Goal: Task Accomplishment & Management: Use online tool/utility

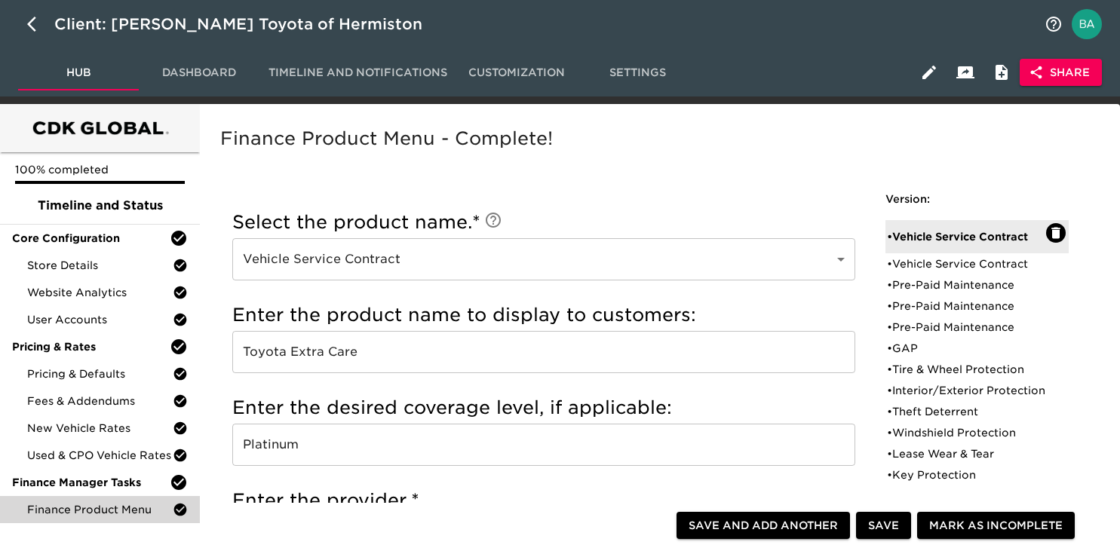
scroll to position [909, 0]
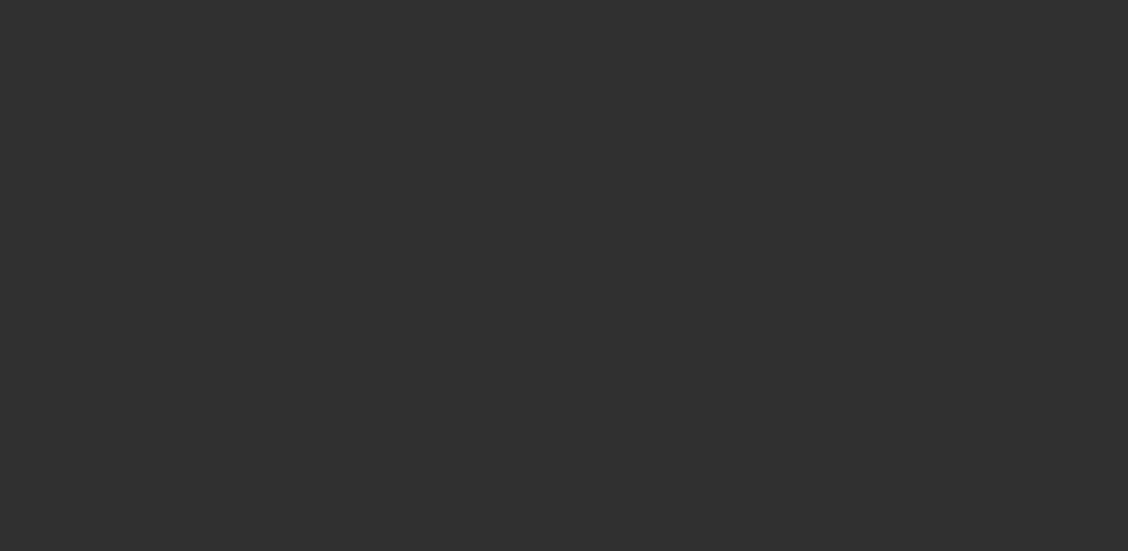
select select "10"
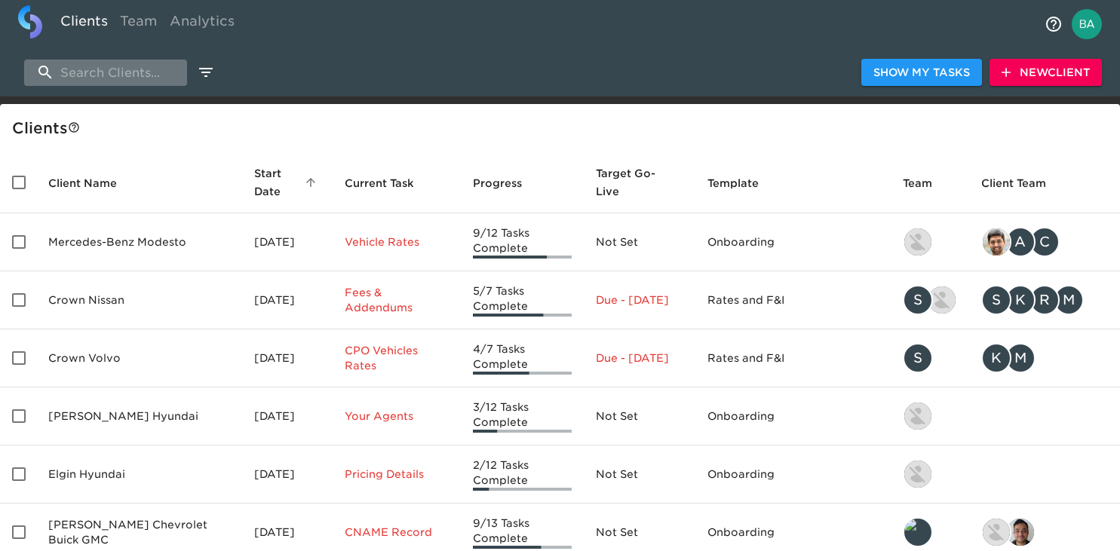
click at [112, 67] on input "search" at bounding box center [105, 73] width 163 height 26
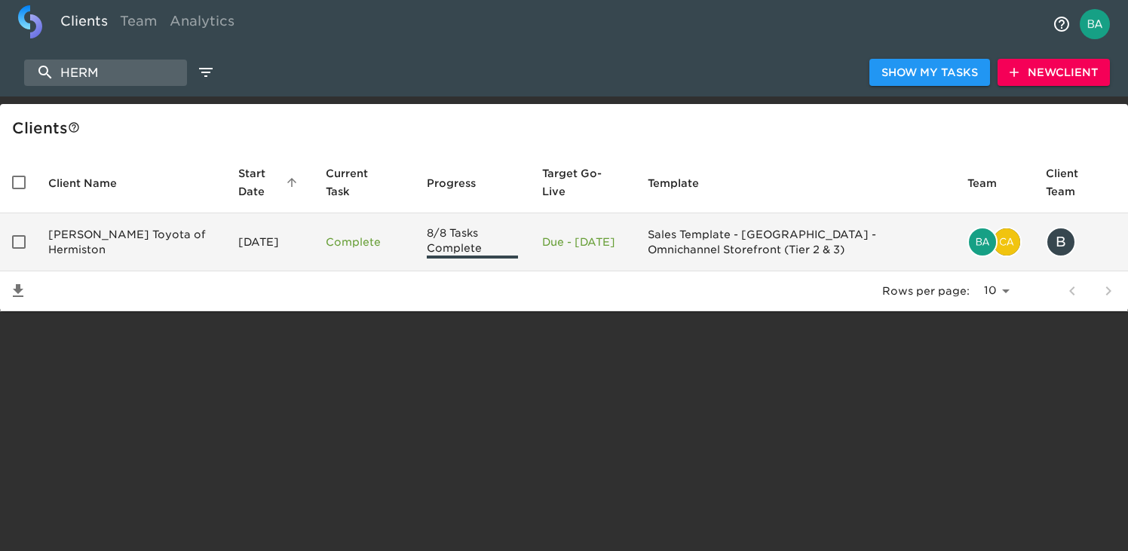
type input "HERM"
click at [109, 239] on td "[PERSON_NAME] Toyota of Hermiston" at bounding box center [131, 242] width 190 height 58
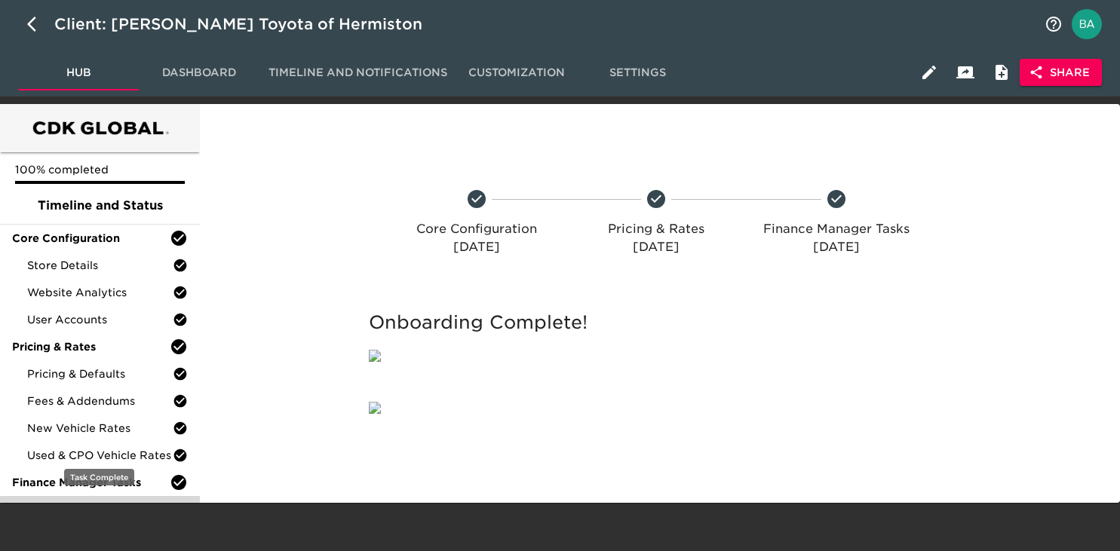
click at [70, 514] on span "Finance Product Menu" at bounding box center [100, 509] width 146 height 15
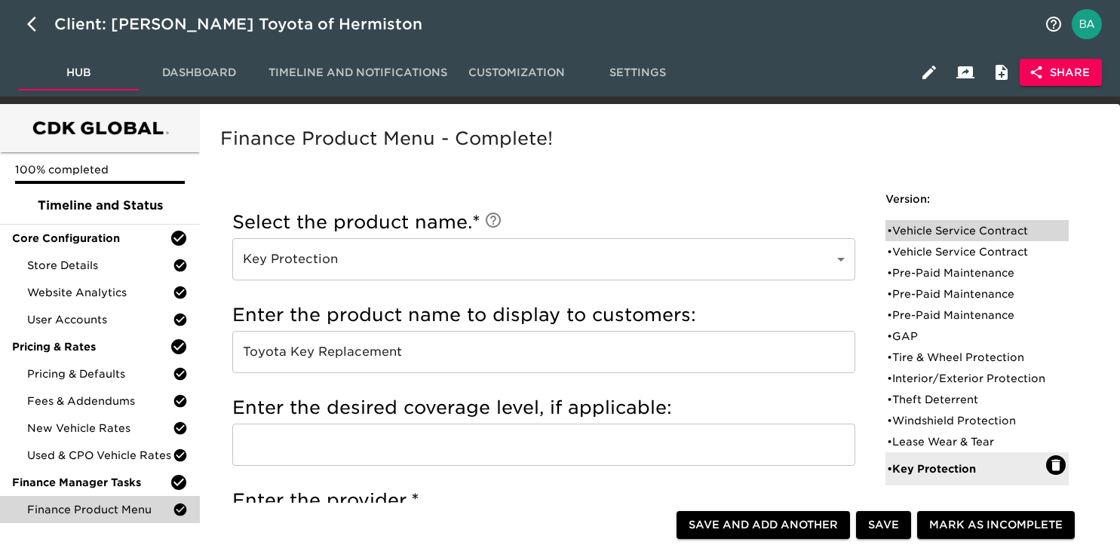
click at [964, 227] on div "• Vehicle Service Contract" at bounding box center [966, 230] width 159 height 15
type input "Vehicle Service Contract"
type input "Toyota Extra Care"
type input "Platinum"
radio input "false"
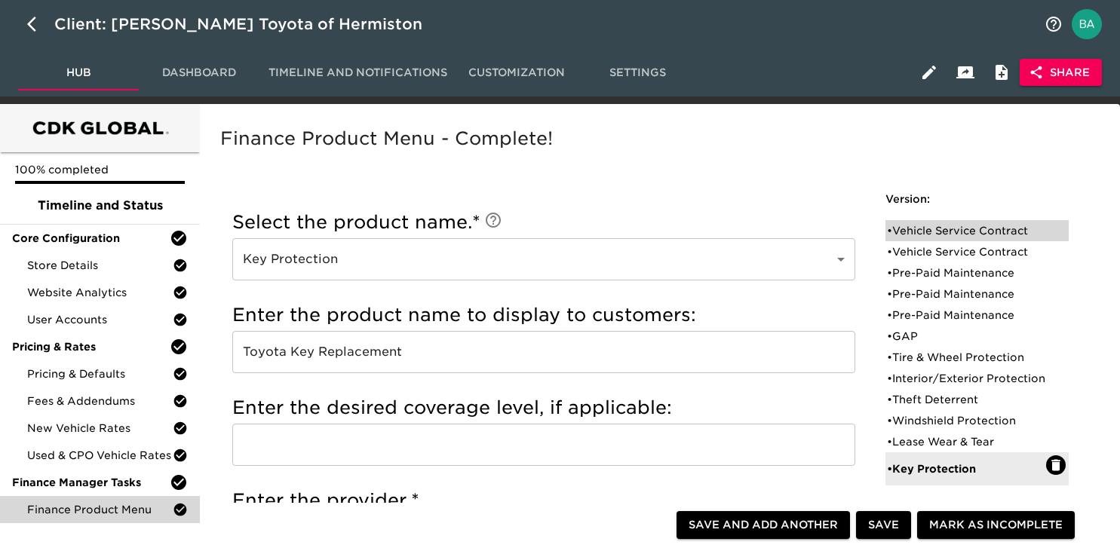
radio input "true"
checkbox input "true"
checkbox input "false"
checkbox input "true"
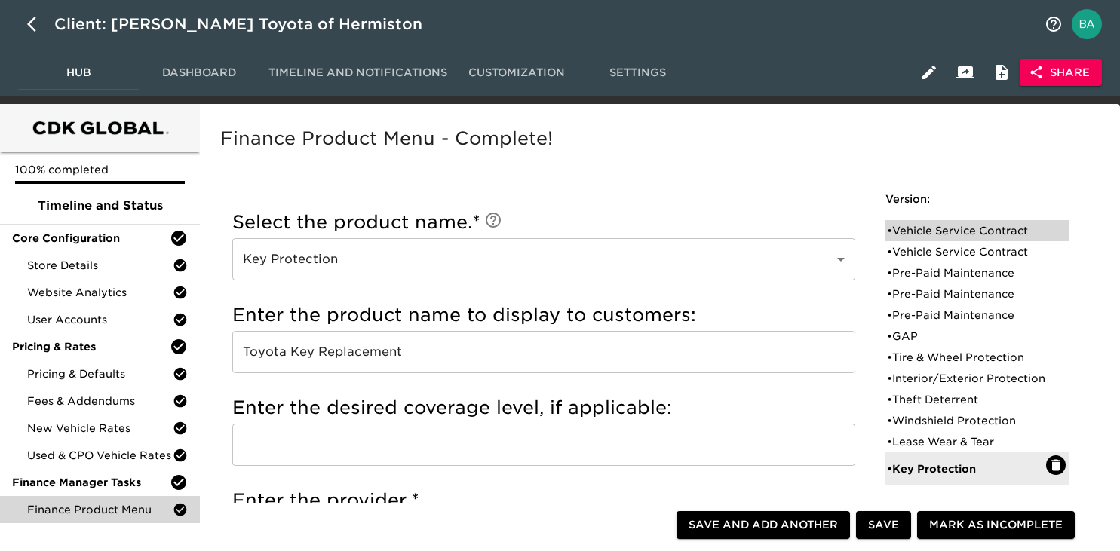
checkbox input "true"
radio input "false"
radio input "true"
type input "36095"
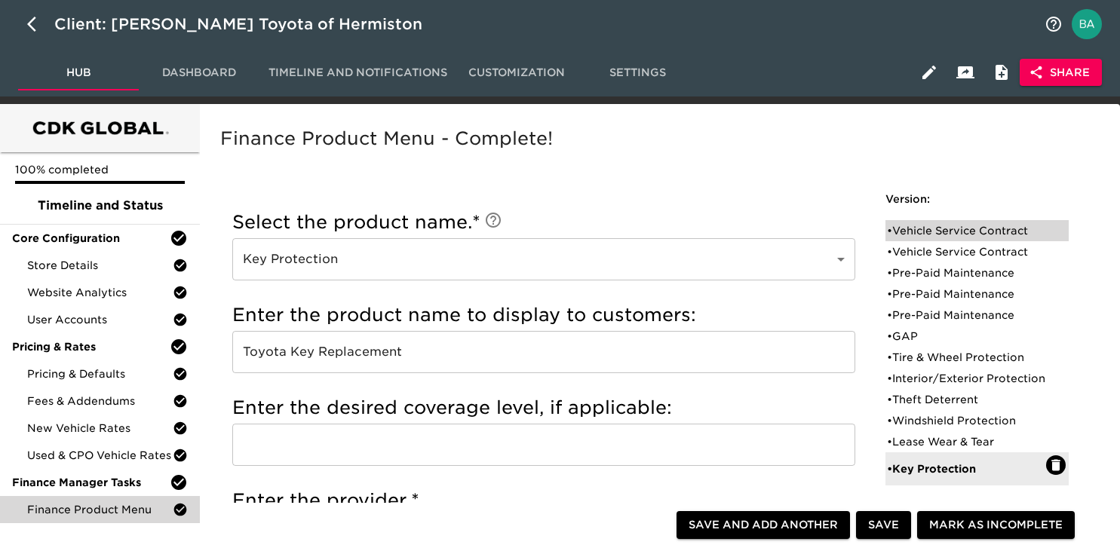
radio input "true"
type input "2500"
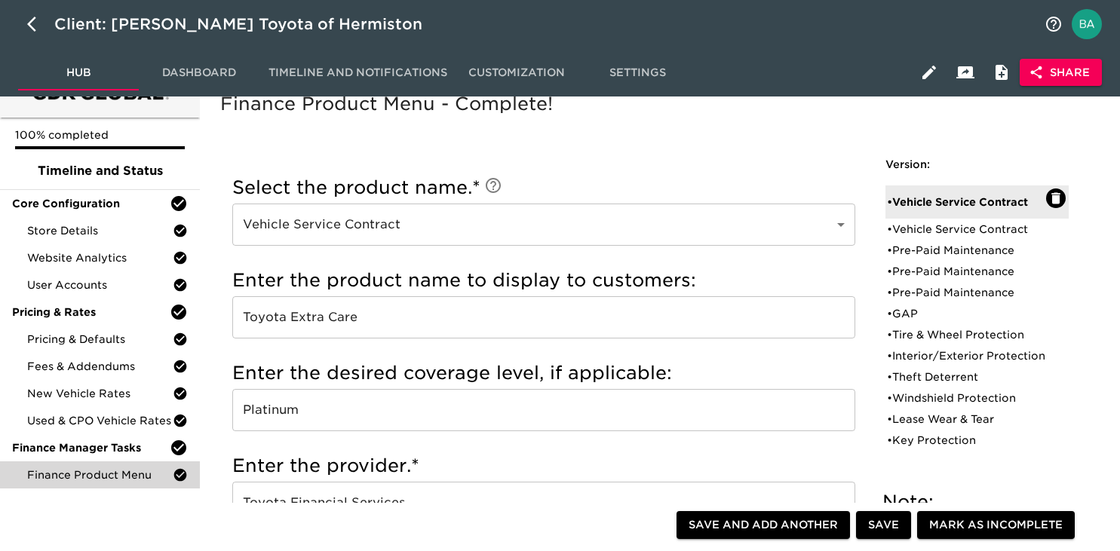
scroll to position [50, 0]
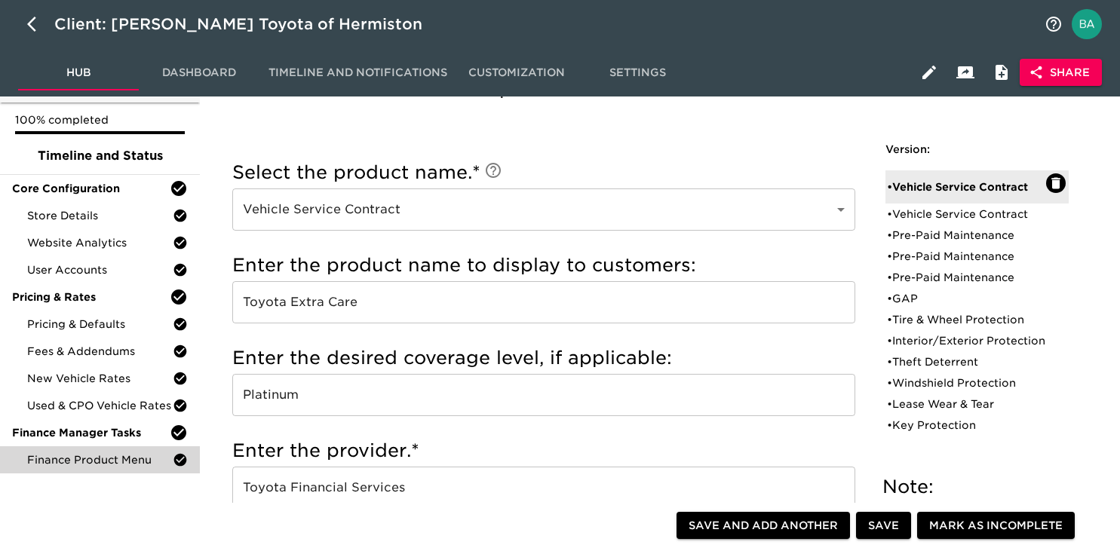
click at [279, 305] on input "Toyota Extra Care" at bounding box center [543, 302] width 623 height 42
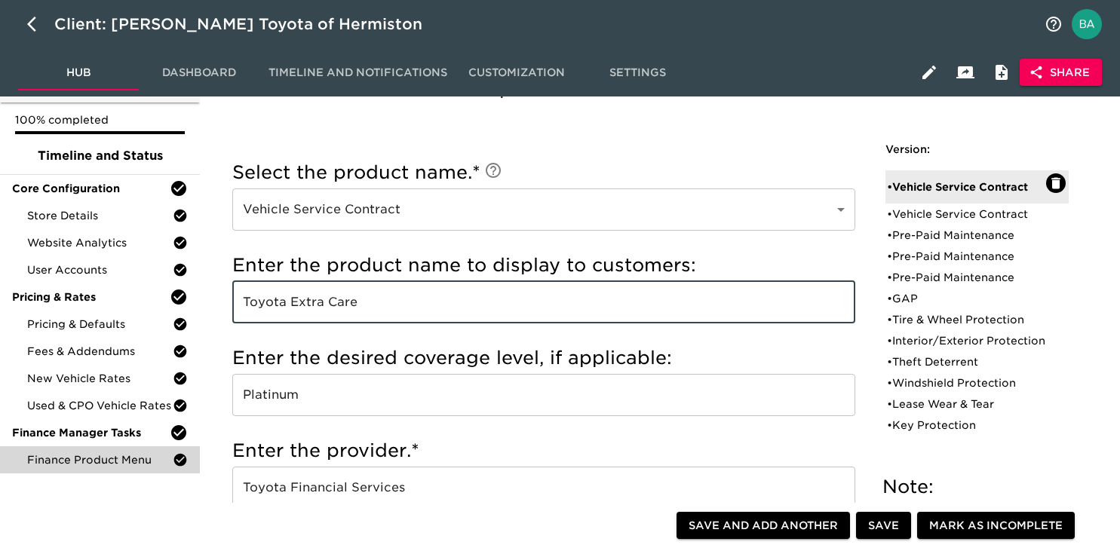
click at [279, 305] on input "Toyota Extra Care" at bounding box center [543, 302] width 623 height 42
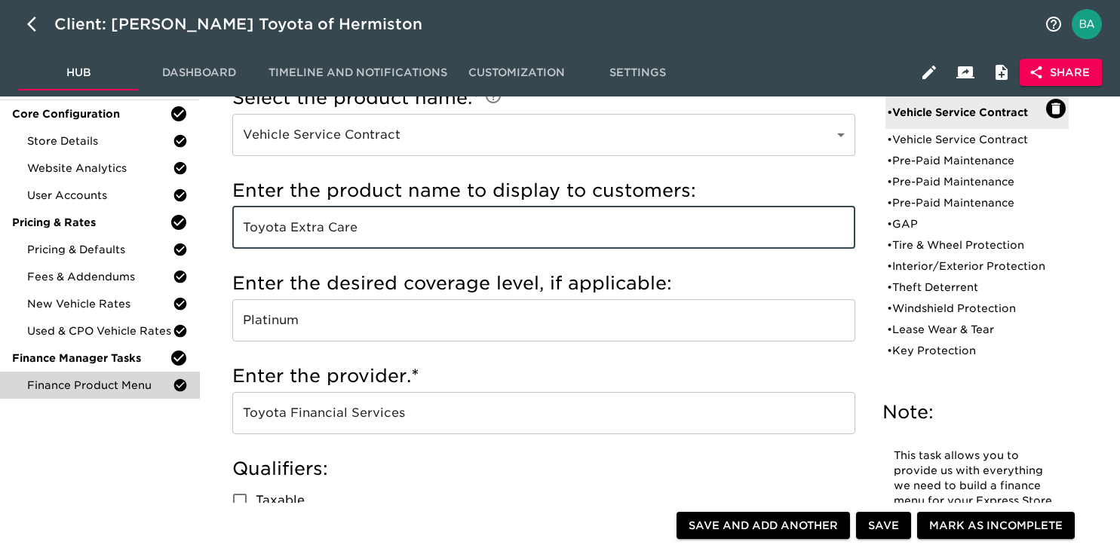
scroll to position [136, 0]
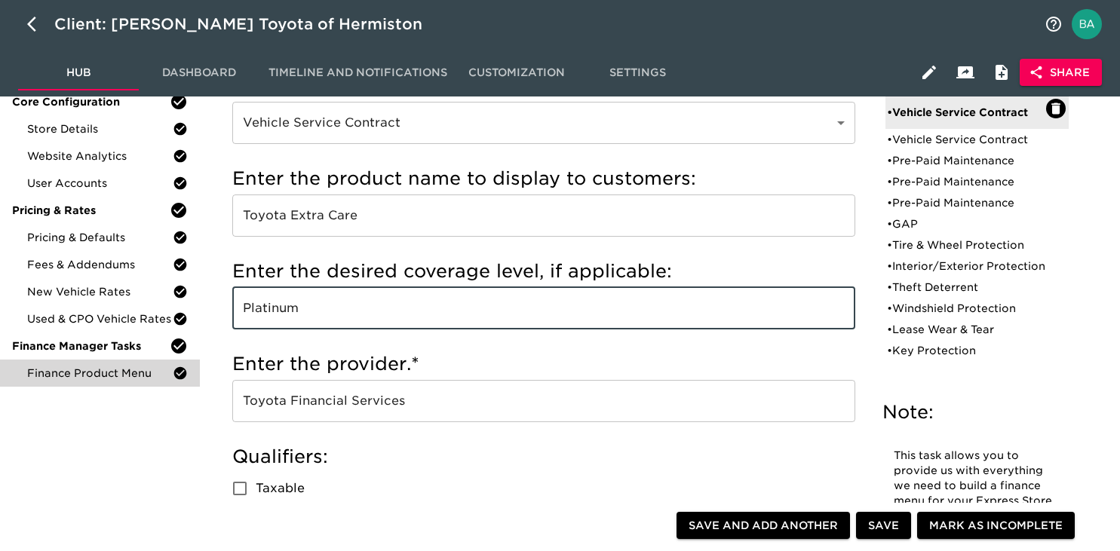
click at [263, 314] on input "Platinum" at bounding box center [543, 308] width 623 height 42
click at [329, 407] on input "Toyota Financial Services" at bounding box center [543, 401] width 623 height 42
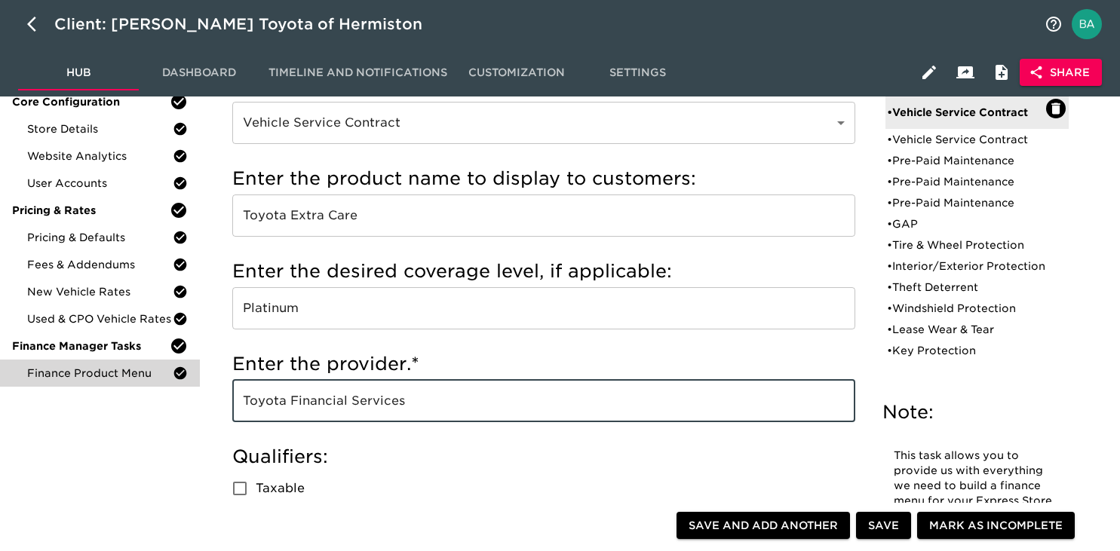
click at [329, 407] on input "Toyota Financial Services" at bounding box center [543, 401] width 623 height 42
click at [283, 310] on input "Platinum" at bounding box center [543, 308] width 623 height 42
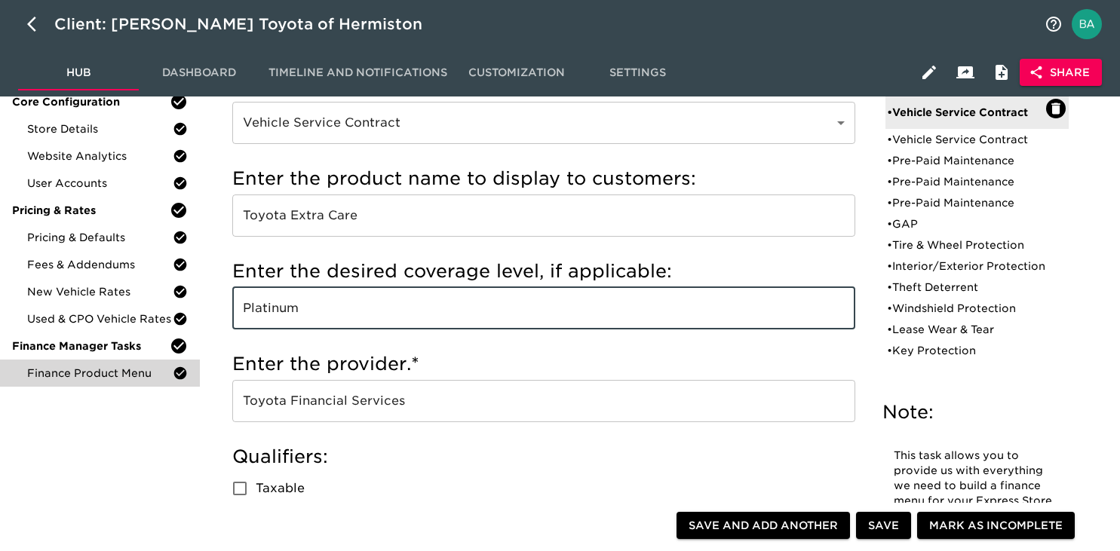
click at [283, 310] on input "Platinum" at bounding box center [543, 308] width 623 height 42
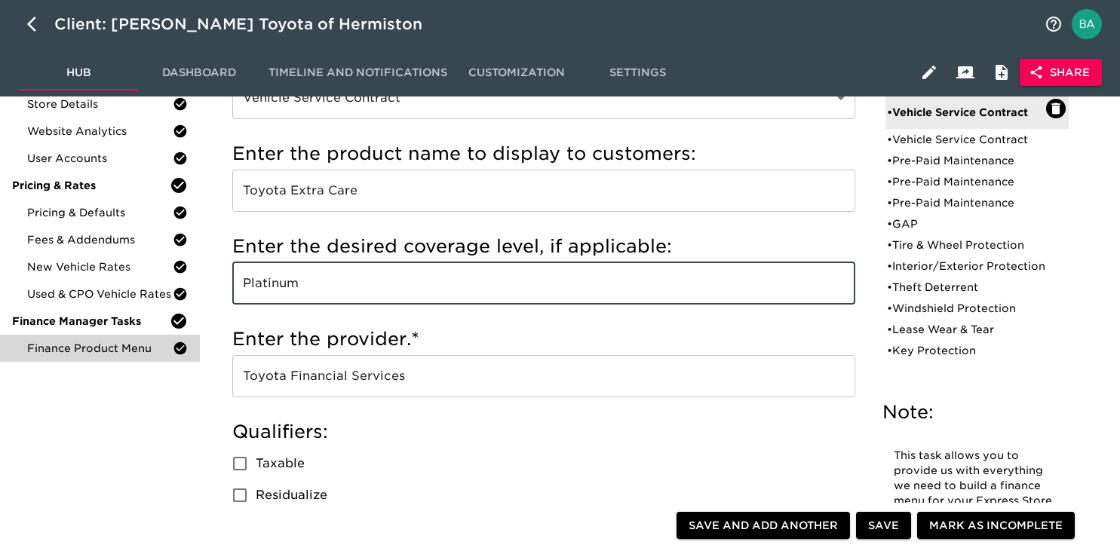
scroll to position [0, 0]
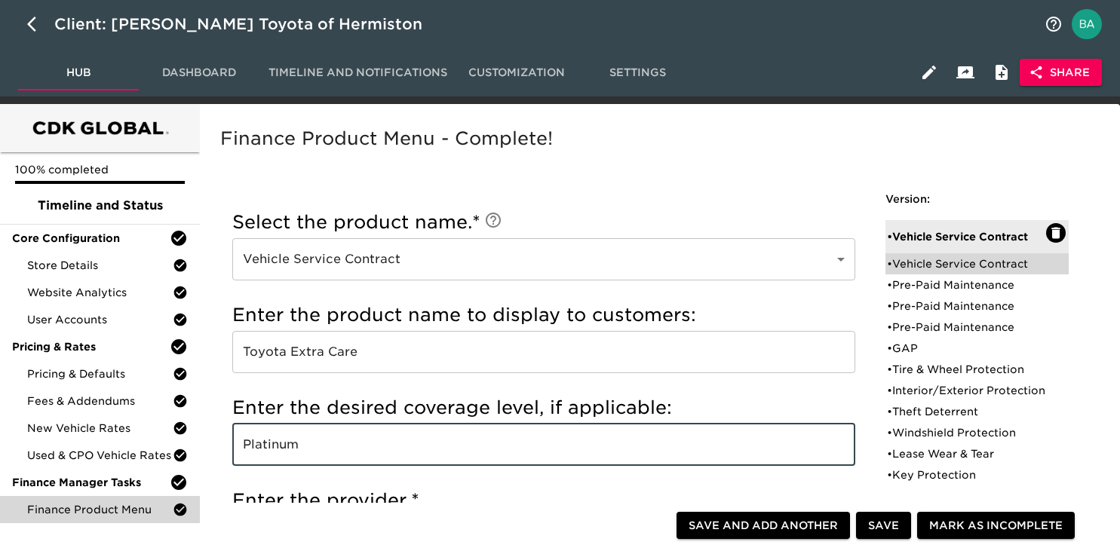
click at [942, 271] on div "• Vehicle Service Contract" at bounding box center [966, 263] width 159 height 15
type input "EG Assurance"
type input "Premiere Flex"
type input "Ethos Group"
radio input "true"
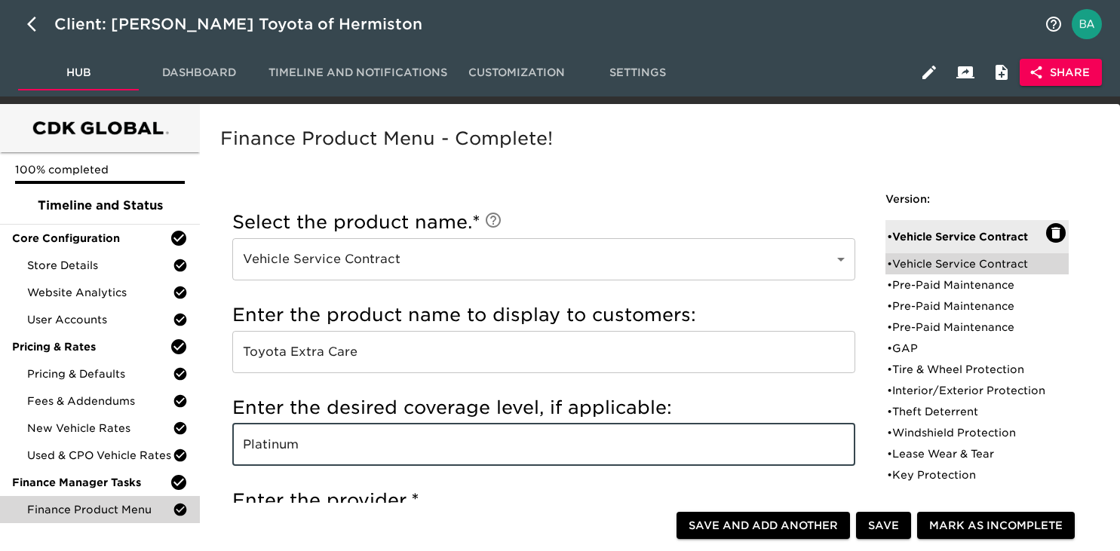
checkbox input "false"
checkbox input "true"
checkbox input "false"
checkbox input "true"
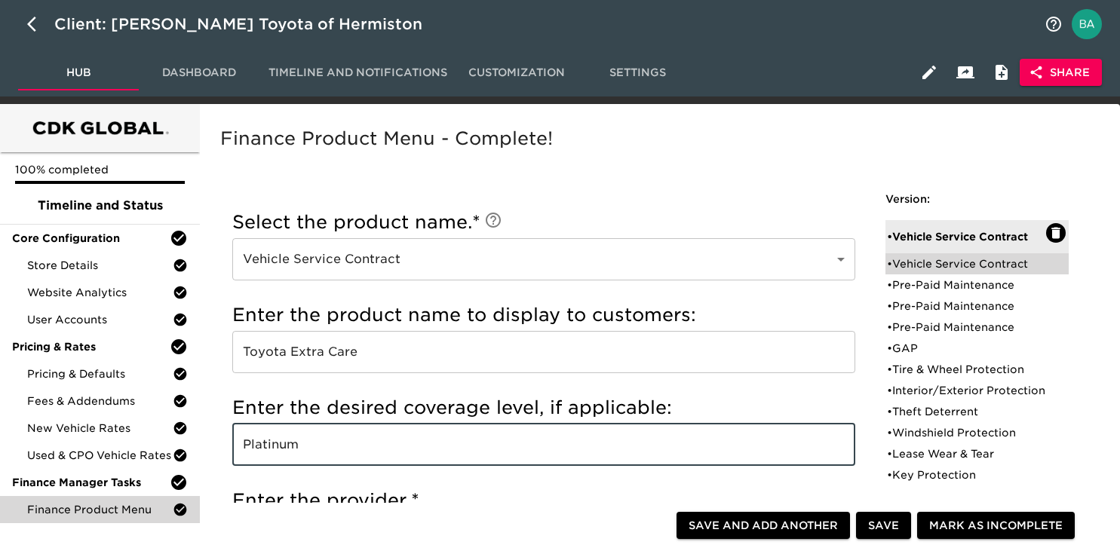
checkbox input "false"
radio input "true"
type input "18916"
radio input "true"
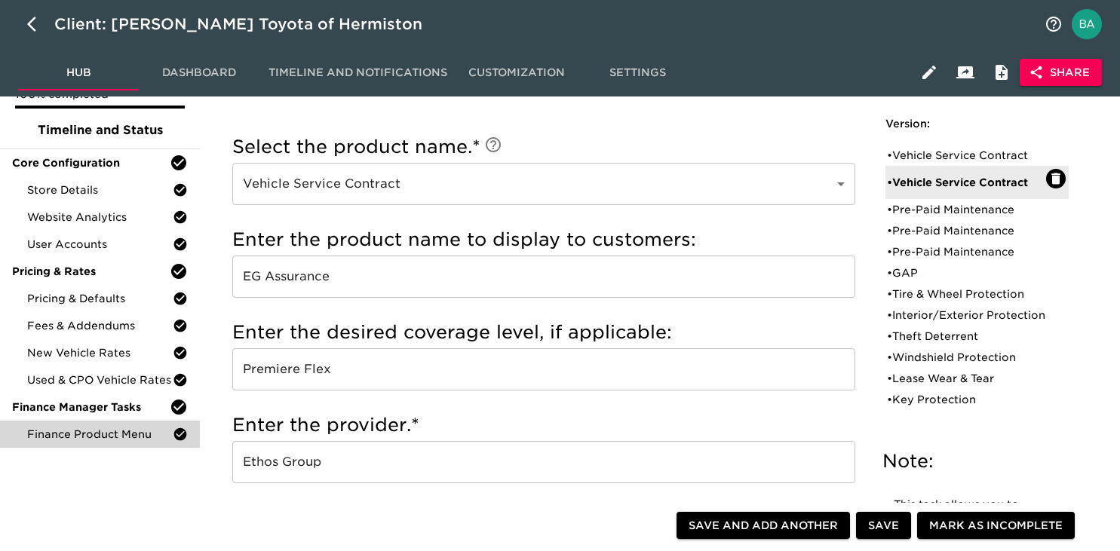
scroll to position [5, 0]
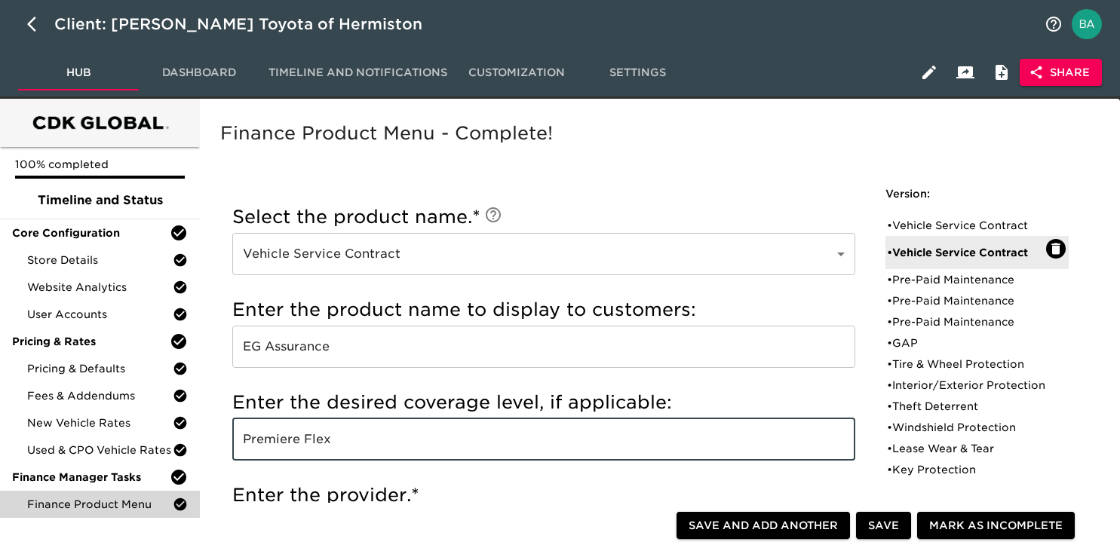
click at [275, 444] on input "Premiere Flex" at bounding box center [543, 439] width 623 height 42
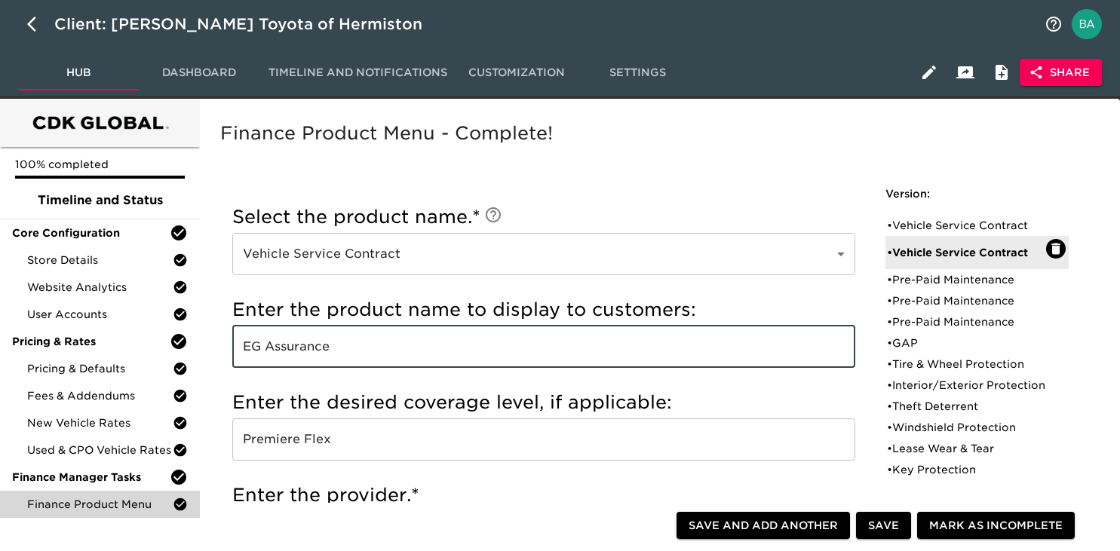
click at [267, 350] on input "EG Assurance" at bounding box center [543, 347] width 623 height 42
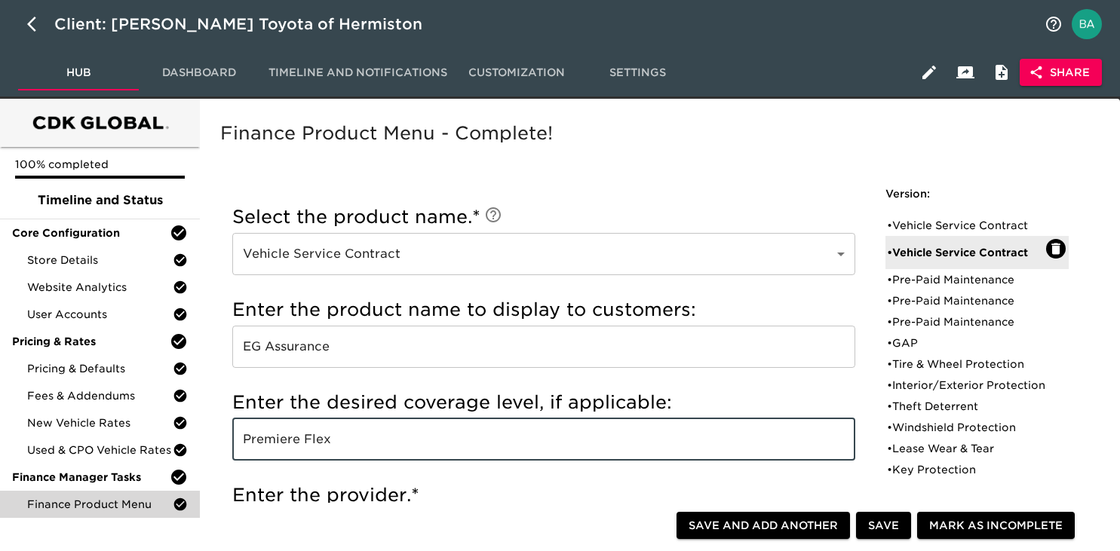
click at [297, 443] on input "Premiere Flex" at bounding box center [543, 439] width 623 height 42
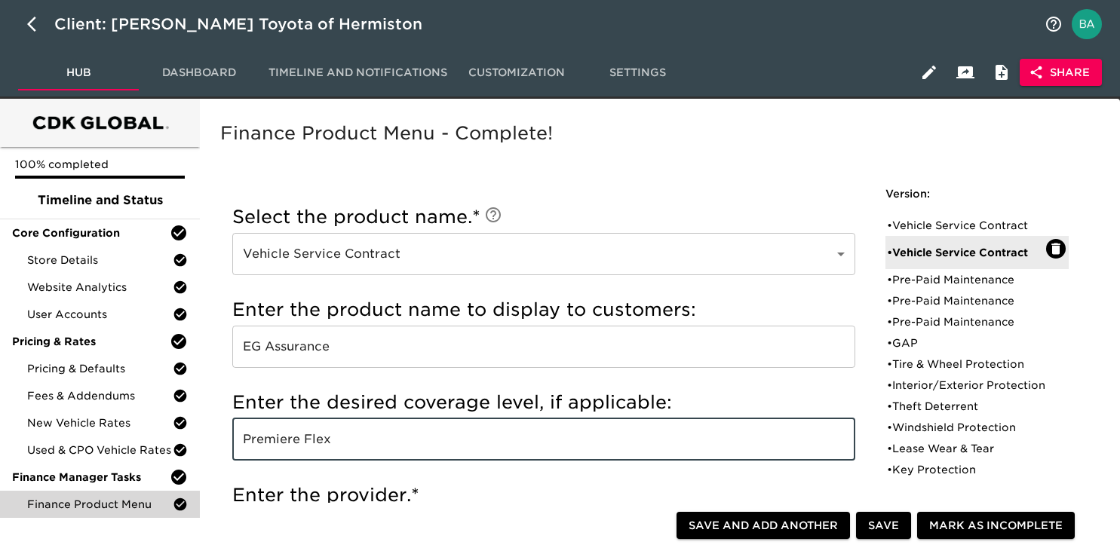
click at [297, 443] on input "Premiere Flex" at bounding box center [543, 439] width 623 height 42
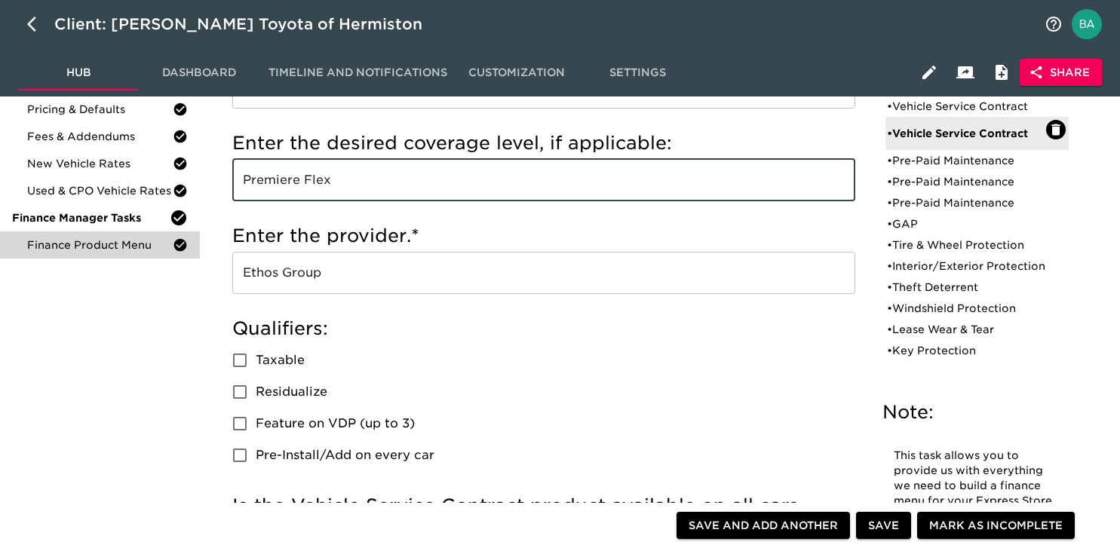
scroll to position [272, 0]
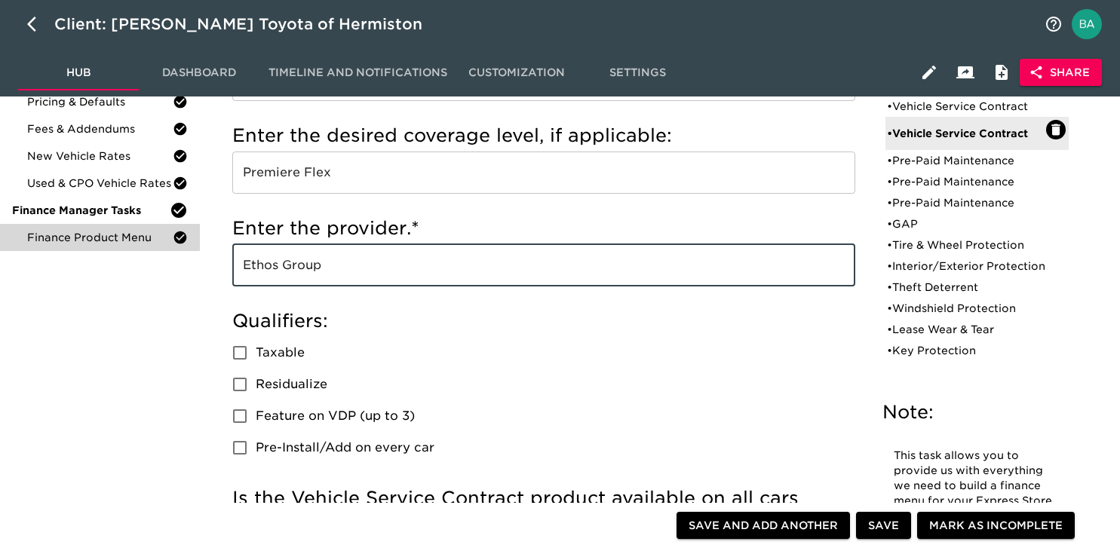
click at [284, 277] on input "Ethos Group" at bounding box center [543, 265] width 623 height 42
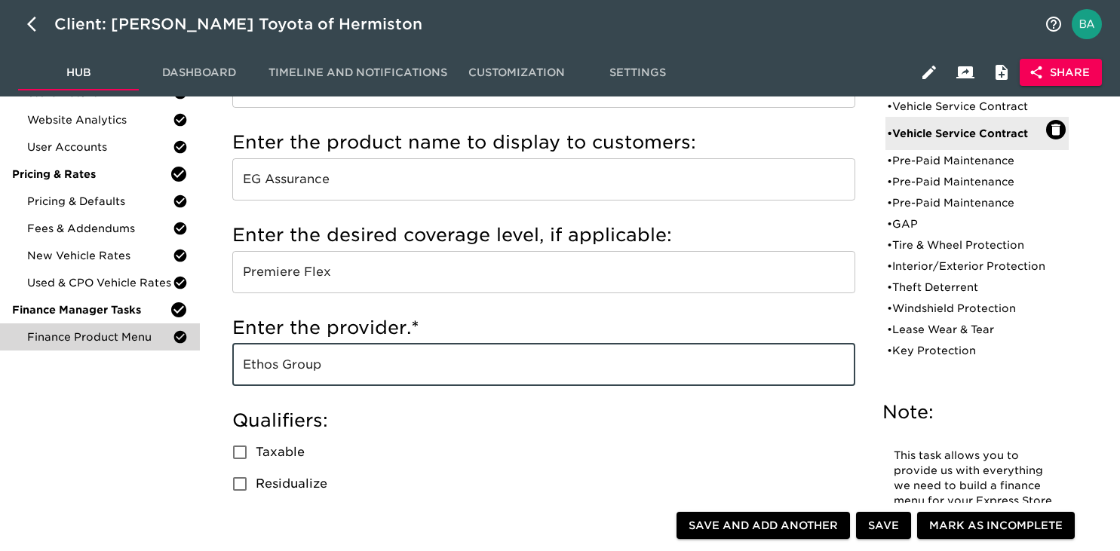
scroll to position [167, 0]
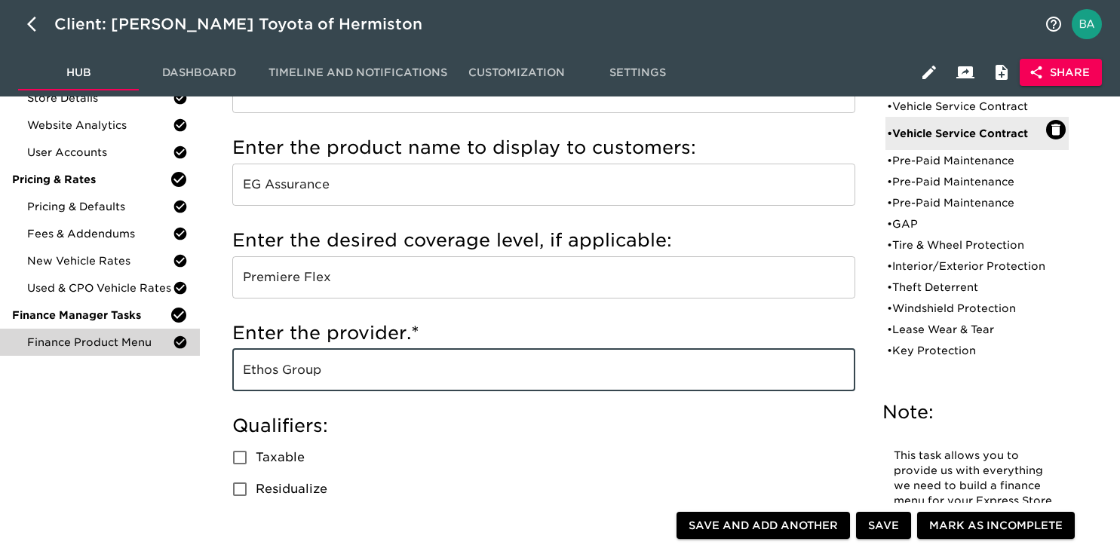
click at [266, 280] on input "Premiere Flex" at bounding box center [543, 277] width 623 height 42
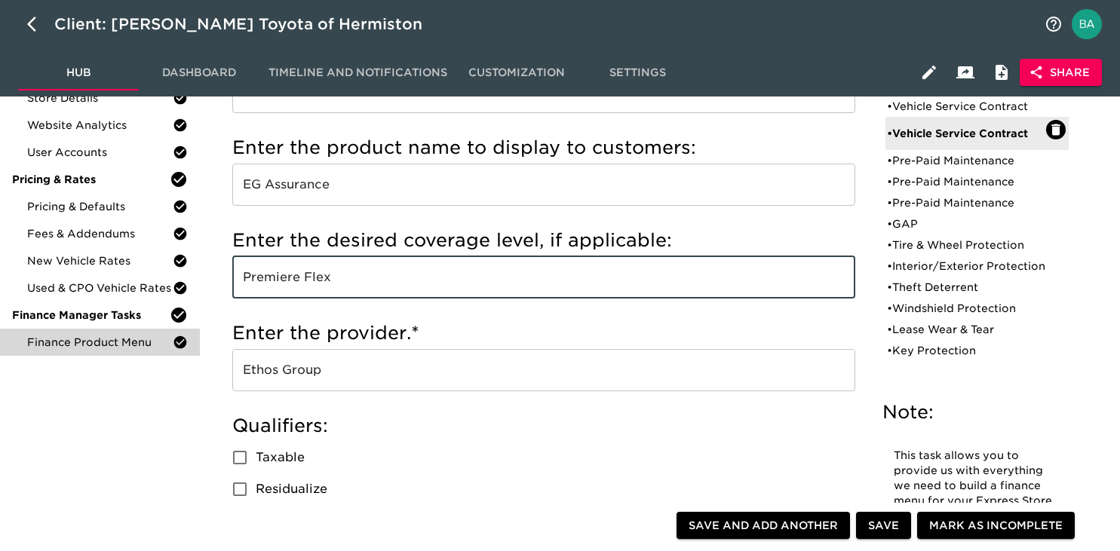
click at [266, 280] on input "Premiere Flex" at bounding box center [543, 277] width 623 height 42
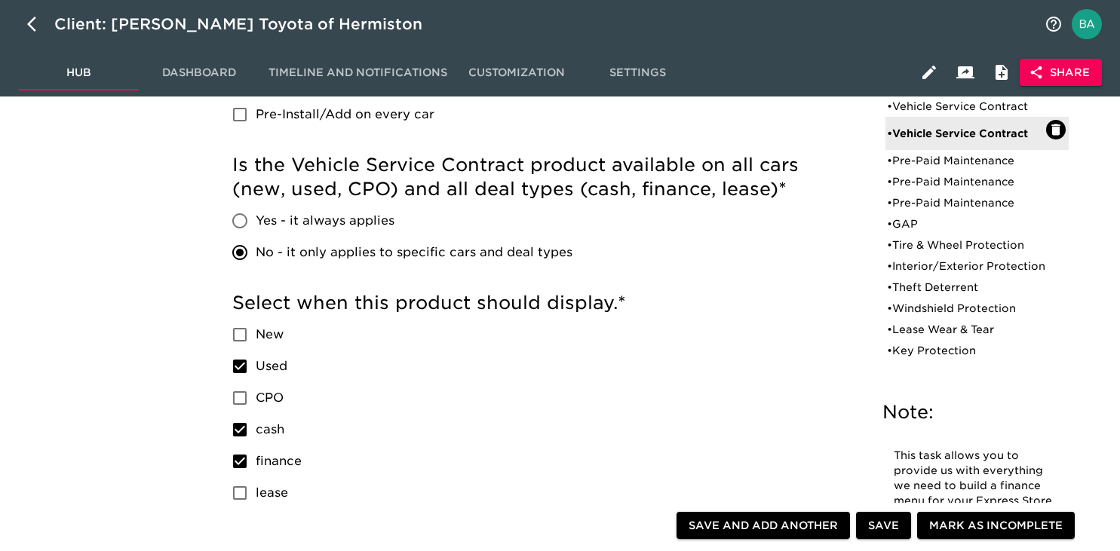
scroll to position [580, 0]
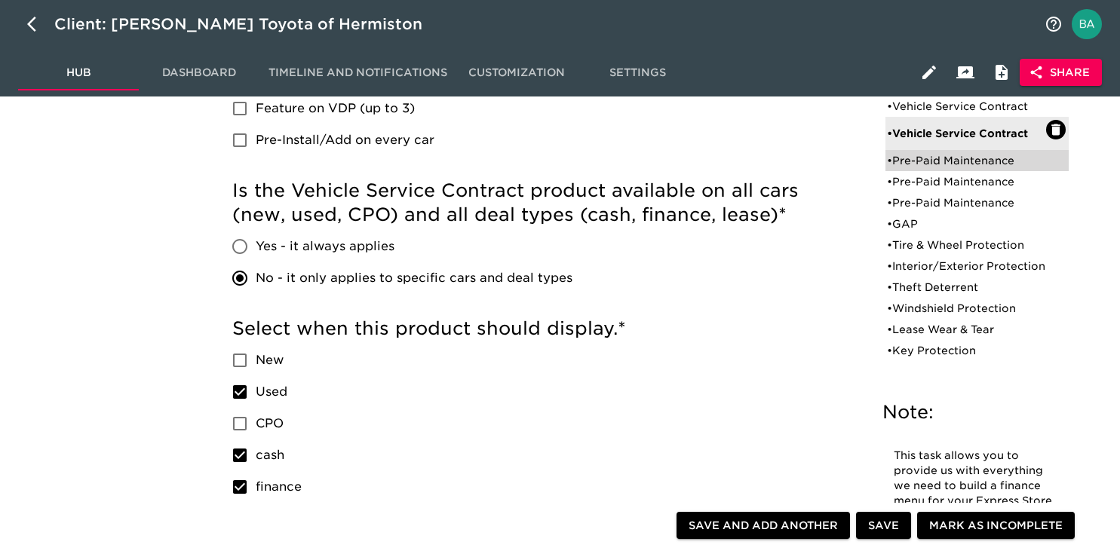
click at [924, 164] on div "• Pre-Paid Maintenance" at bounding box center [966, 160] width 159 height 15
type input "Pre-Paid Maintenance"
type input "Toyota Care Plus"
type input "60 mos / 55,000 miles"
type input "Toyota Financial Services"
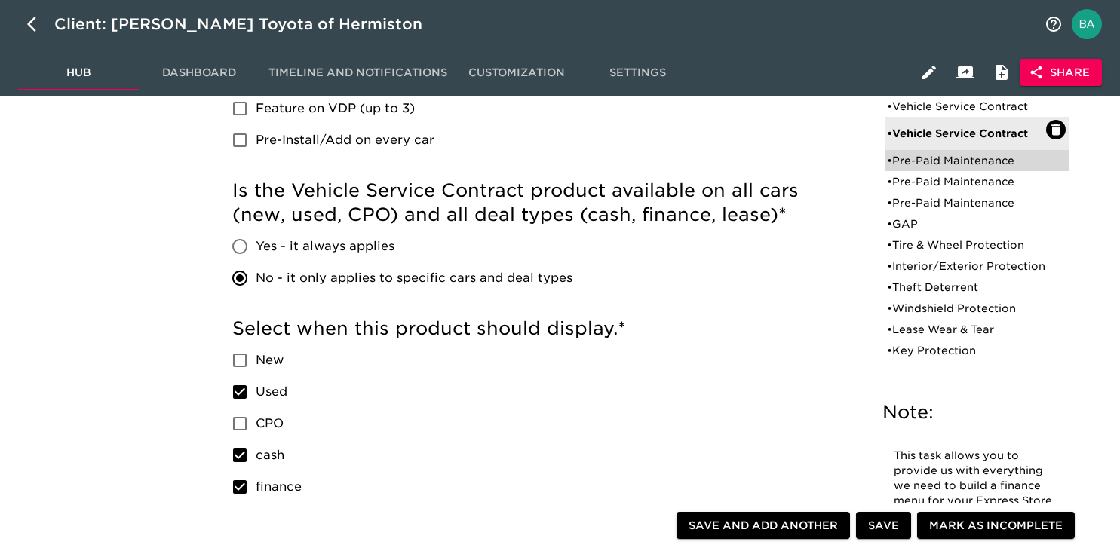
radio input "true"
checkbox input "true"
checkbox input "false"
checkbox input "true"
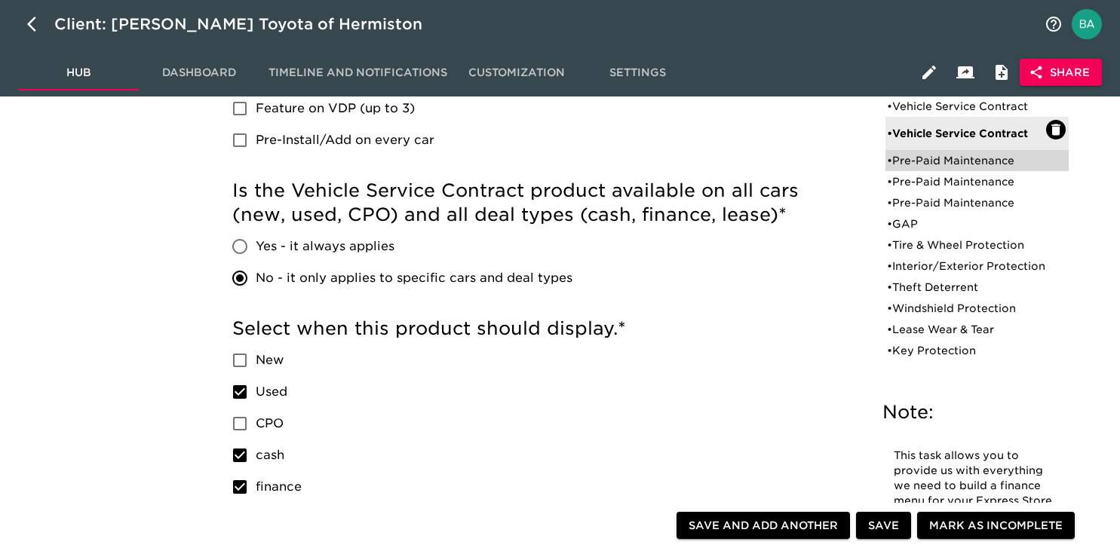
checkbox input "true"
radio input "true"
type input "36095"
radio input "true"
type input "250"
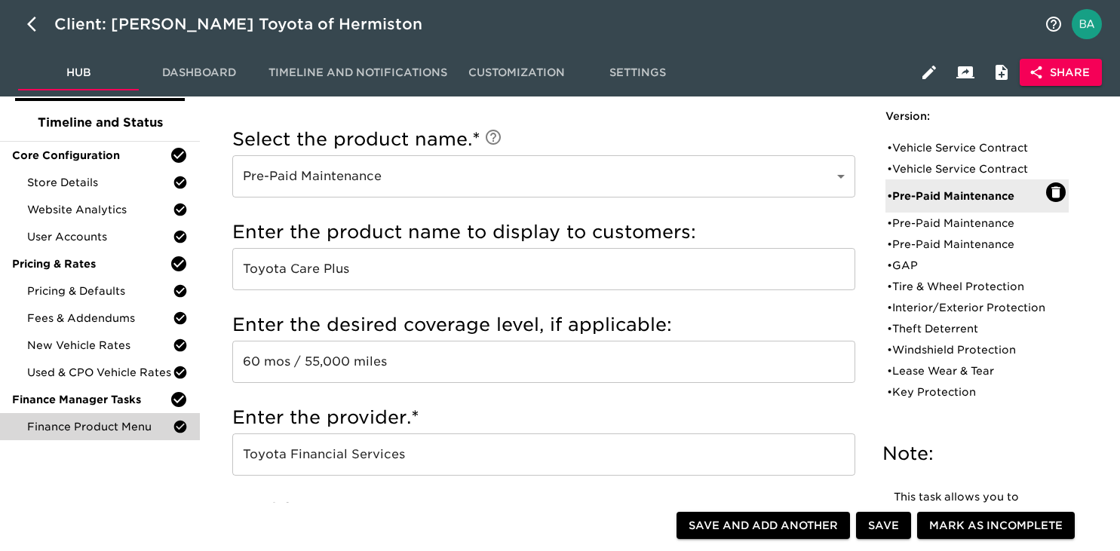
scroll to position [81, 0]
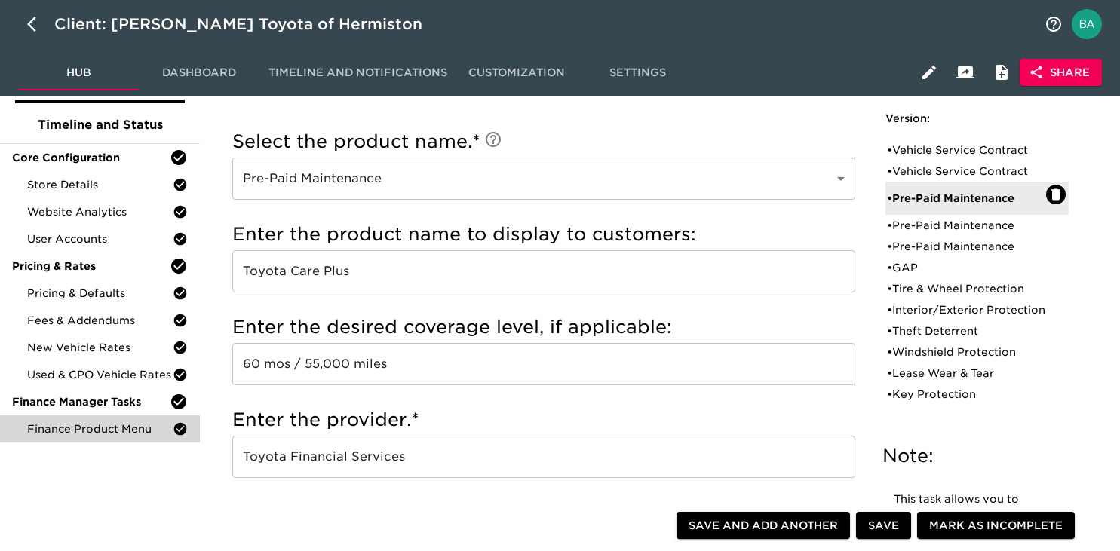
click at [316, 263] on input "Toyota Care Plus" at bounding box center [543, 271] width 623 height 42
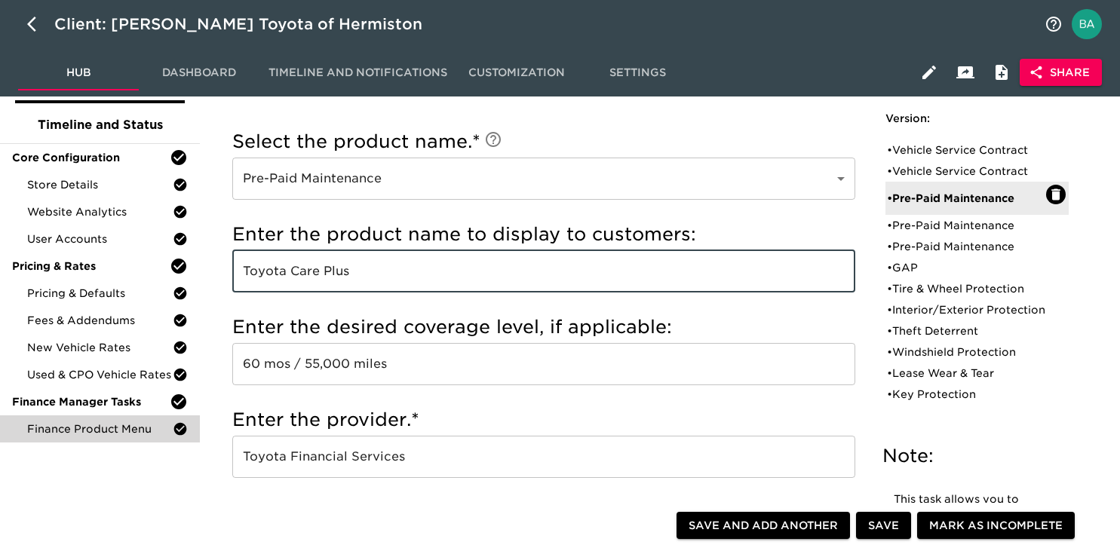
click at [316, 263] on input "Toyota Care Plus" at bounding box center [543, 271] width 623 height 42
type input "v"
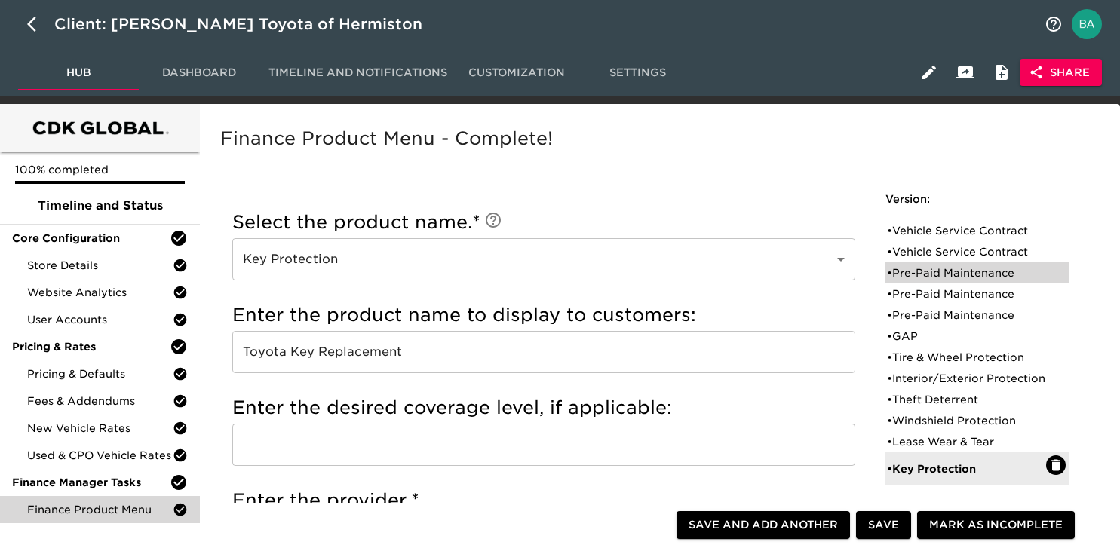
click at [932, 271] on div "• Pre-Paid Maintenance" at bounding box center [966, 272] width 159 height 15
type input "Pre-Paid Maintenance"
type input "Toyota Care Plus"
type input "60 mos / 55,000 miles"
radio input "false"
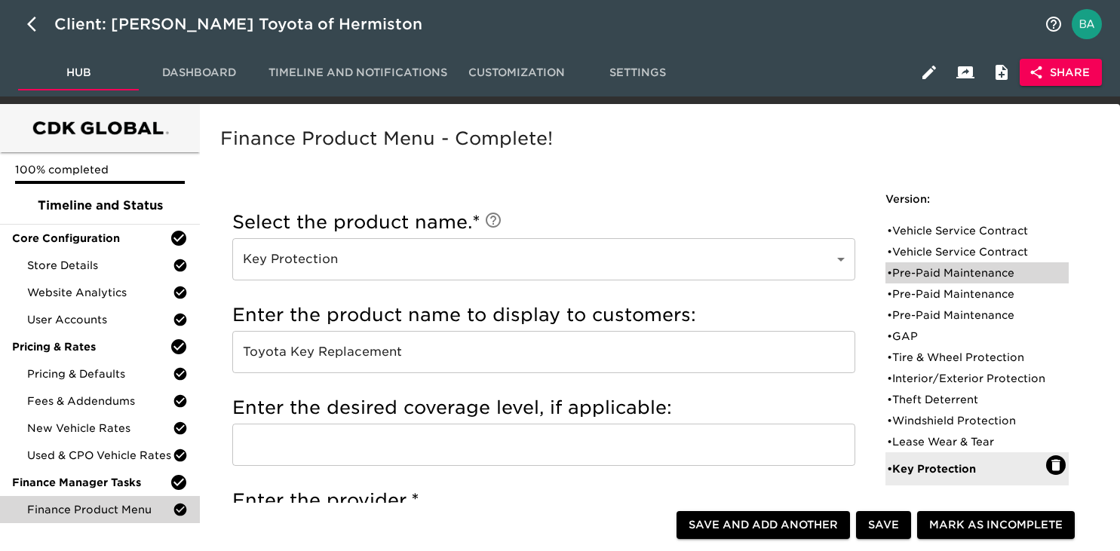
radio input "true"
checkbox input "true"
checkbox input "false"
checkbox input "true"
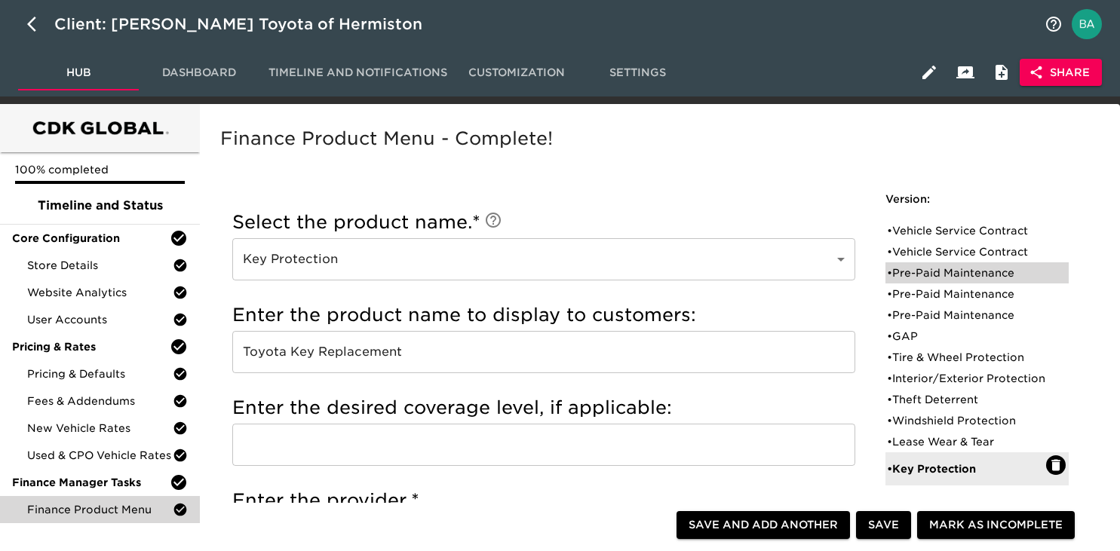
checkbox input "true"
radio input "false"
radio input "true"
type input "36095"
radio input "true"
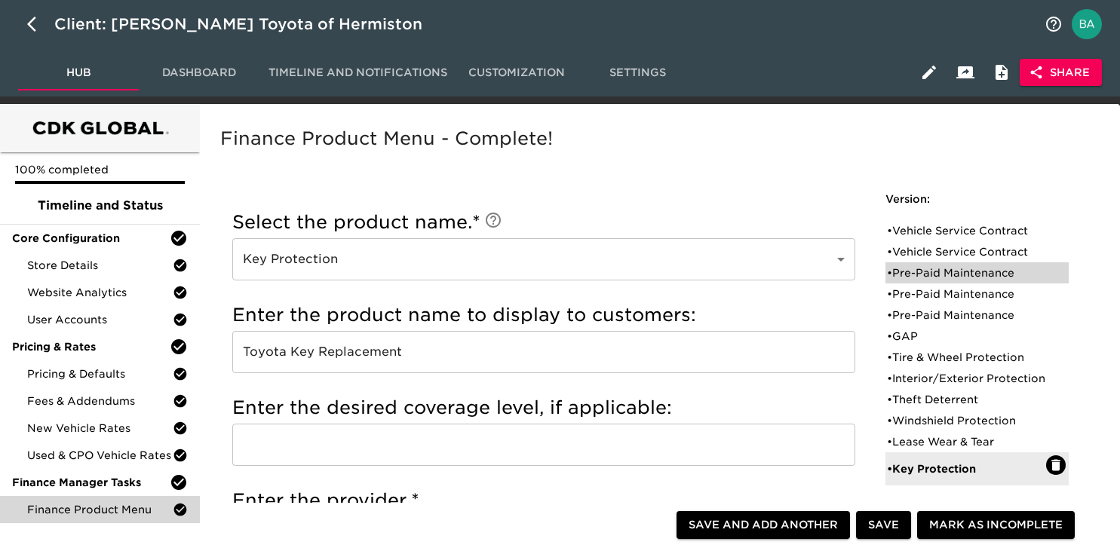
type input "250"
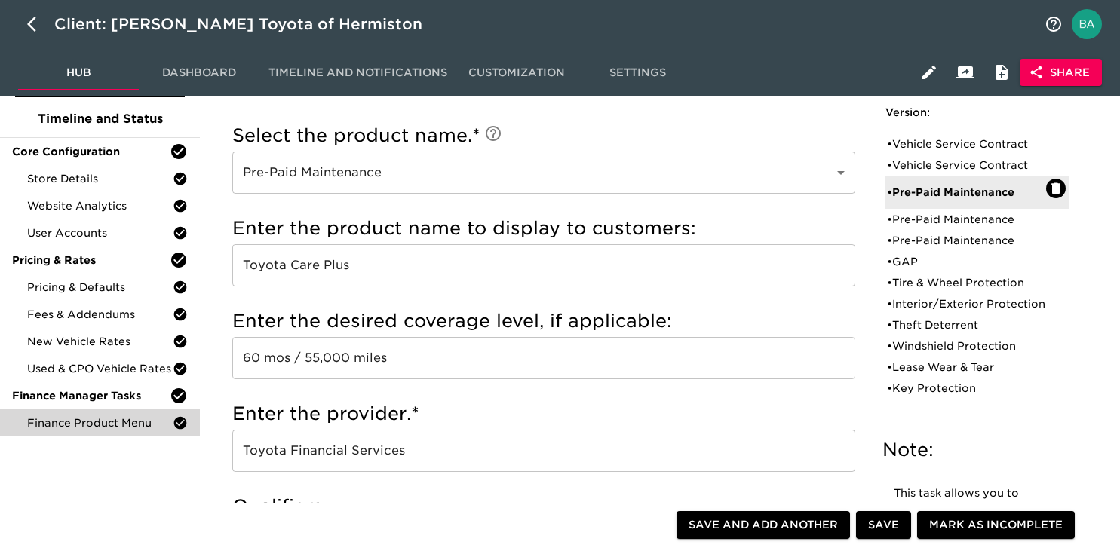
scroll to position [164, 0]
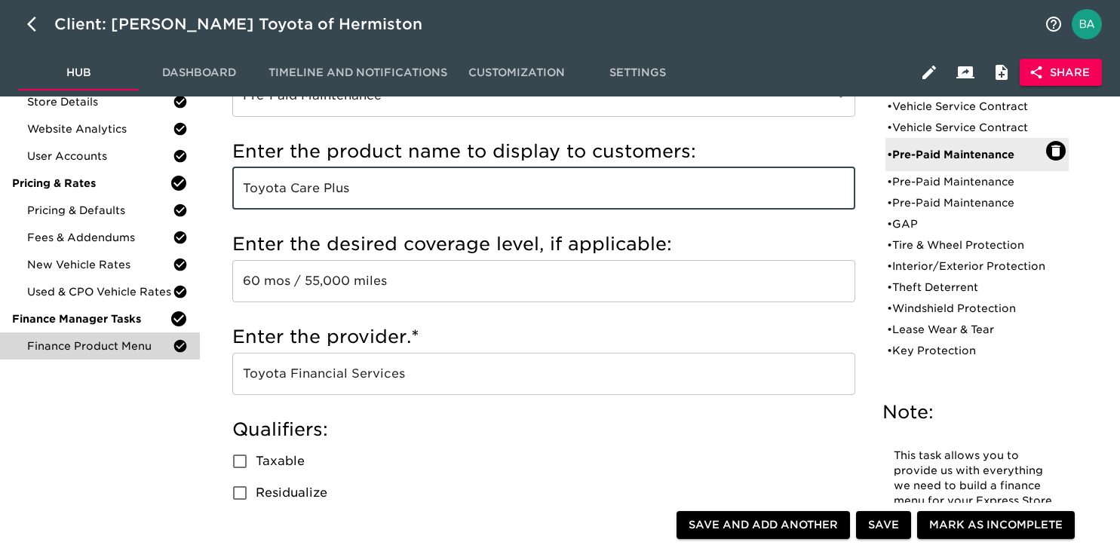
click at [299, 200] on input "Toyota Care Plus" at bounding box center [543, 188] width 623 height 42
type input "c"
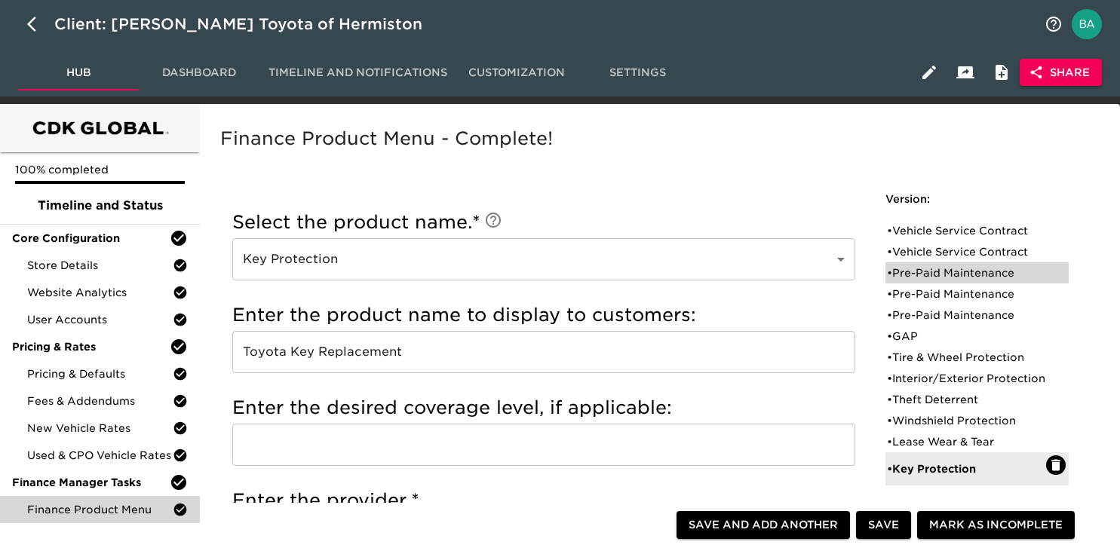
click at [934, 269] on div "• Pre-Paid Maintenance" at bounding box center [966, 272] width 159 height 15
type input "Pre-Paid Maintenance"
type input "Toyota Care Plus"
type input "60 mos / 55,000 miles"
radio input "false"
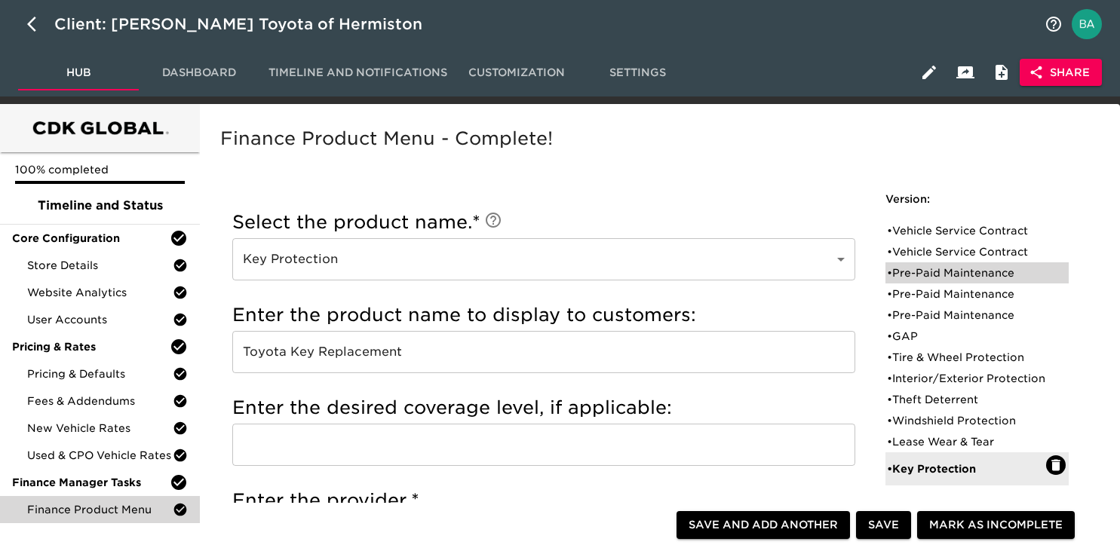
radio input "true"
checkbox input "true"
checkbox input "false"
checkbox input "true"
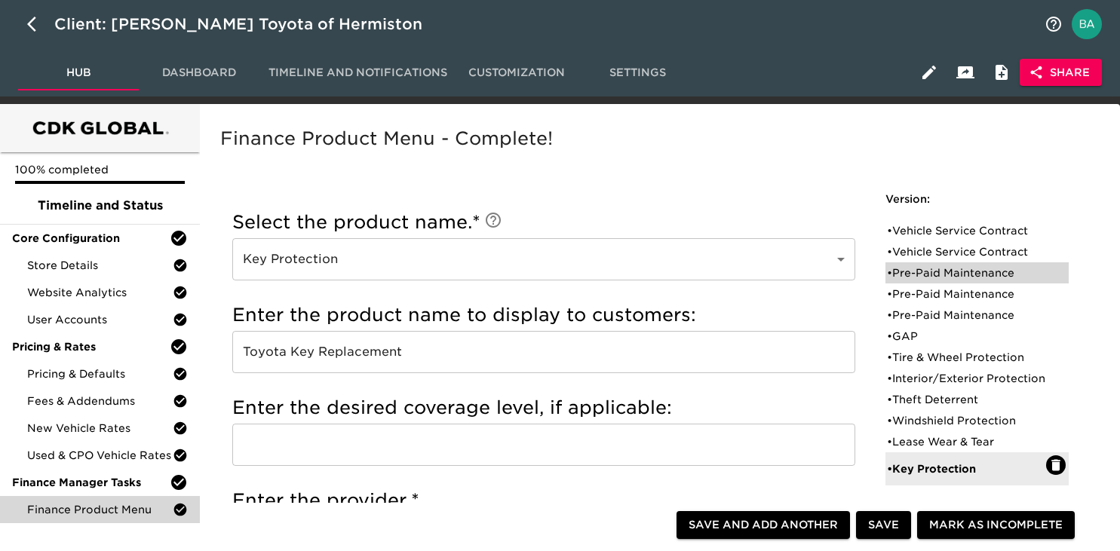
checkbox input "true"
radio input "false"
radio input "true"
type input "36095"
radio input "true"
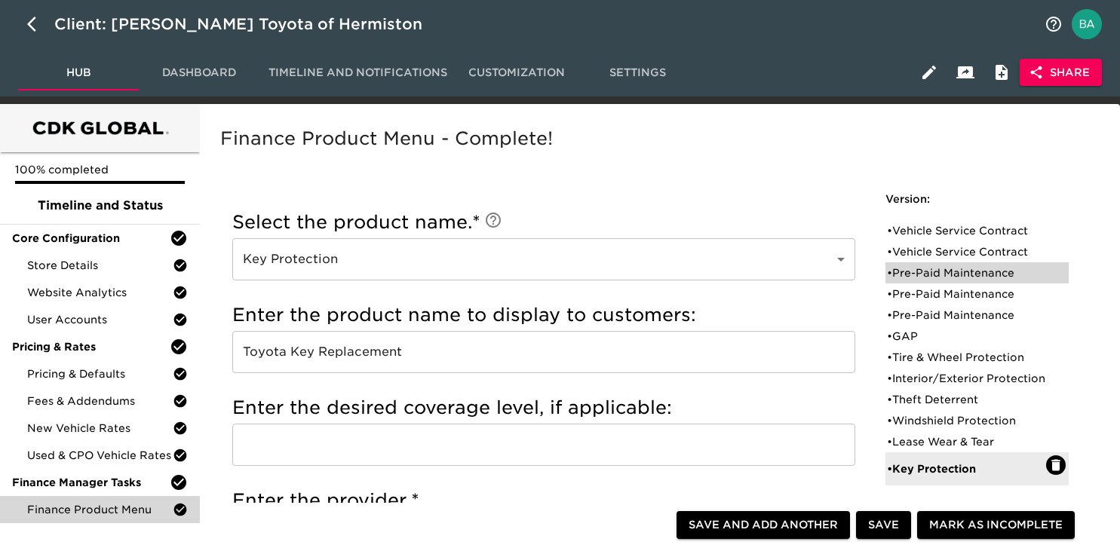
type input "250"
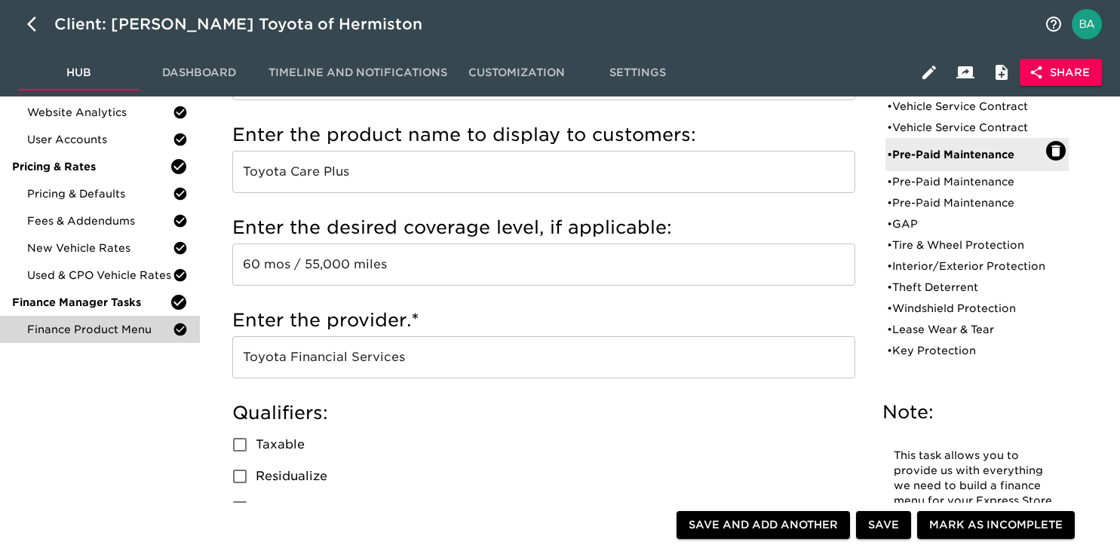
scroll to position [240, 0]
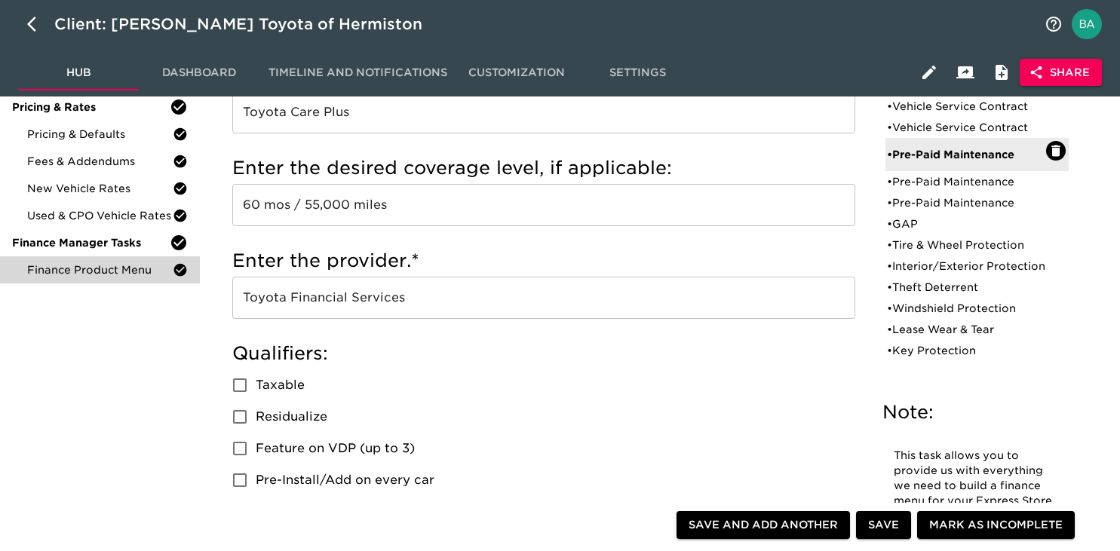
click at [272, 296] on input "Toyota Financial Services" at bounding box center [543, 298] width 623 height 42
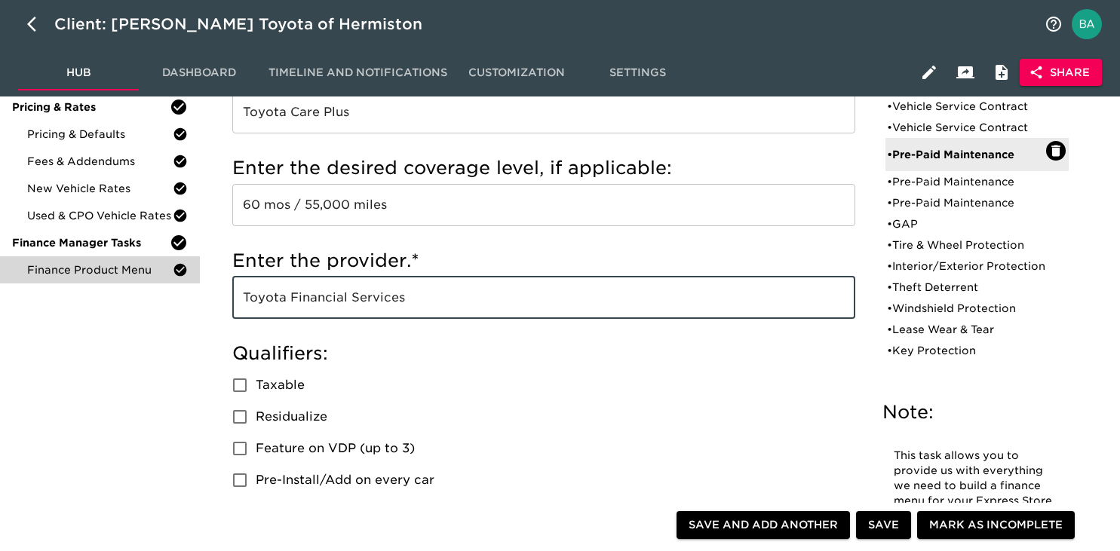
click at [272, 296] on input "Toyota Financial Services" at bounding box center [543, 298] width 623 height 42
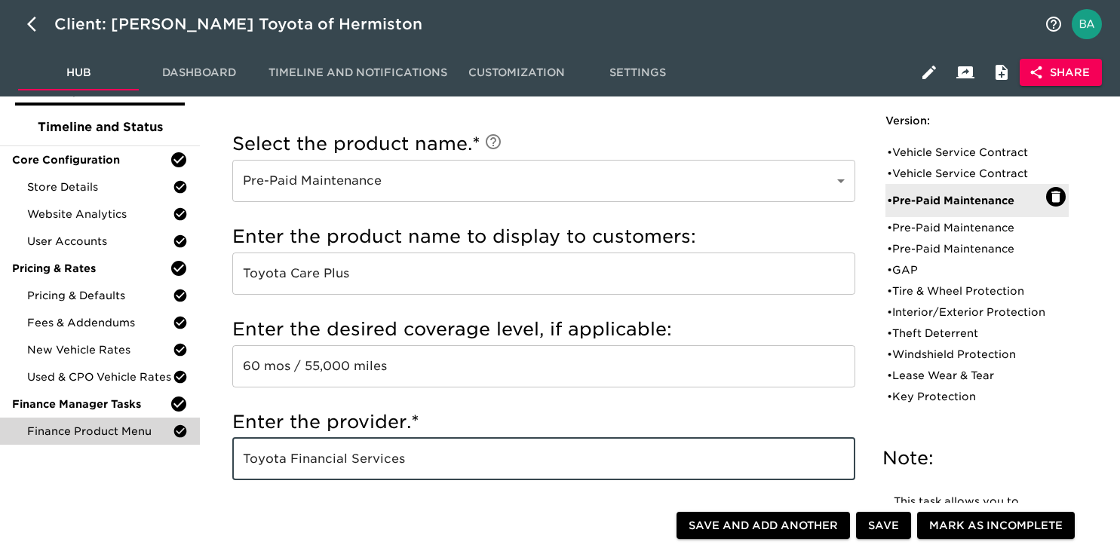
scroll to position [63, 0]
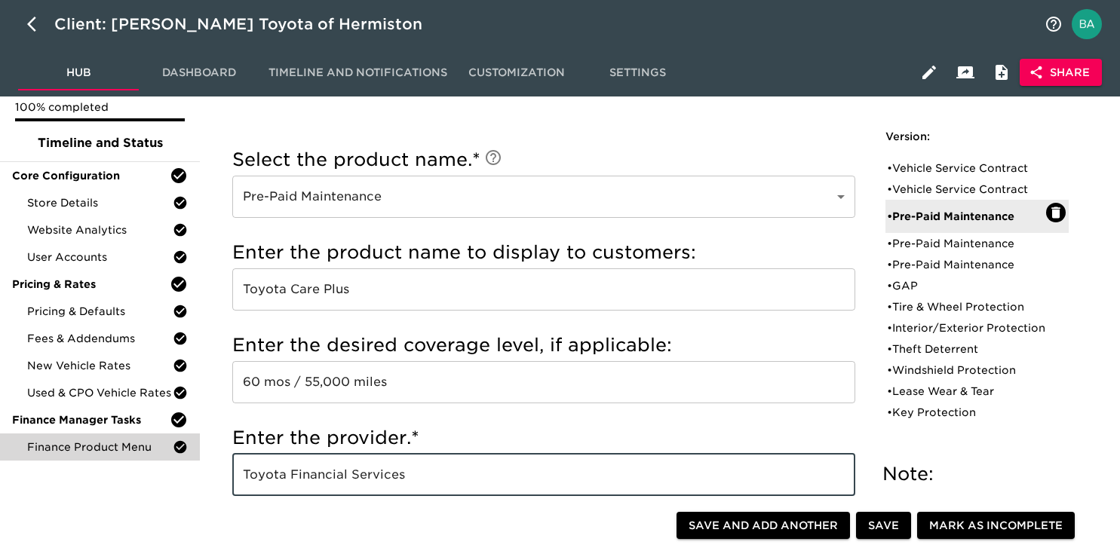
click at [301, 296] on input "Toyota Care Plus" at bounding box center [543, 289] width 623 height 42
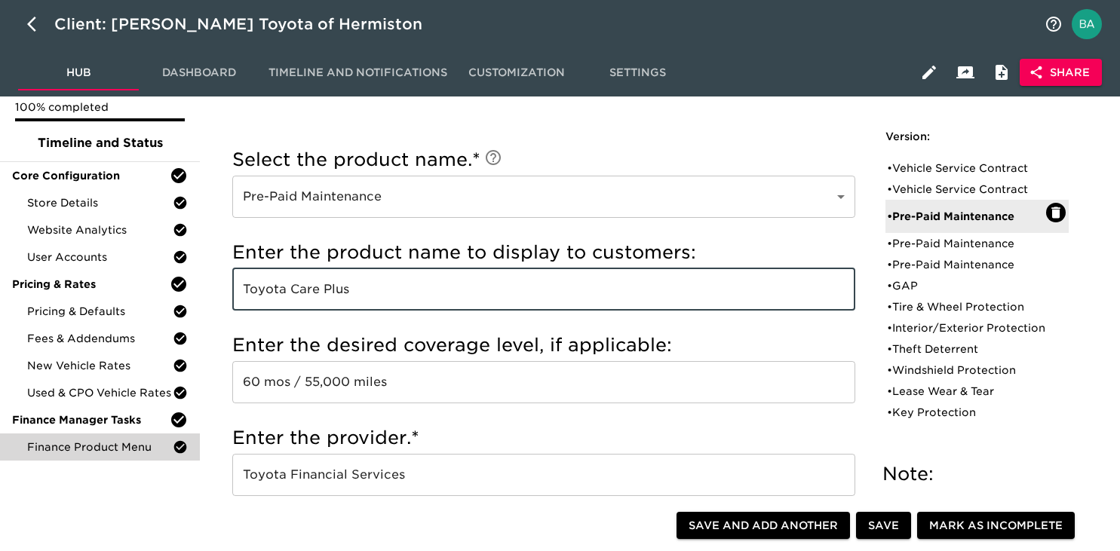
click at [301, 296] on input "Toyota Care Plus" at bounding box center [543, 289] width 623 height 42
click at [322, 474] on input "Toyota Financial Services" at bounding box center [543, 475] width 623 height 42
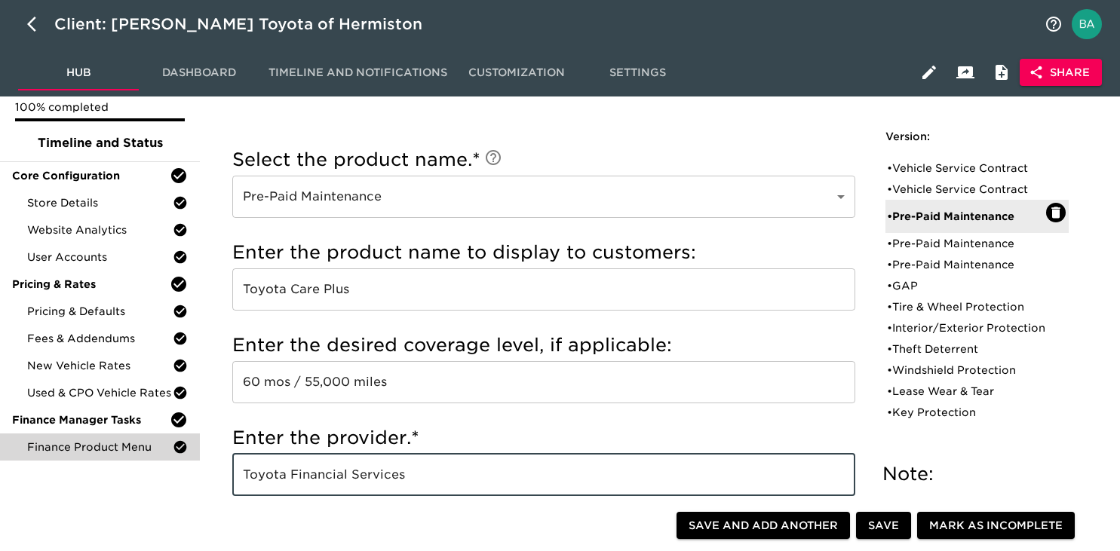
click at [322, 474] on input "Toyota Financial Services" at bounding box center [543, 475] width 623 height 42
click at [289, 296] on input "Toyota Care Plus" at bounding box center [543, 289] width 623 height 42
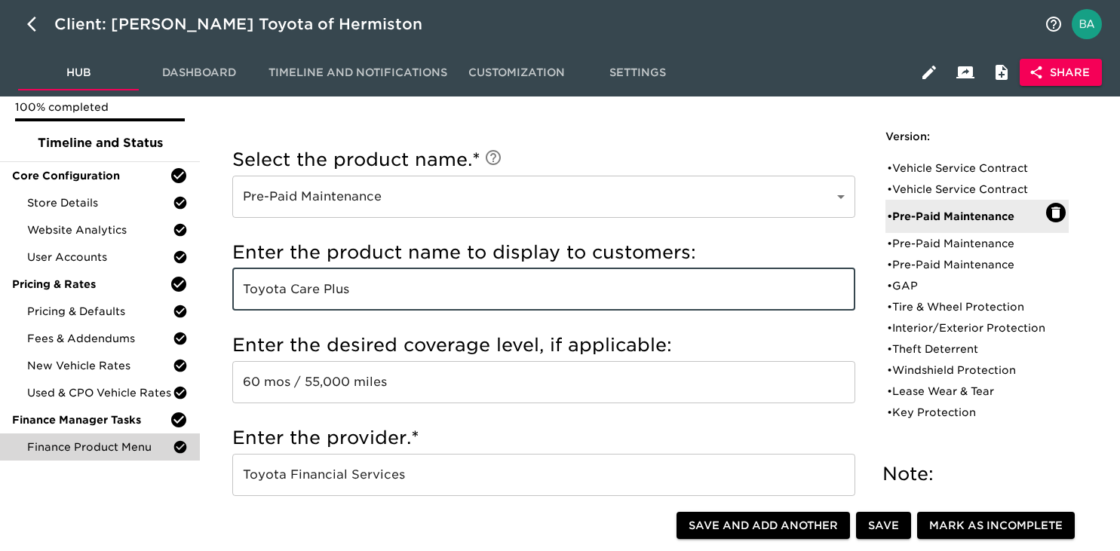
click at [289, 296] on input "Toyota Care Plus" at bounding box center [543, 289] width 623 height 42
click at [324, 381] on input "60 mos / 55,000 miles" at bounding box center [543, 382] width 623 height 42
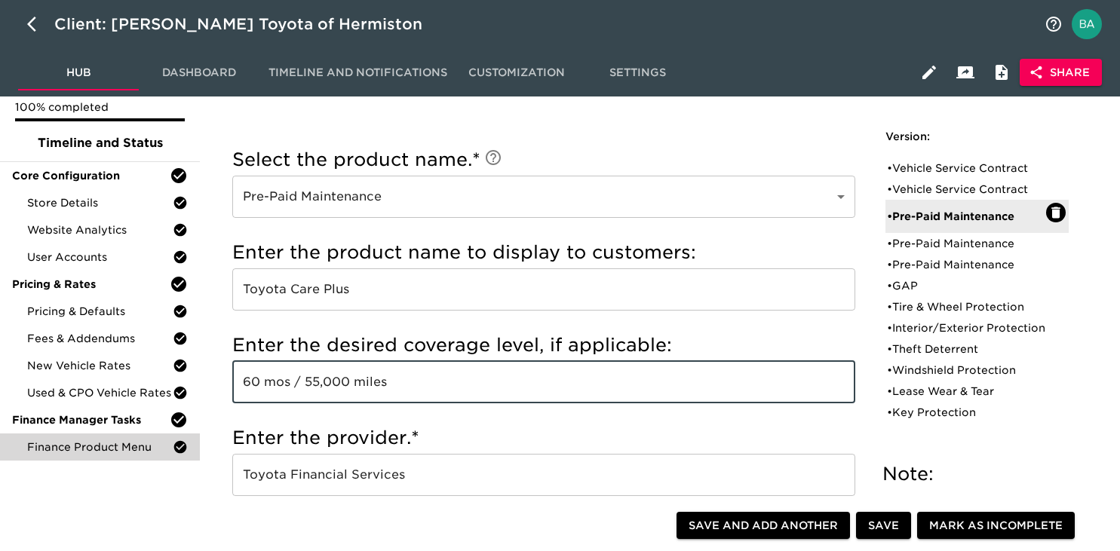
click at [324, 381] on input "60 mos / 55,000 miles" at bounding box center [543, 382] width 623 height 42
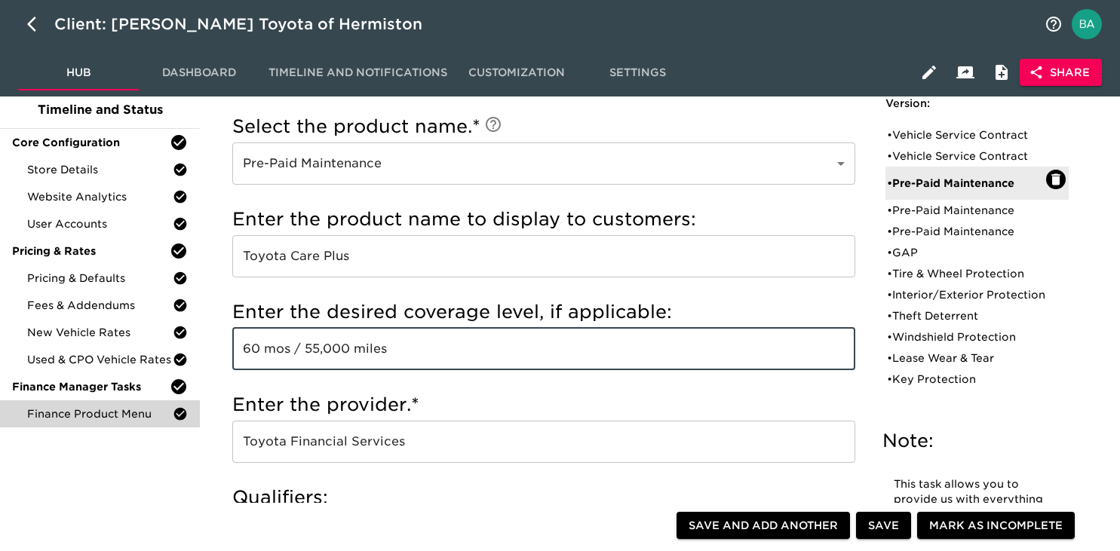
scroll to position [64, 0]
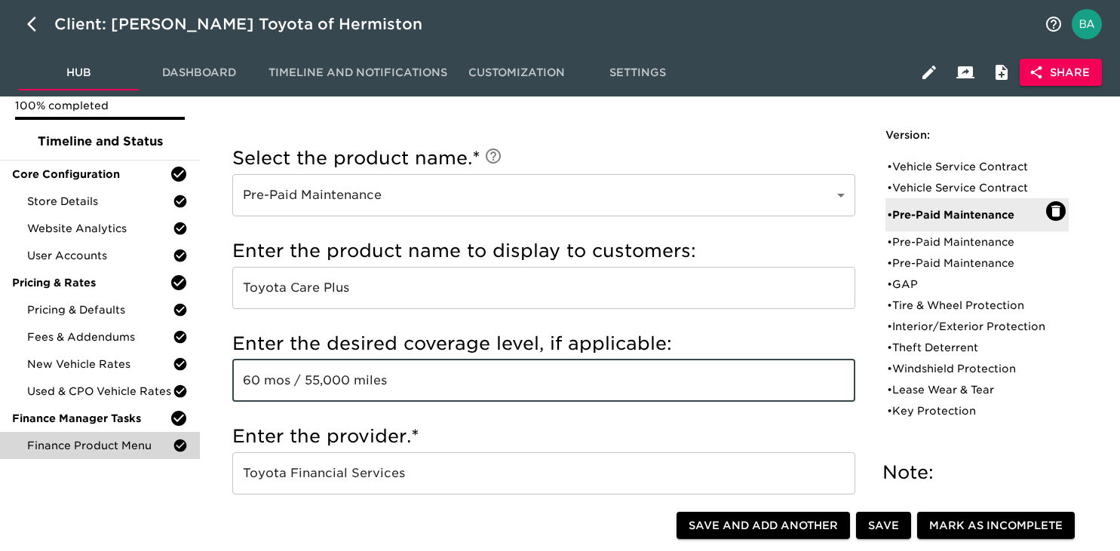
click at [306, 292] on input "Toyota Care Plus" at bounding box center [543, 288] width 623 height 42
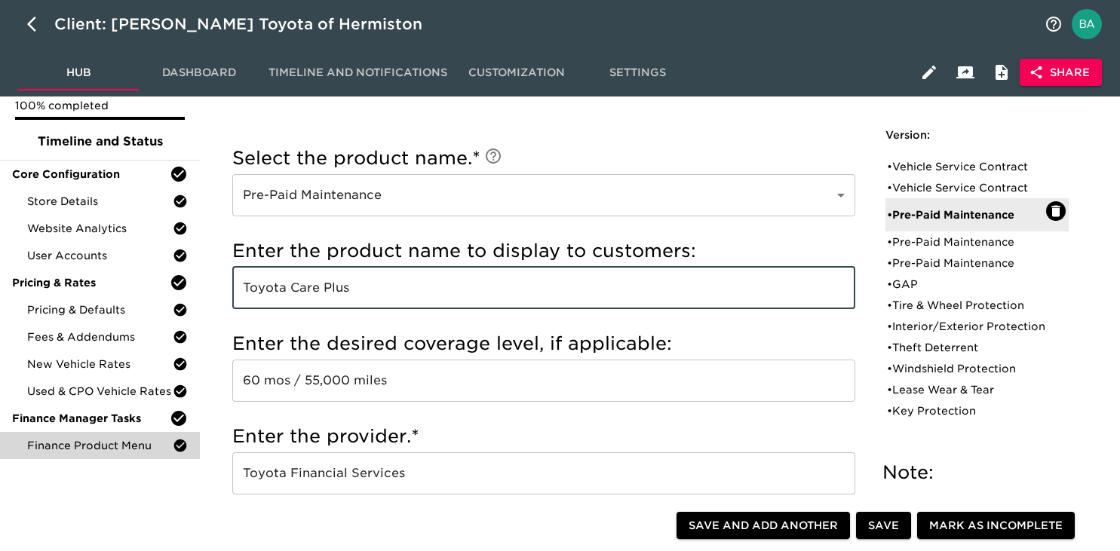
click at [306, 292] on input "Toyota Care Plus" at bounding box center [543, 288] width 623 height 42
click at [276, 470] on input "Toyota Financial Services" at bounding box center [543, 473] width 623 height 42
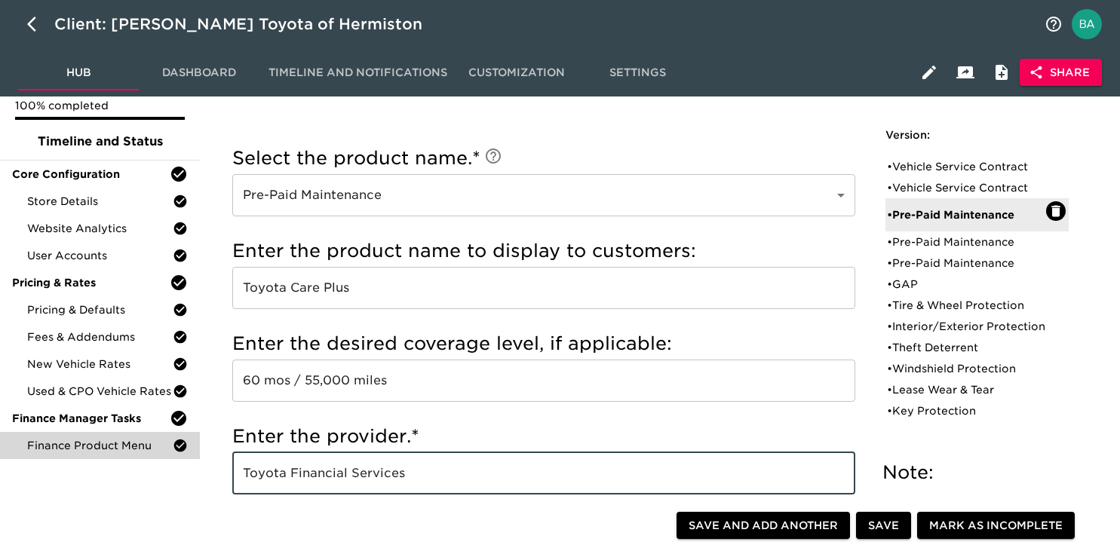
click at [276, 470] on input "Toyota Financial Services" at bounding box center [543, 473] width 623 height 42
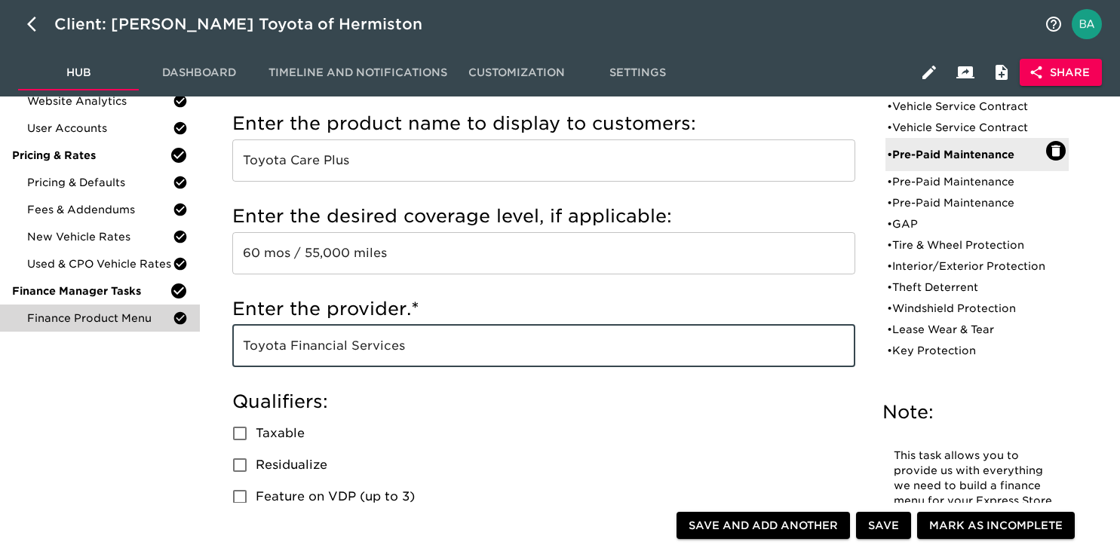
scroll to position [160, 0]
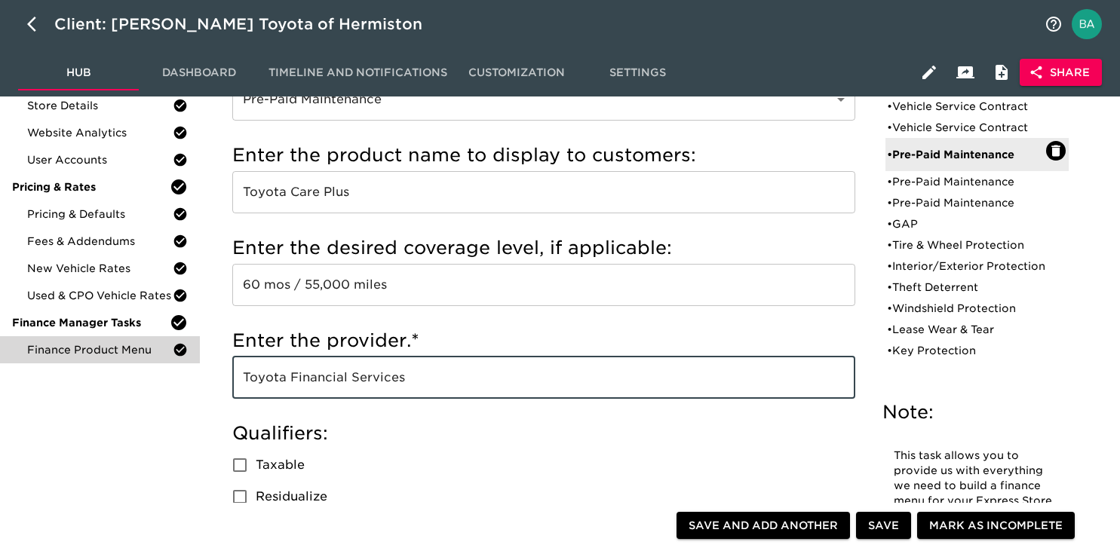
click at [336, 286] on input "60 mos / 55,000 miles" at bounding box center [543, 285] width 623 height 42
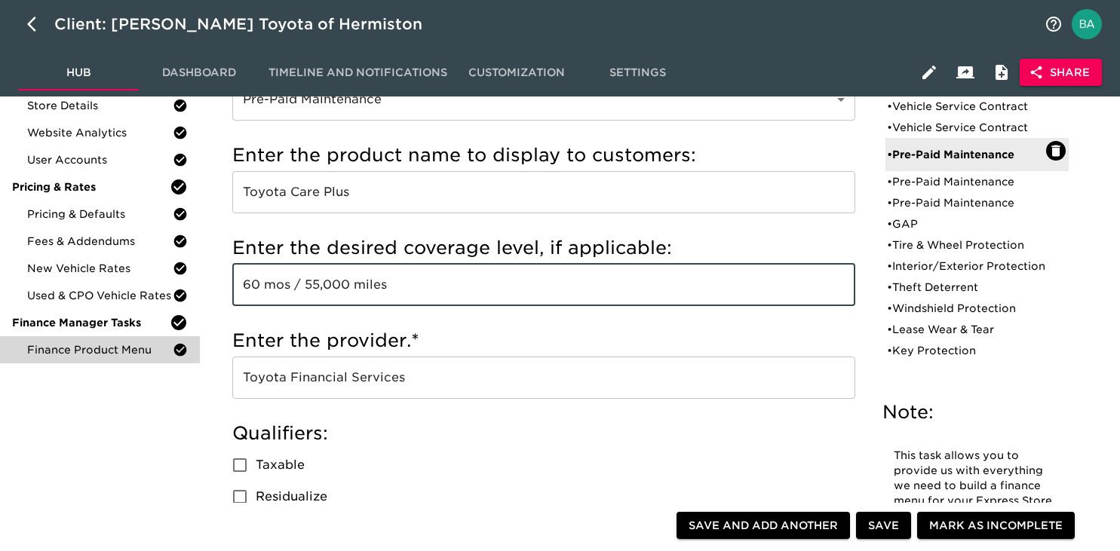
click at [336, 286] on input "60 mos / 55,000 miles" at bounding box center [543, 285] width 623 height 42
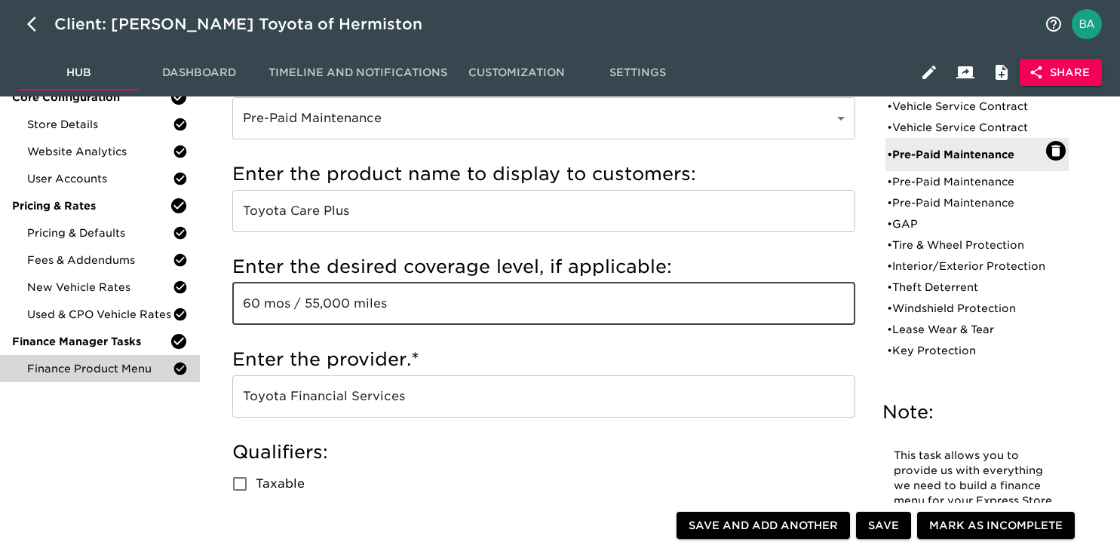
scroll to position [143, 0]
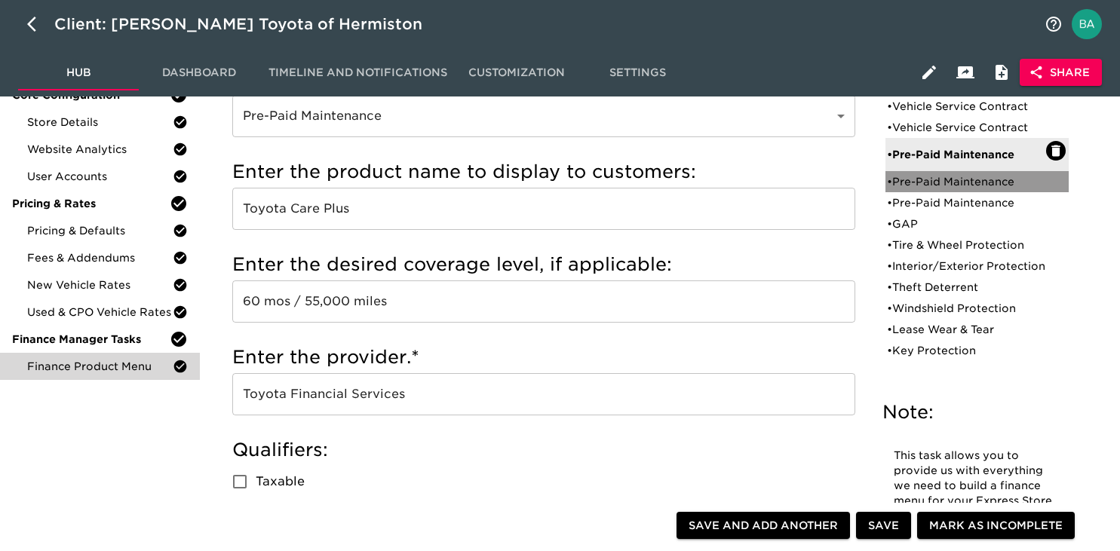
click at [914, 178] on div "• Pre-Paid Maintenance" at bounding box center [966, 181] width 159 height 15
type input "Toyota Auto Care"
type input "48 mos / 55,000 miles"
radio input "true"
checkbox input "false"
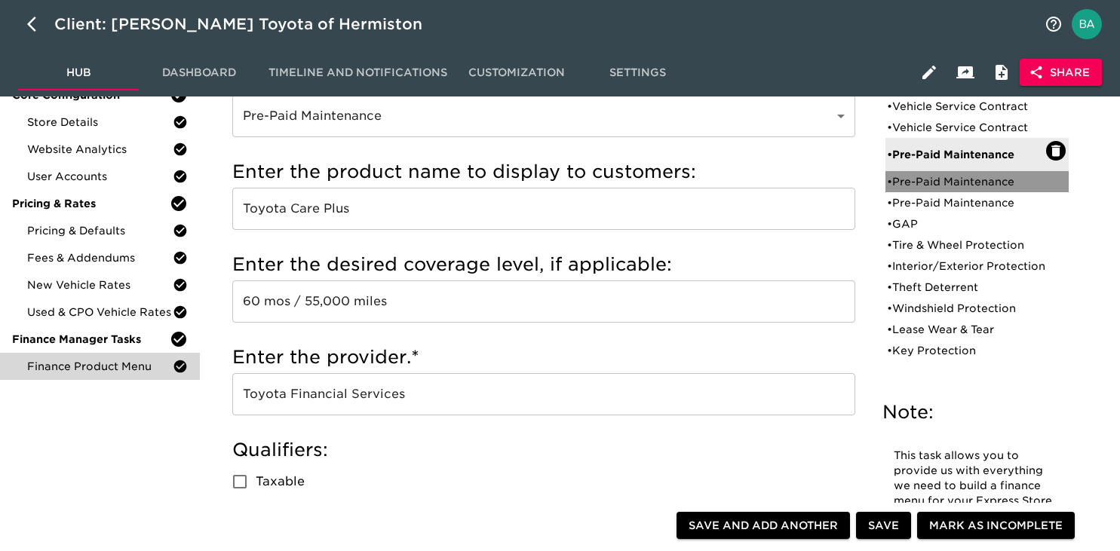
checkbox input "true"
checkbox input "false"
radio input "true"
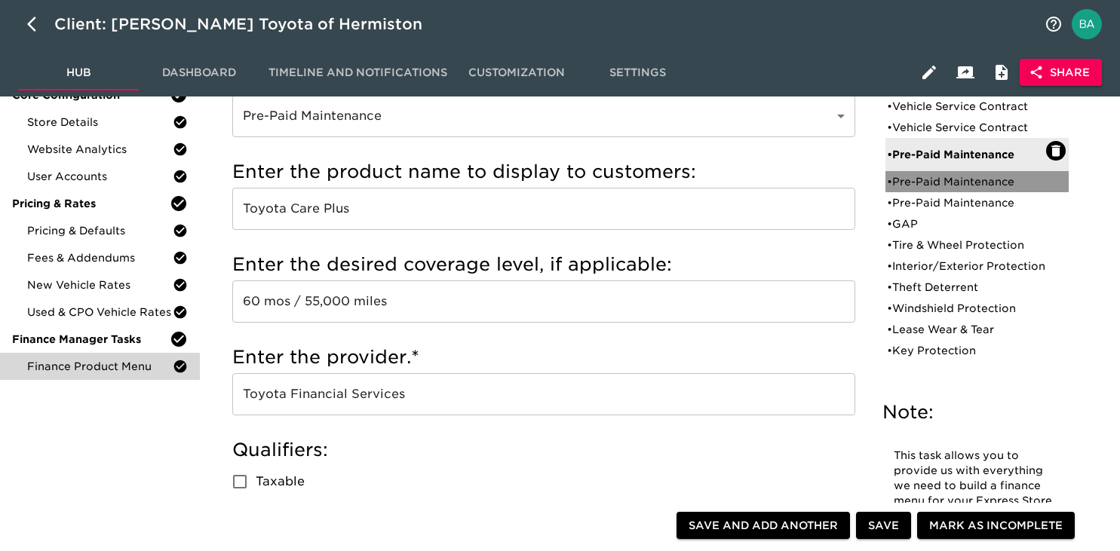
radio input "true"
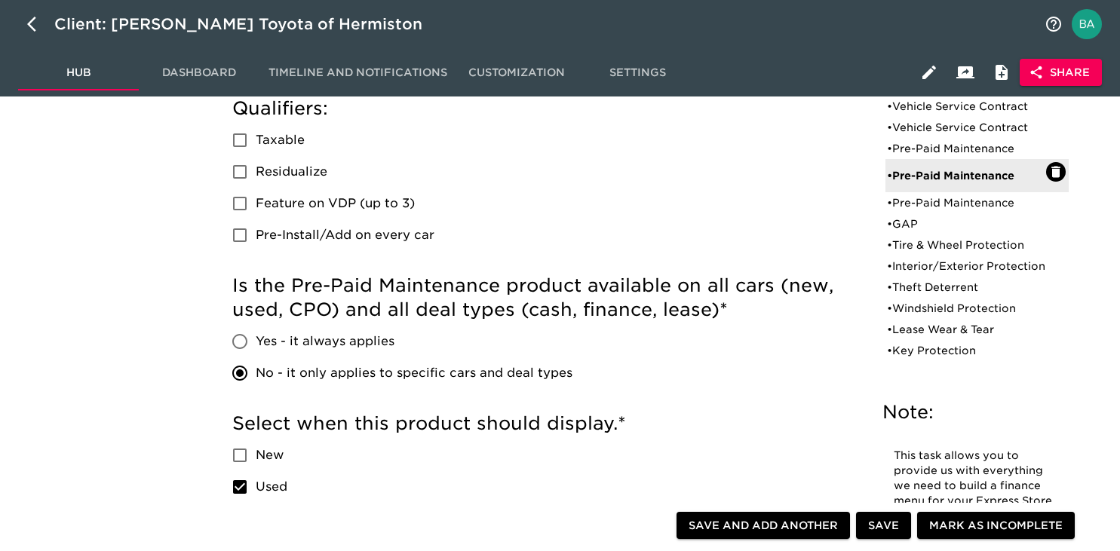
scroll to position [77, 0]
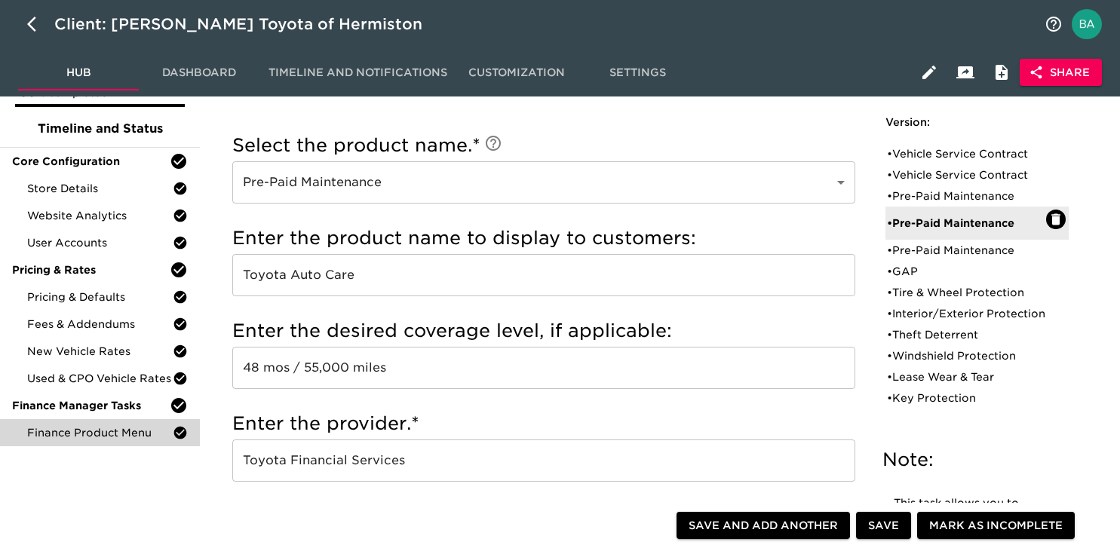
click at [327, 278] on input "Toyota Auto Care" at bounding box center [543, 275] width 623 height 42
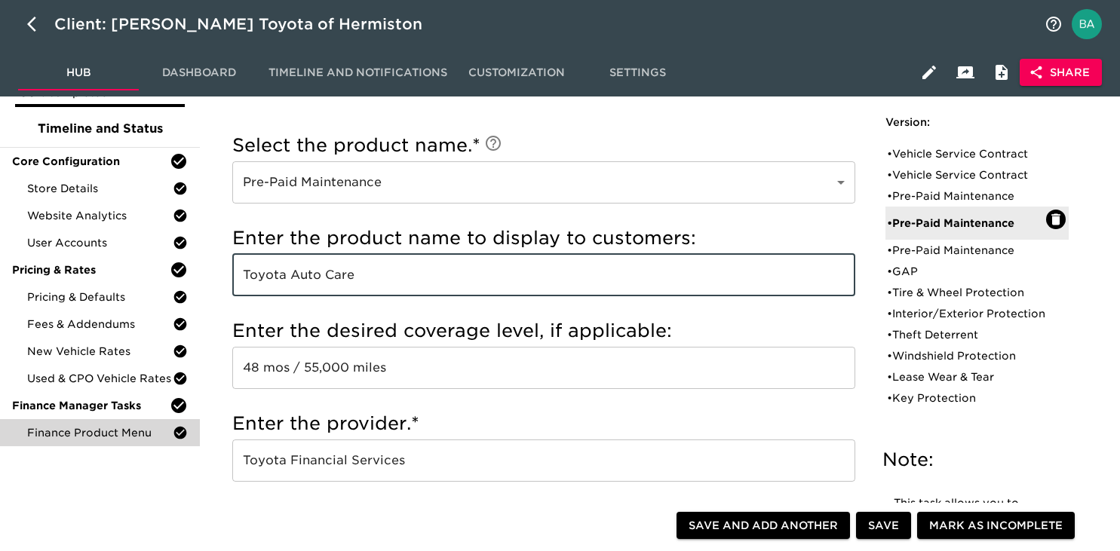
click at [327, 278] on input "Toyota Auto Care" at bounding box center [543, 275] width 623 height 42
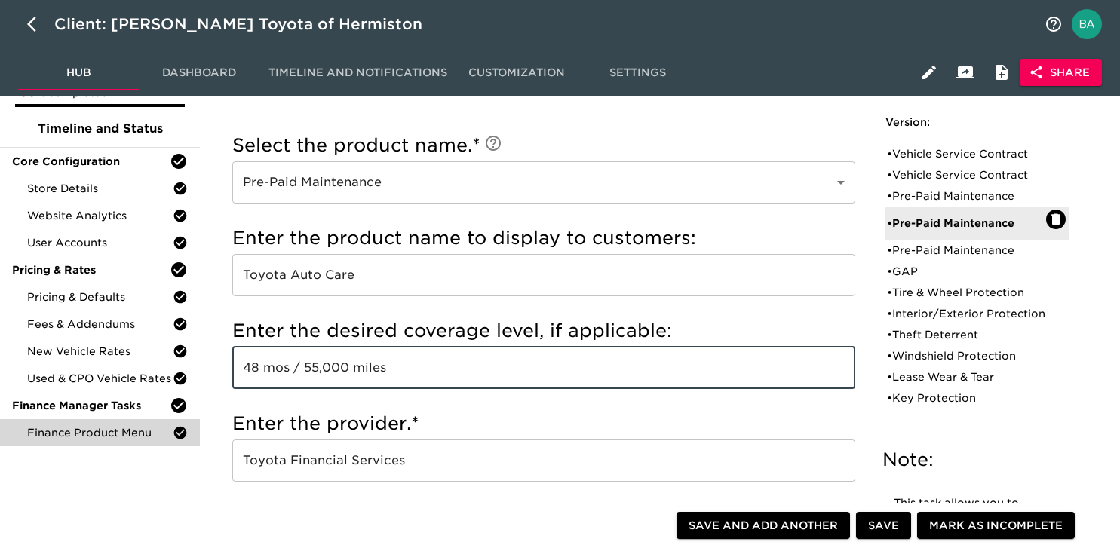
click at [346, 374] on input "48 mos / 55,000 miles" at bounding box center [543, 368] width 623 height 42
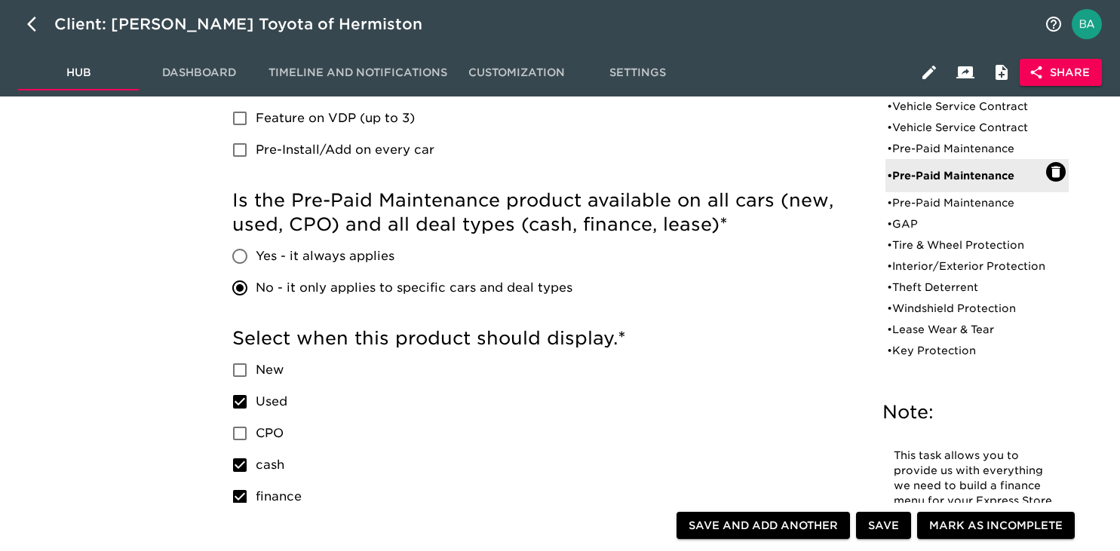
scroll to position [525, 0]
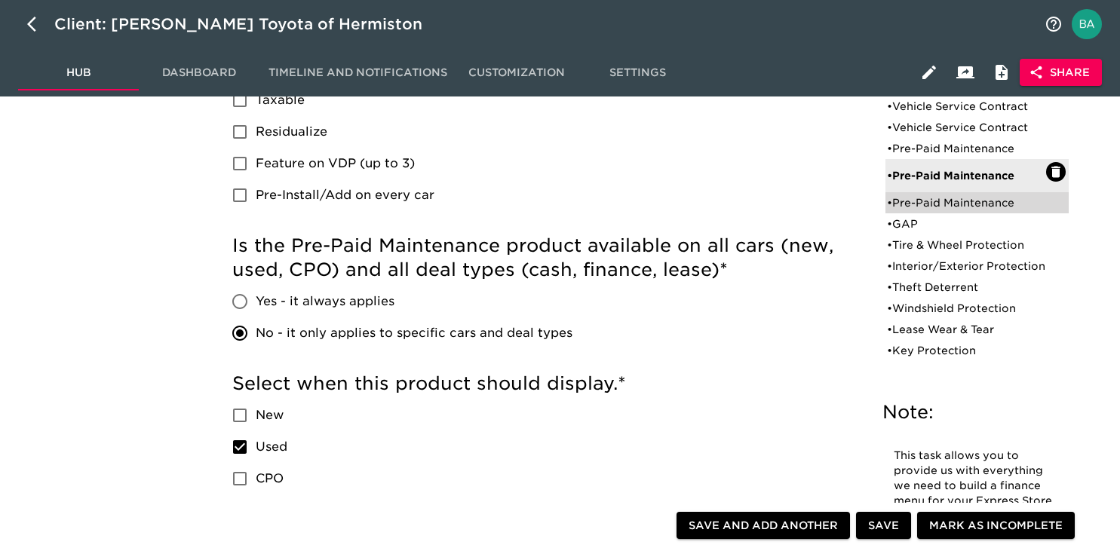
click at [940, 204] on div "• Pre-Paid Maintenance" at bounding box center [966, 202] width 159 height 15
type input "EG Assurance"
type input "Ethos Maintenance"
type input "Ethos Group"
radio input "true"
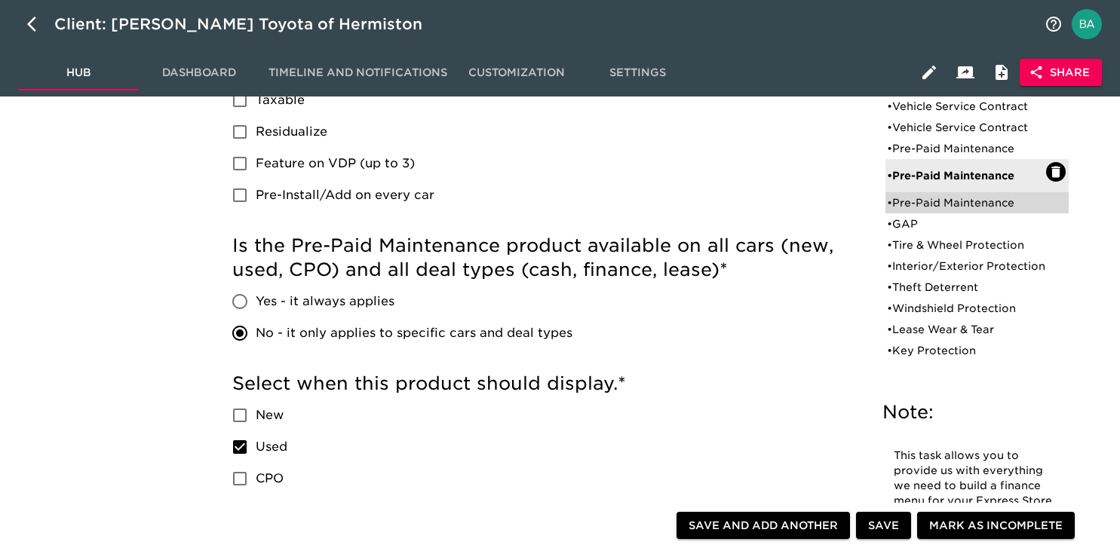
checkbox input "true"
radio input "true"
type input "18916"
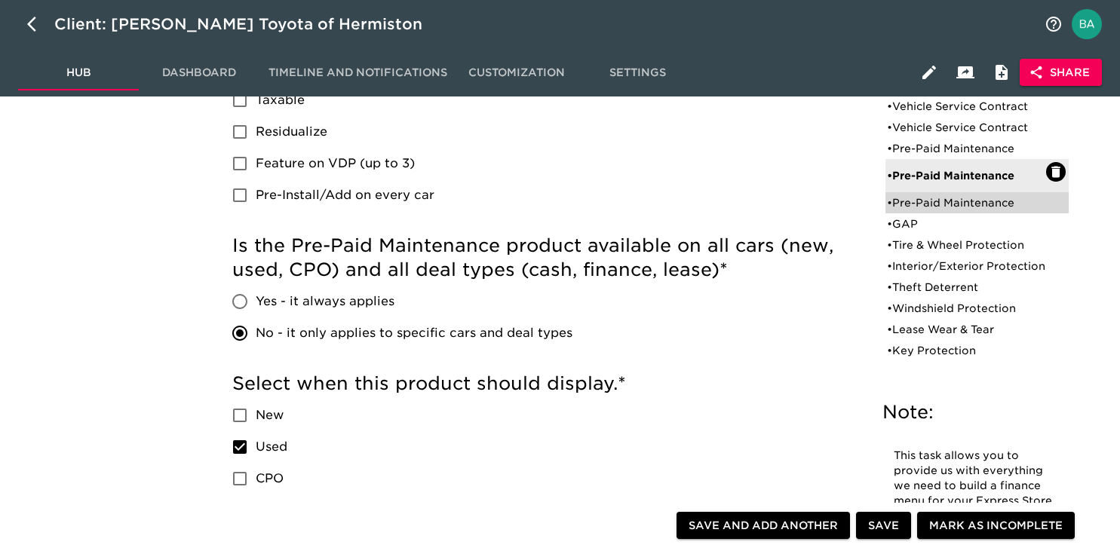
radio input "true"
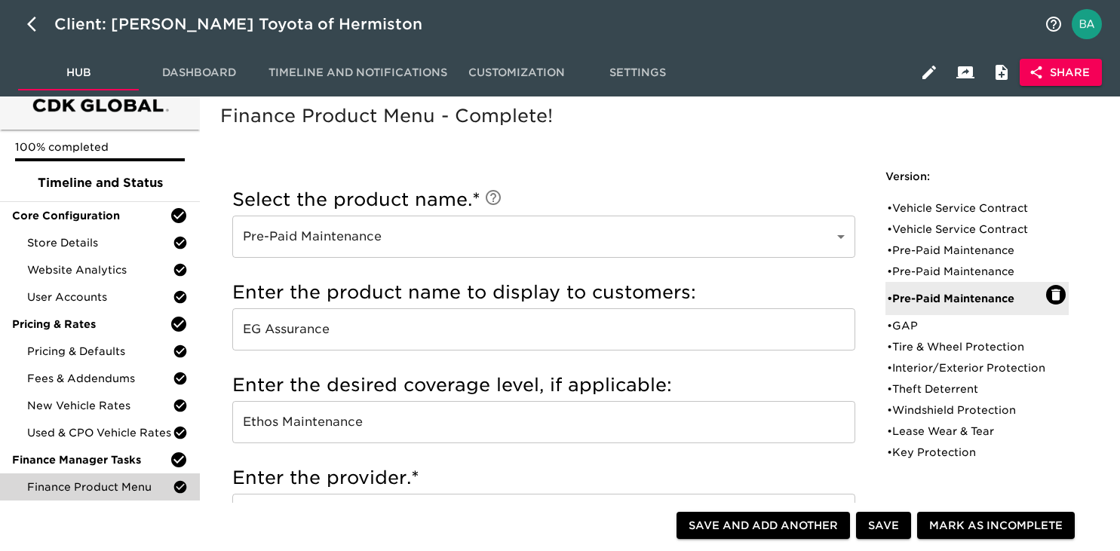
scroll to position [0, 0]
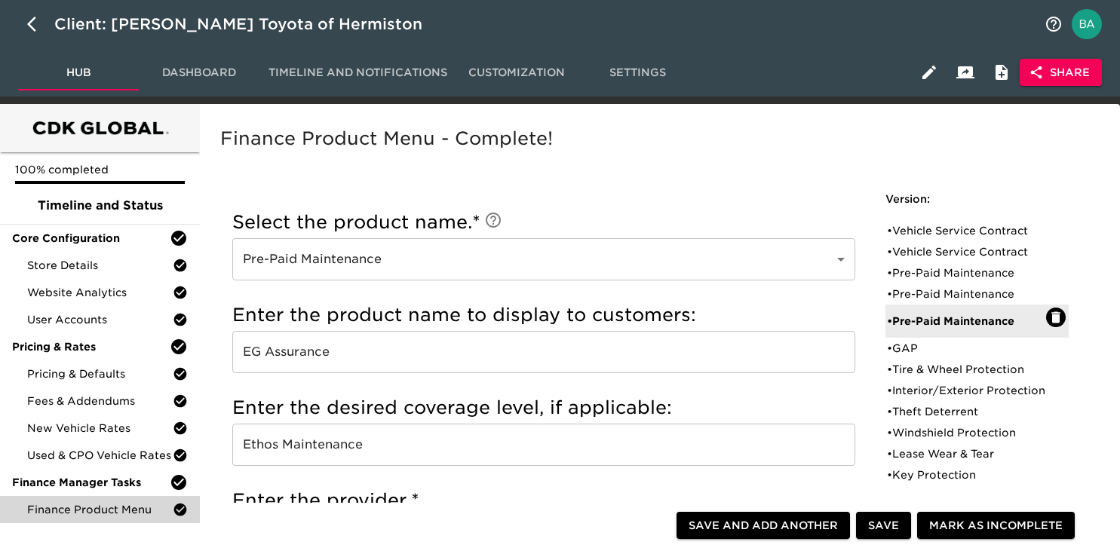
click at [267, 359] on input "EG Assurance" at bounding box center [543, 352] width 623 height 42
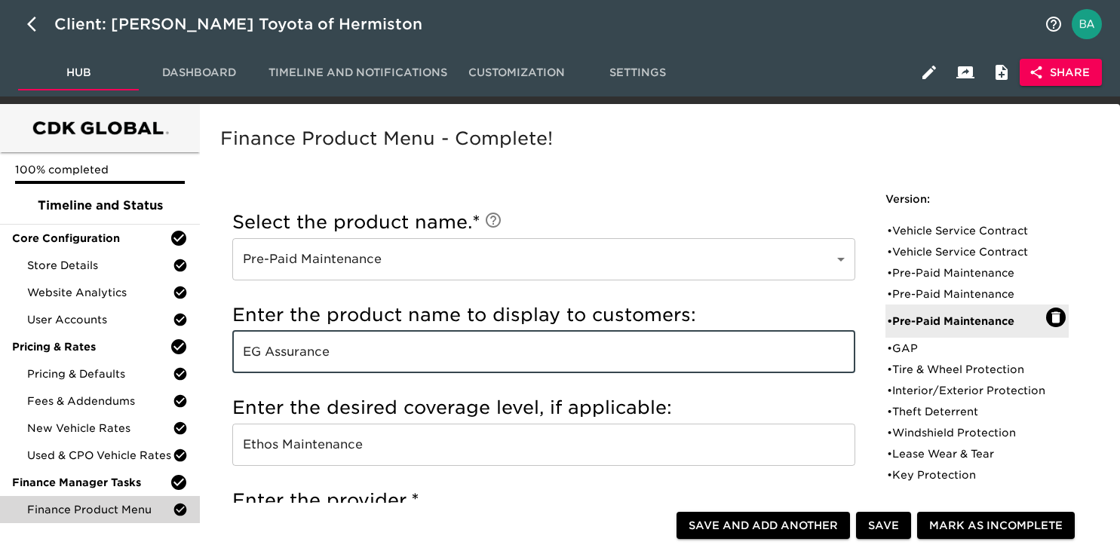
click at [267, 359] on input "EG Assurance" at bounding box center [543, 352] width 623 height 42
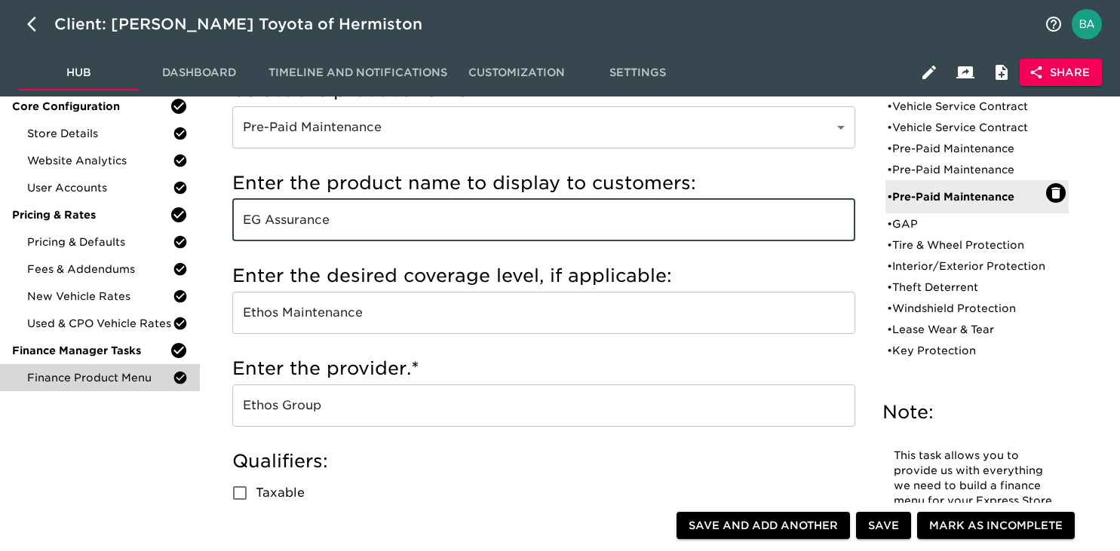
scroll to position [144, 0]
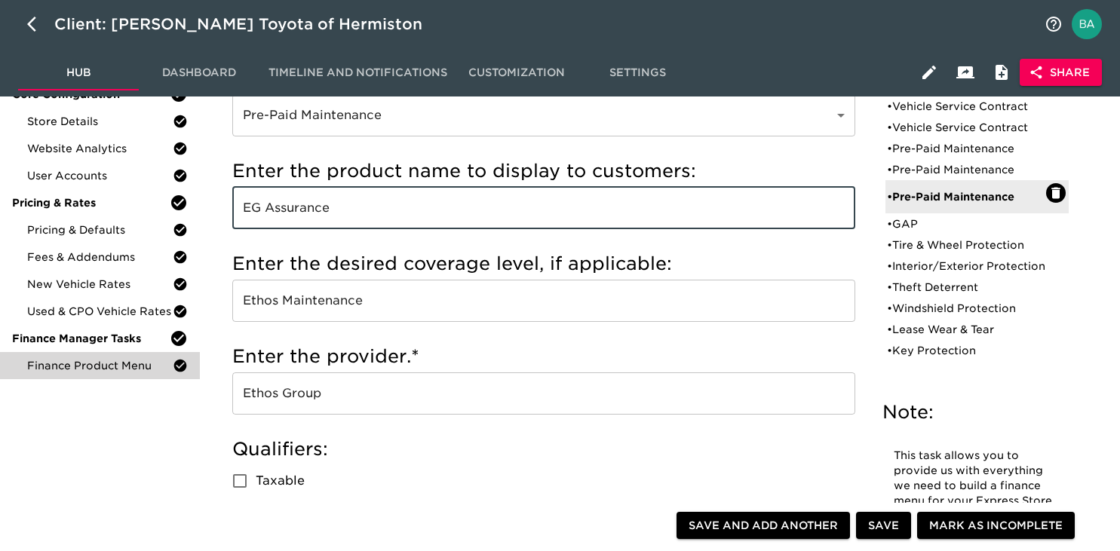
click at [329, 308] on input "Ethos Maintenance" at bounding box center [543, 301] width 623 height 42
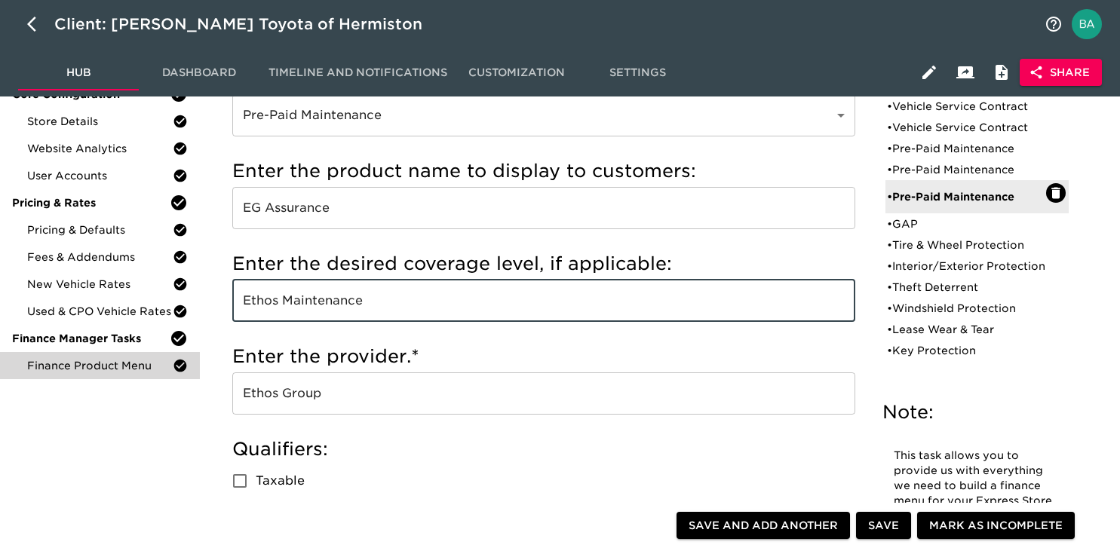
click at [329, 308] on input "Ethos Maintenance" at bounding box center [543, 301] width 623 height 42
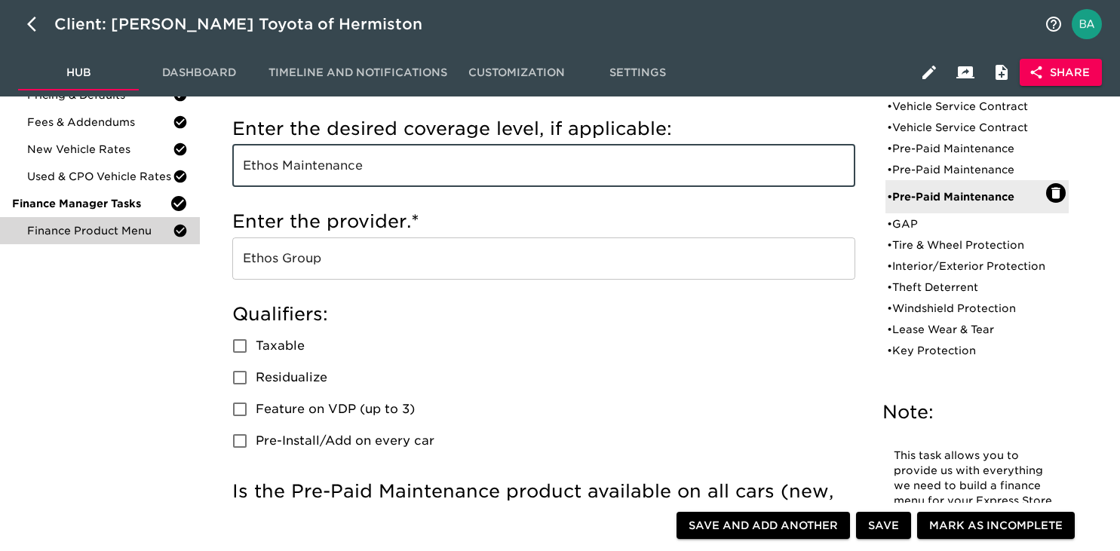
scroll to position [297, 0]
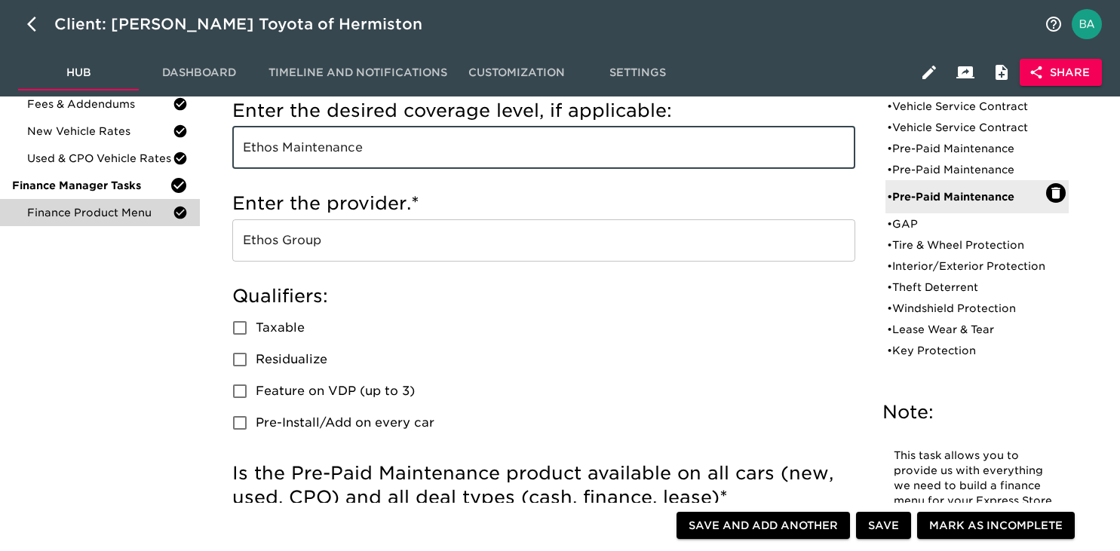
click at [301, 239] on input "Ethos Group" at bounding box center [543, 240] width 623 height 42
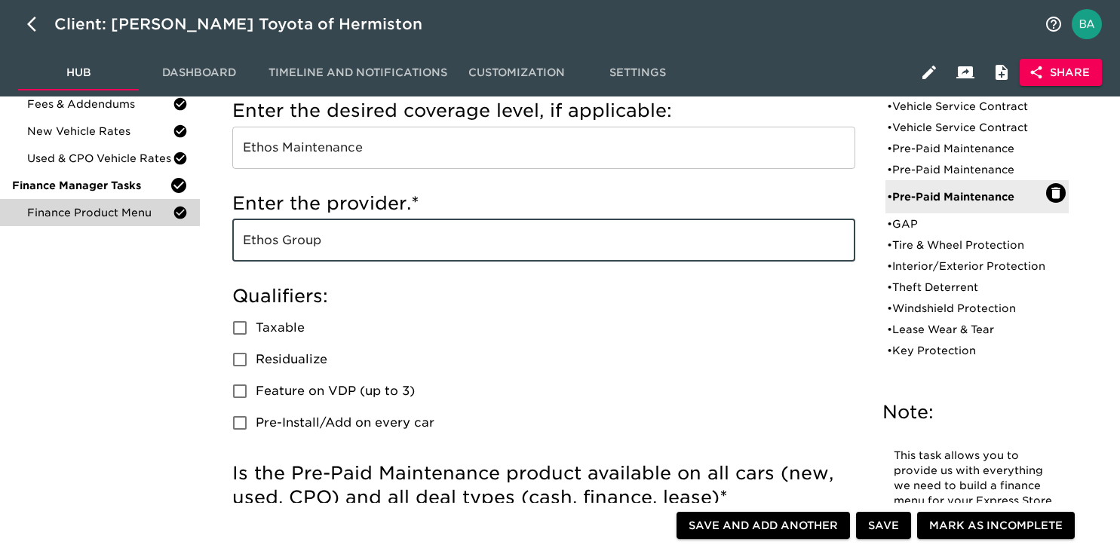
click at [301, 239] on input "Ethos Group" at bounding box center [543, 240] width 623 height 42
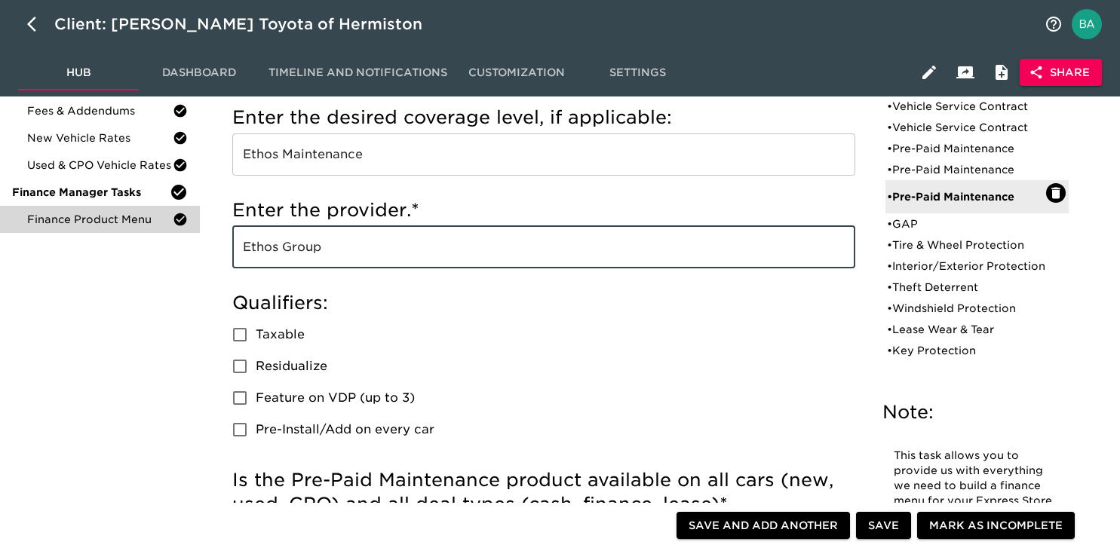
scroll to position [0, 0]
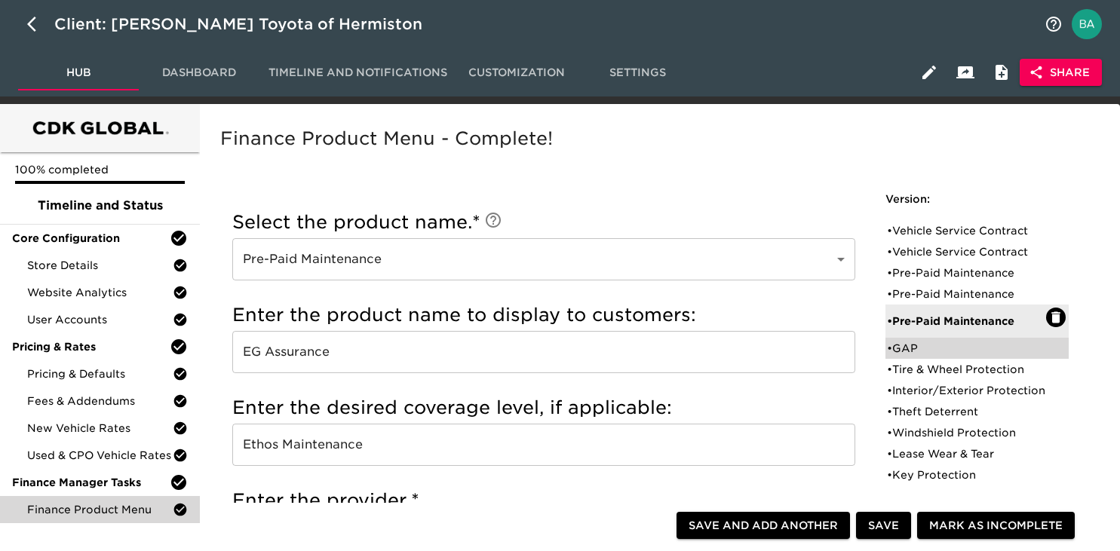
click at [908, 354] on div "• GAP" at bounding box center [966, 348] width 159 height 15
type input "GAP"
type input "Toyota Guaranteed Auto Protection Program"
type input "Toyota Financial Services"
radio input "true"
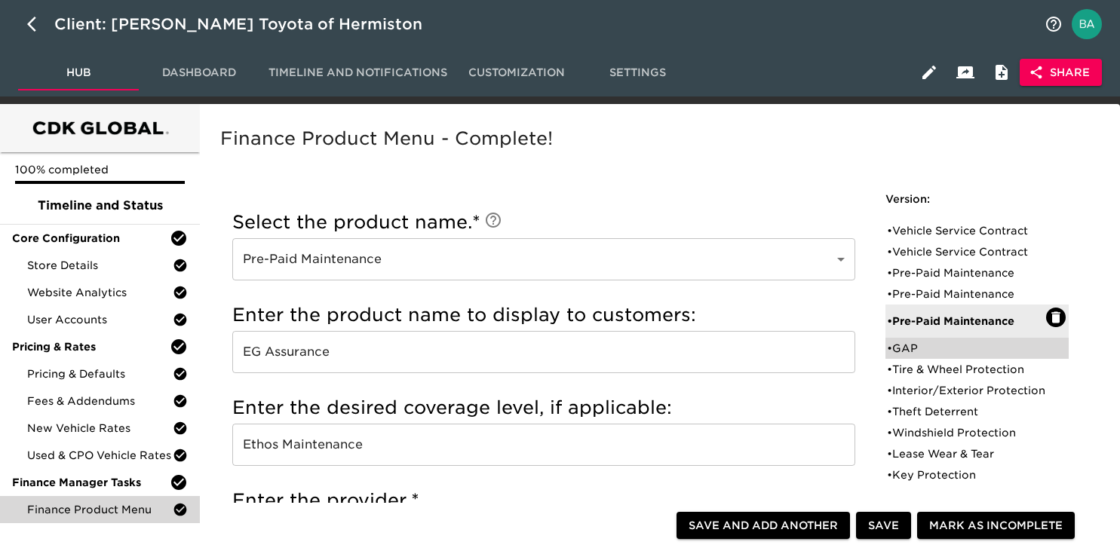
checkbox input "true"
checkbox input "false"
checkbox input "true"
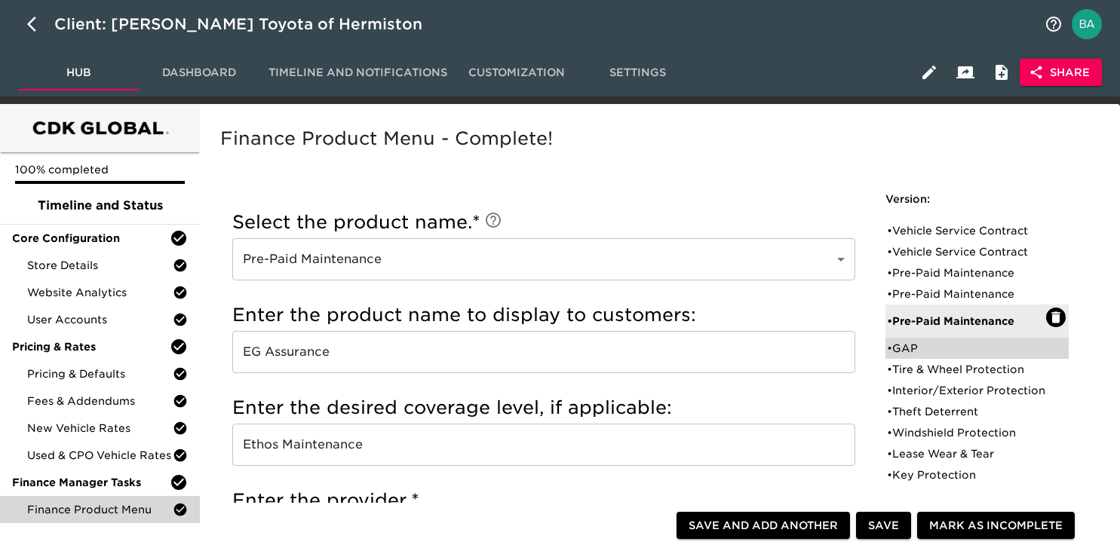
checkbox input "true"
radio input "true"
radio input "false"
type input "1195"
radio input "false"
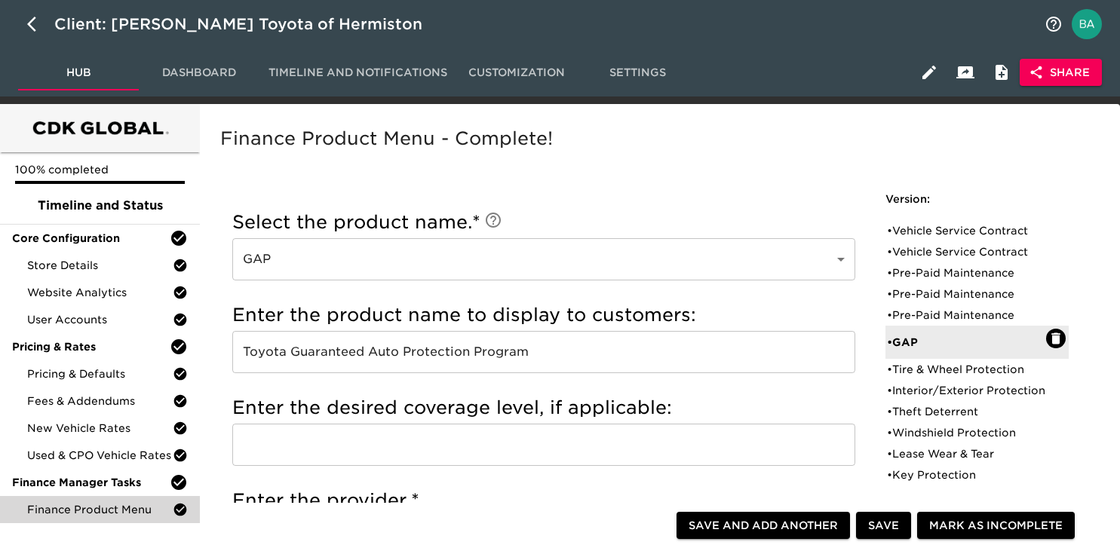
scroll to position [38, 0]
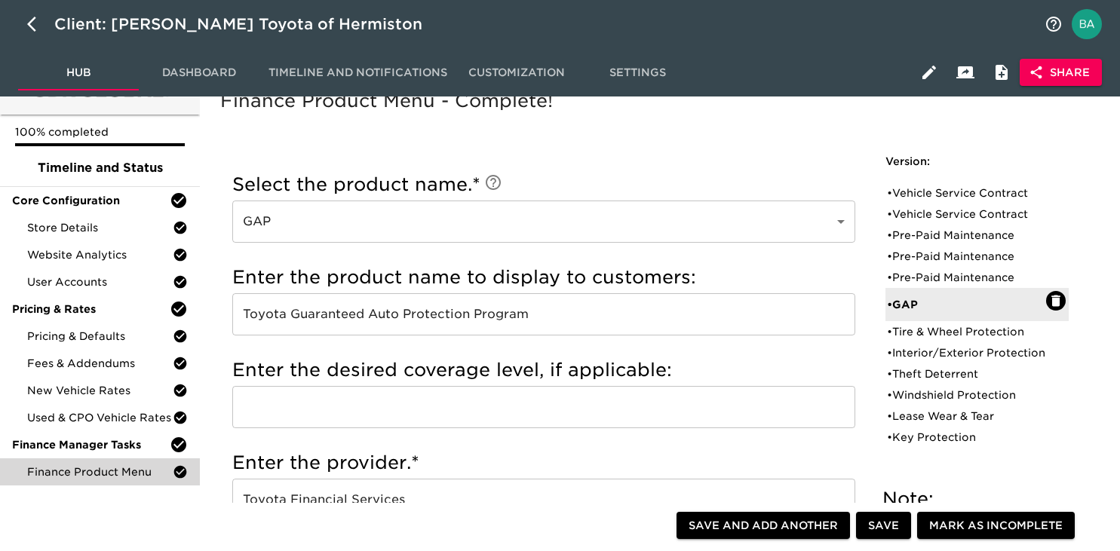
click at [418, 326] on input "Toyota Guaranteed Auto Protection Program" at bounding box center [543, 314] width 623 height 42
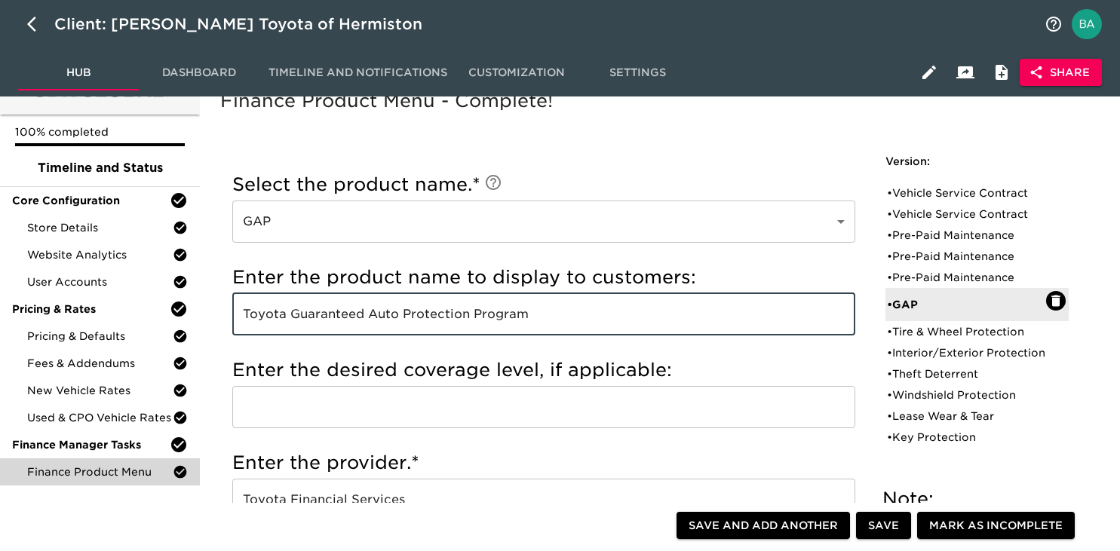
click at [418, 326] on input "Toyota Guaranteed Auto Protection Program" at bounding box center [543, 314] width 623 height 42
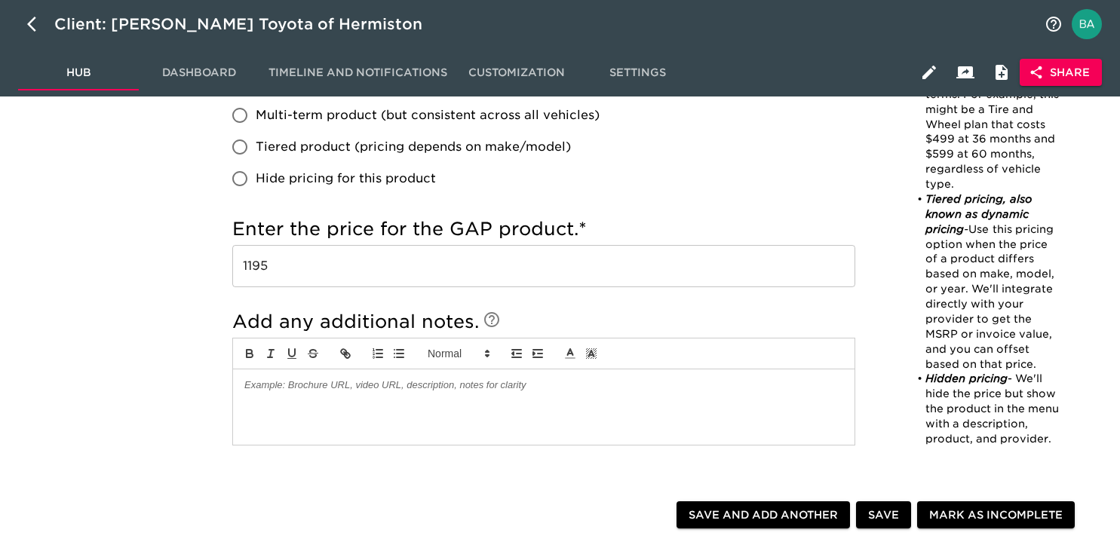
scroll to position [1103, 0]
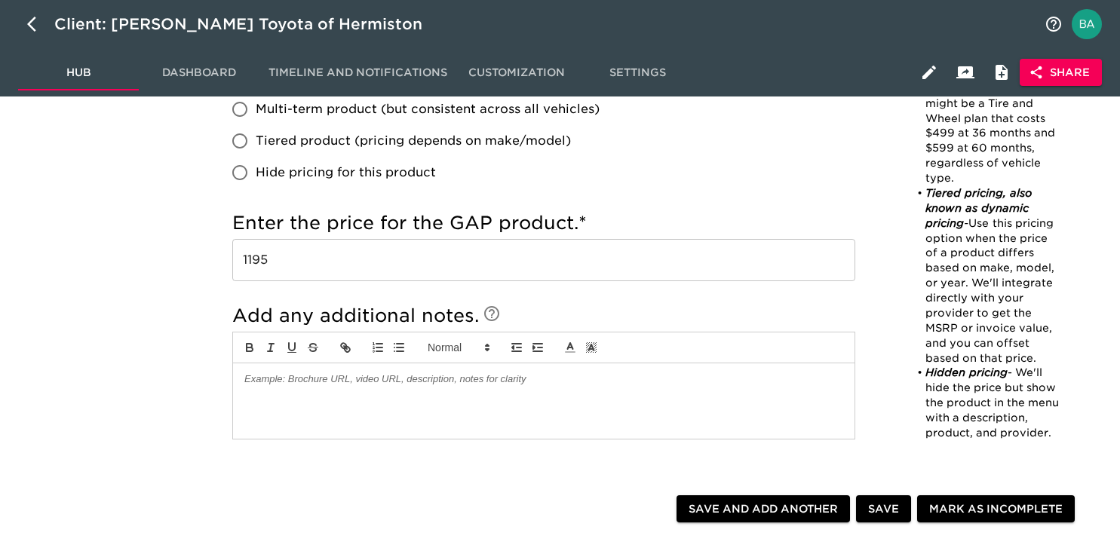
click at [262, 262] on input "1195" at bounding box center [543, 260] width 623 height 42
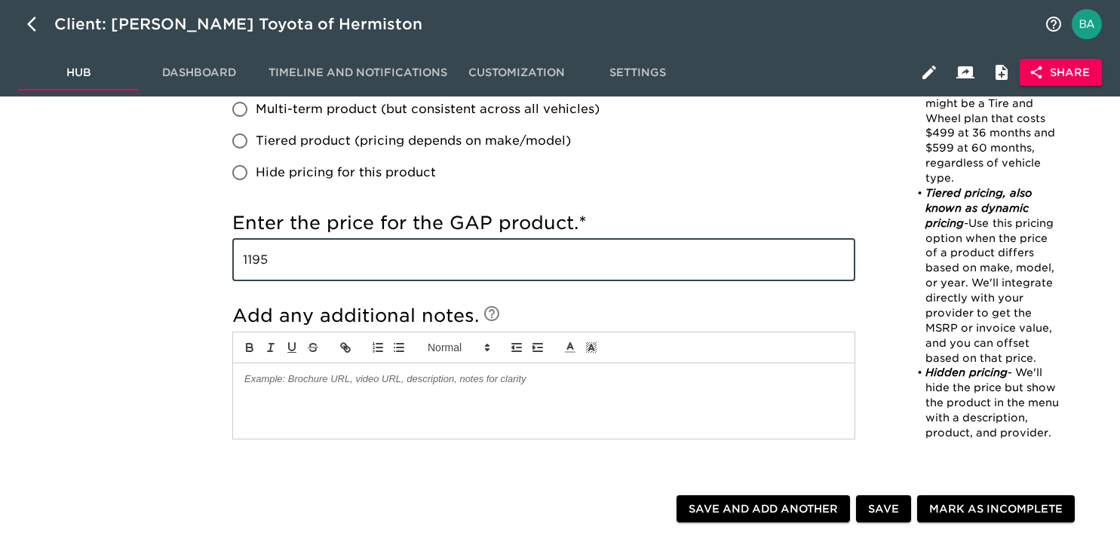
click at [262, 262] on input "1195" at bounding box center [543, 260] width 623 height 42
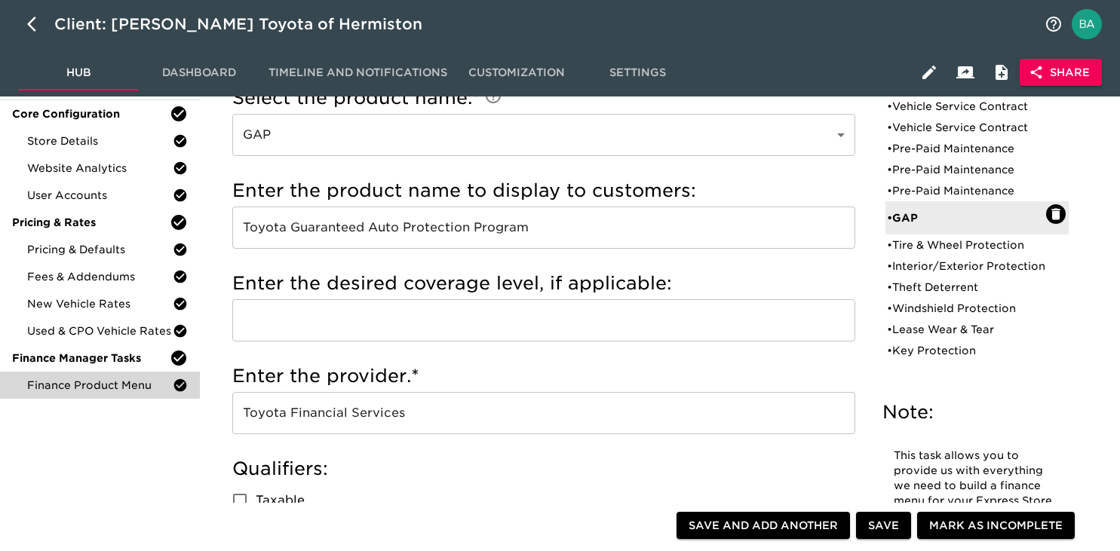
scroll to position [133, 0]
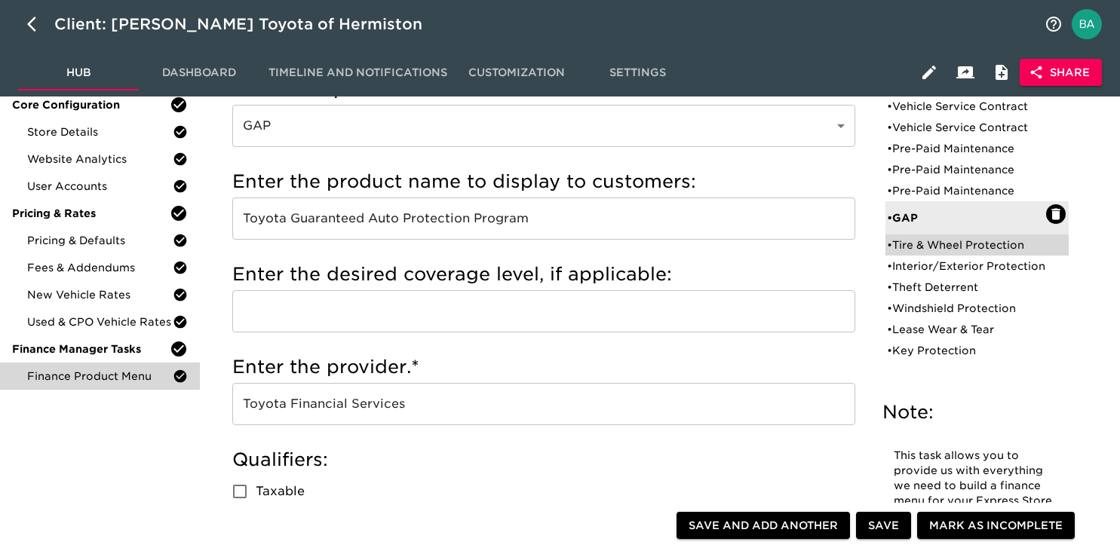
click at [905, 247] on div "• Tire & Wheel Protection" at bounding box center [966, 244] width 159 height 15
type input "Tire & Wheel Protection"
type input "EG Assurance Tire & Wheel"
type input "Ethos Group"
radio input "true"
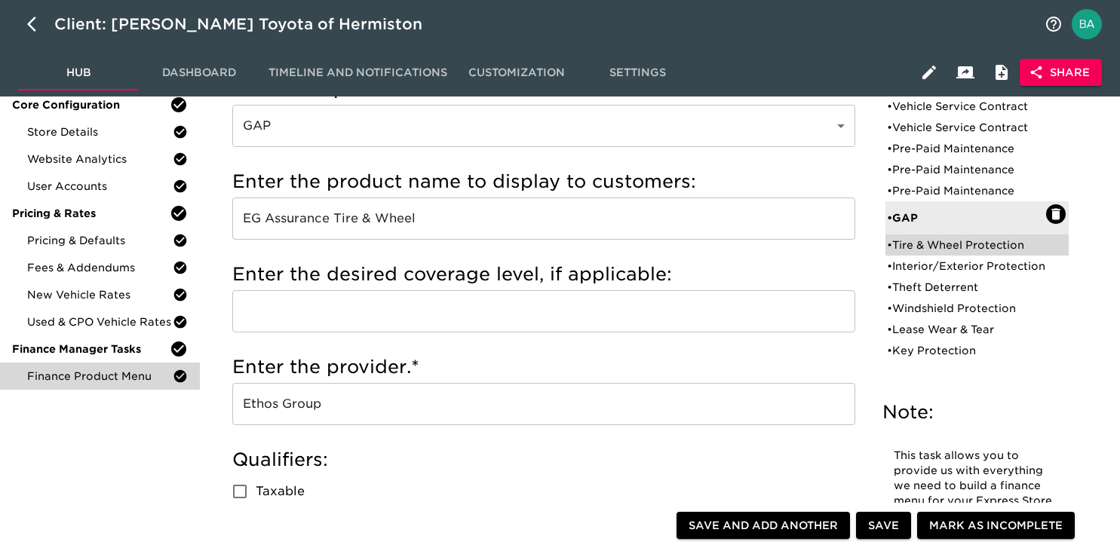
radio input "false"
checkbox input "false"
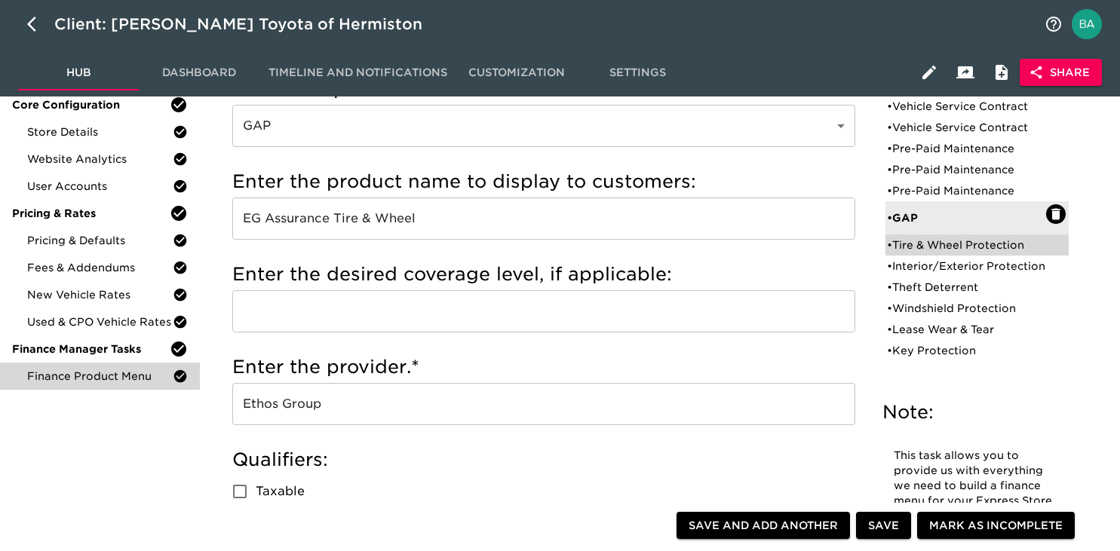
checkbox input "false"
radio input "true"
type input "1367 / 60 months"
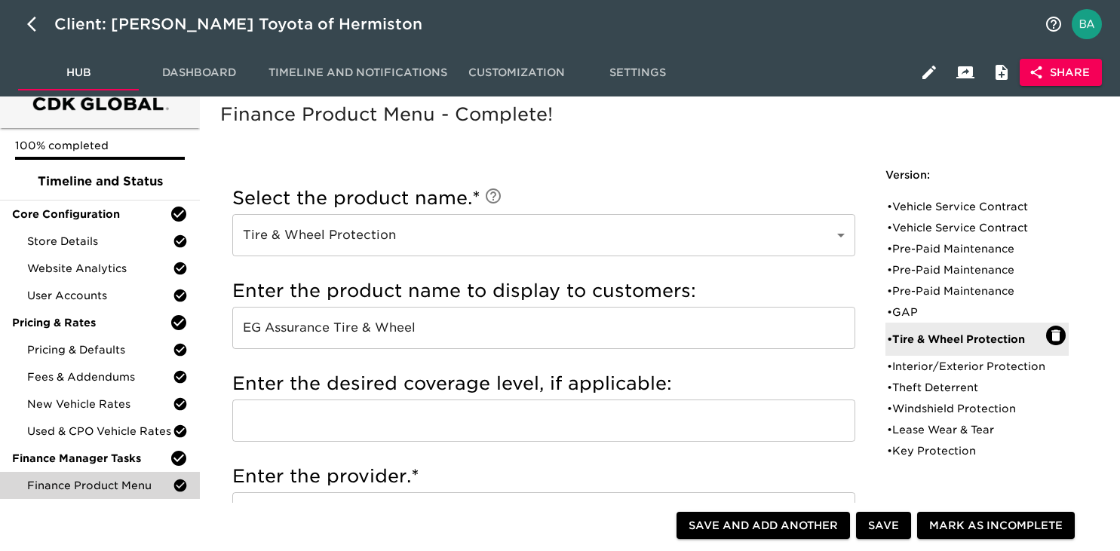
scroll to position [0, 0]
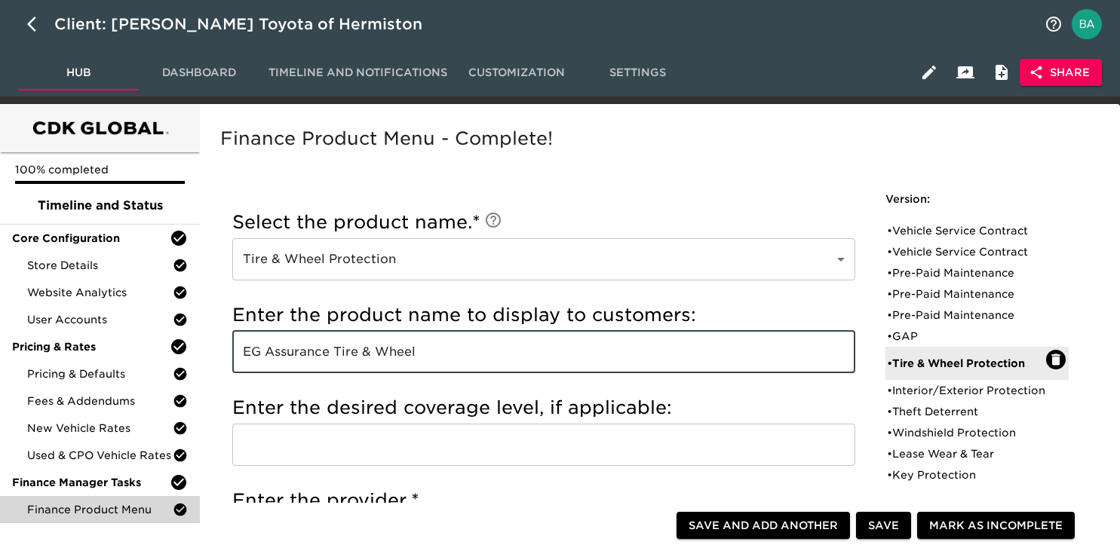
click at [332, 360] on input "EG Assurance Tire & Wheel" at bounding box center [543, 352] width 623 height 42
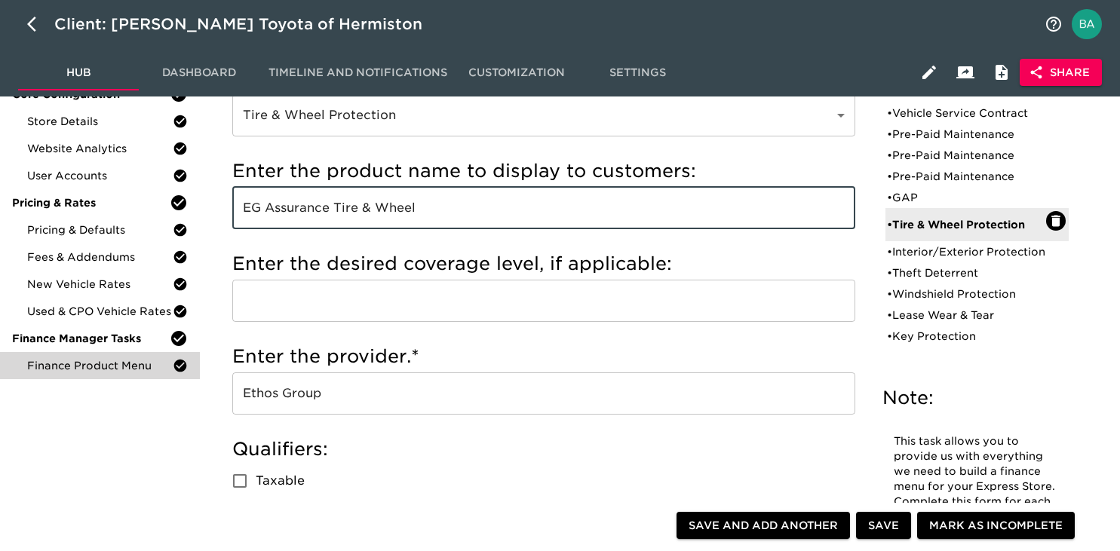
scroll to position [173, 0]
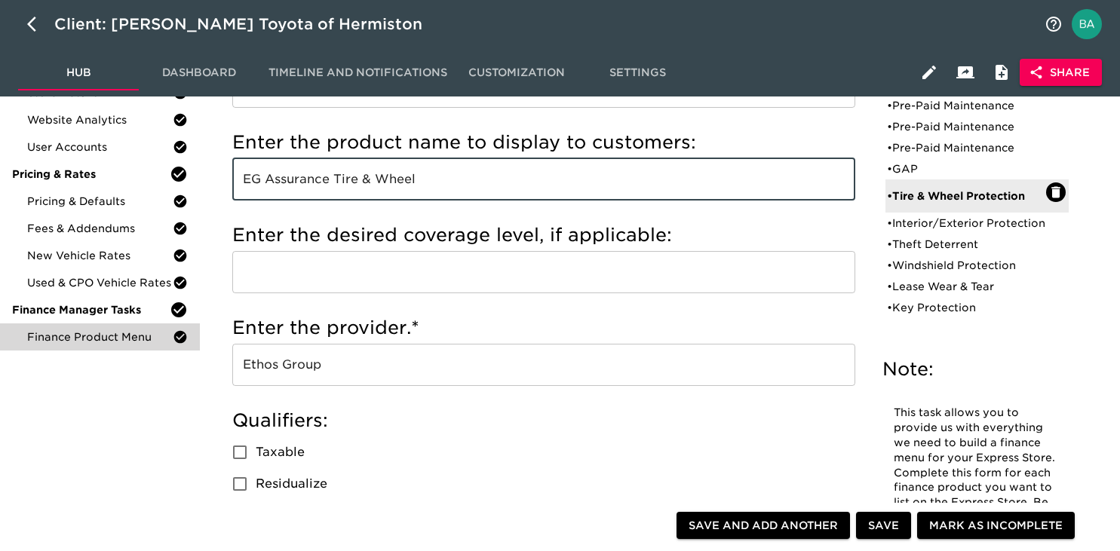
click at [314, 375] on input "Ethos Group" at bounding box center [543, 365] width 623 height 42
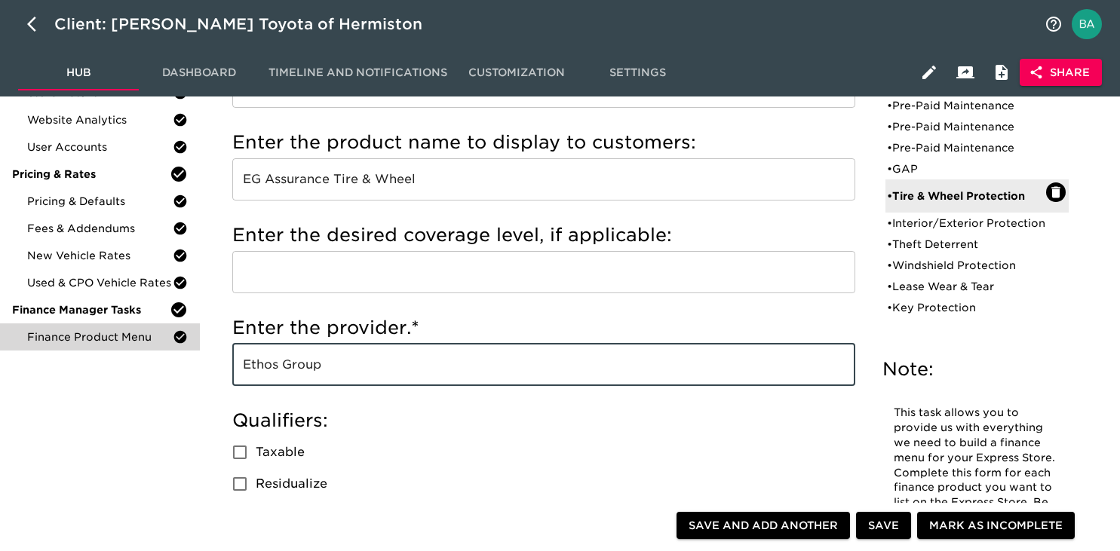
click at [314, 375] on input "Ethos Group" at bounding box center [543, 365] width 623 height 42
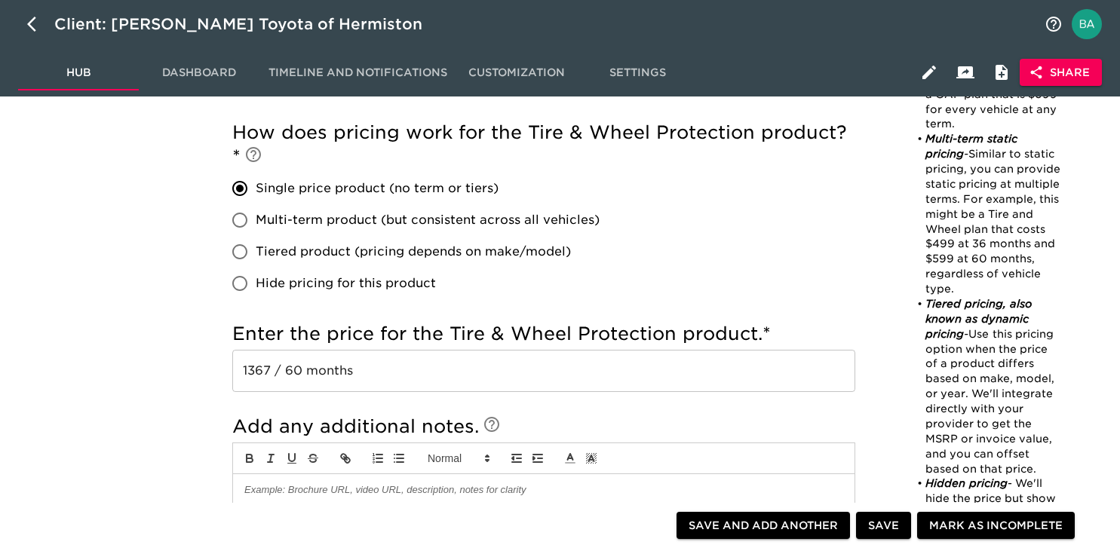
scroll to position [788, 0]
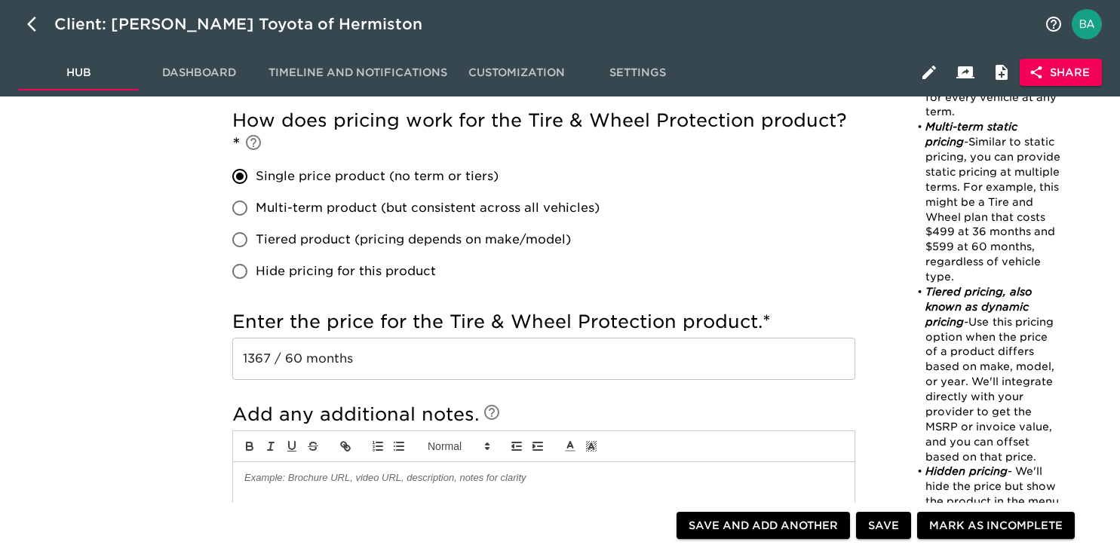
click at [342, 353] on input "1367 / 60 months" at bounding box center [543, 359] width 623 height 42
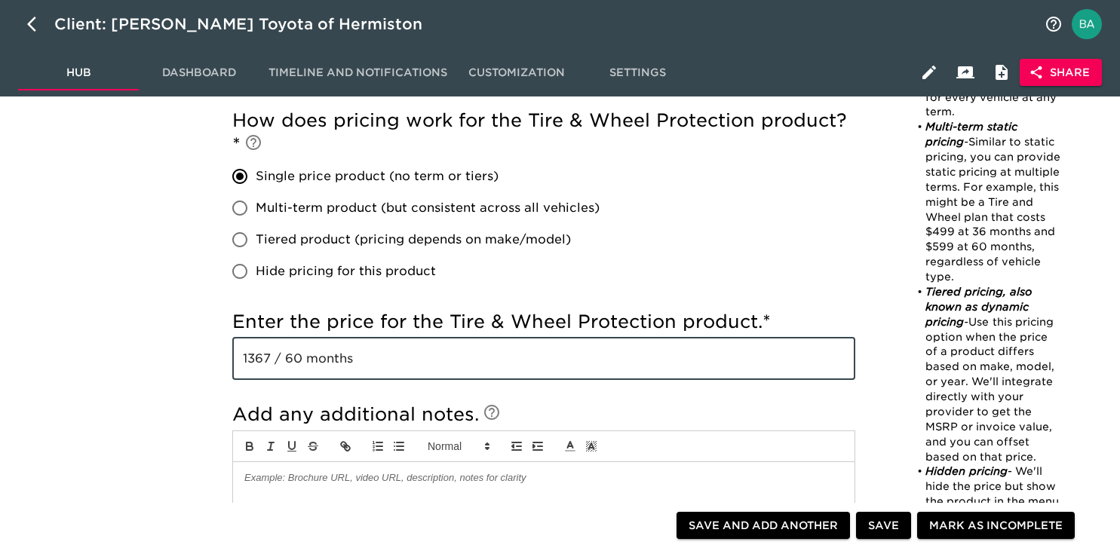
click at [342, 353] on input "1367 / 60 months" at bounding box center [543, 359] width 623 height 42
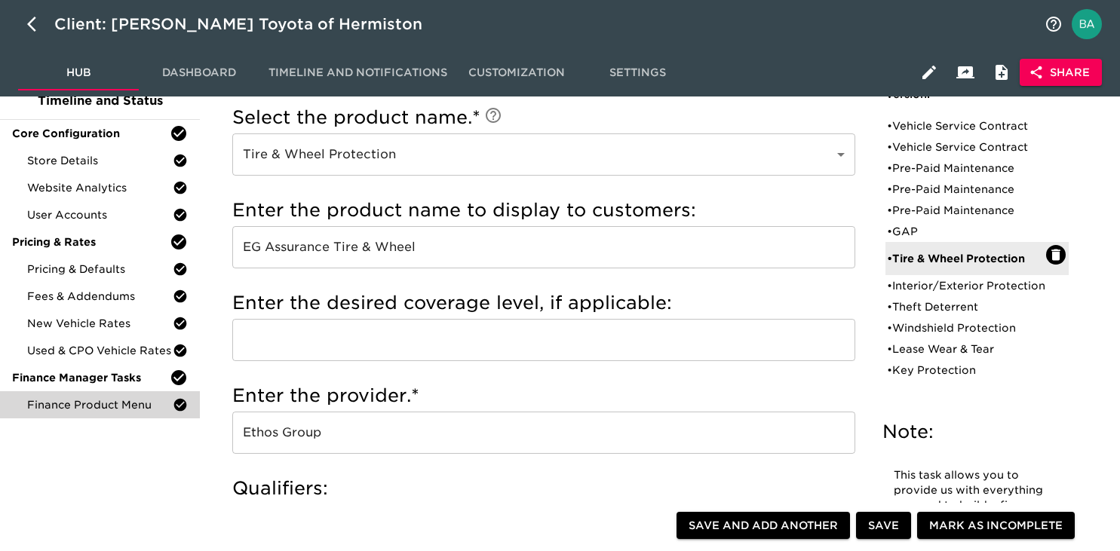
scroll to position [99, 0]
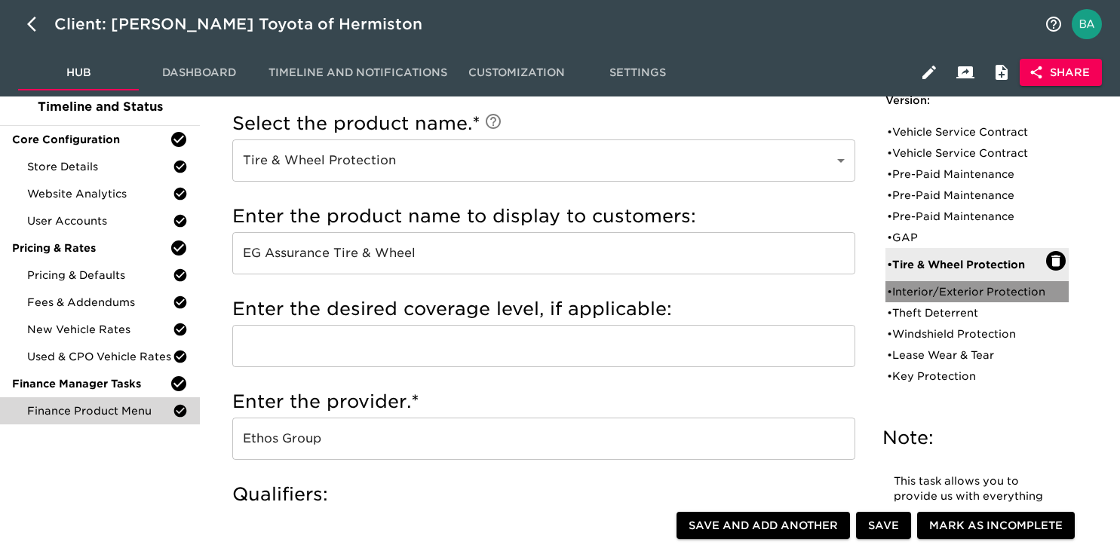
click at [908, 299] on div "• Interior/Exterior Protection" at bounding box center [966, 291] width 159 height 15
type input "Interior/Exterior Protection"
type input "EG Repel"
radio input "true"
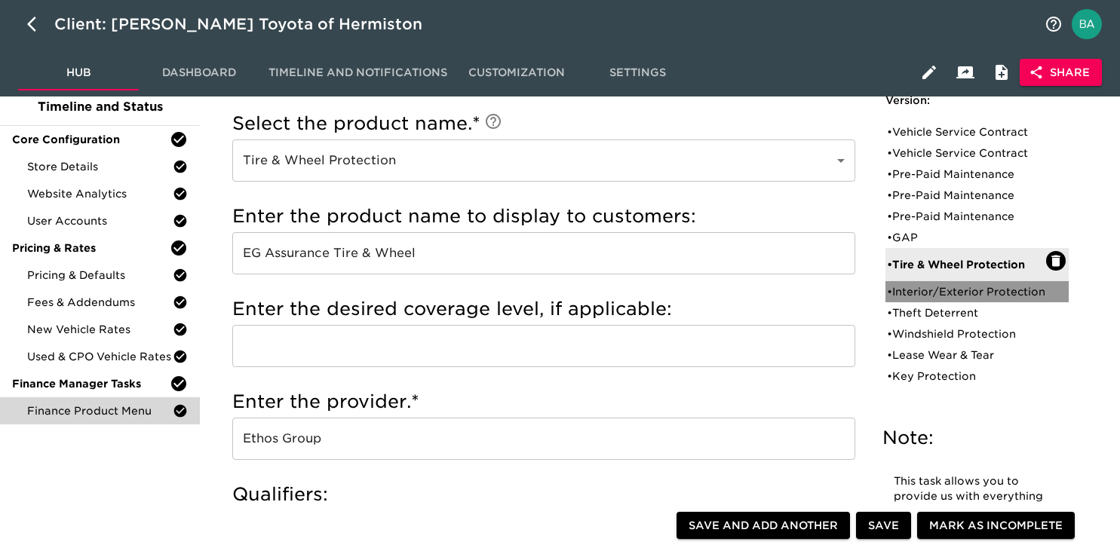
type input "1299 / 60 months"
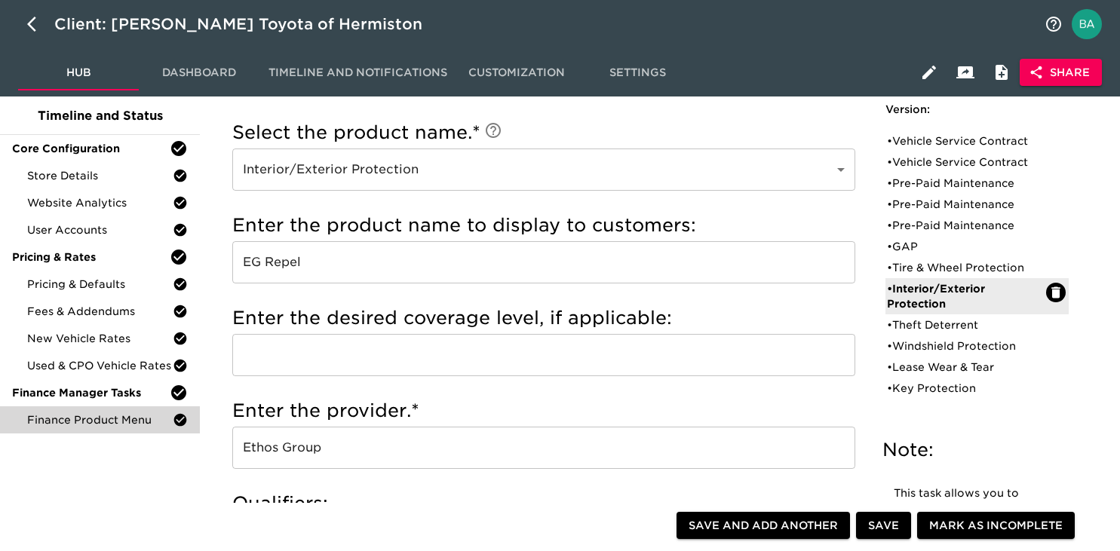
scroll to position [49, 0]
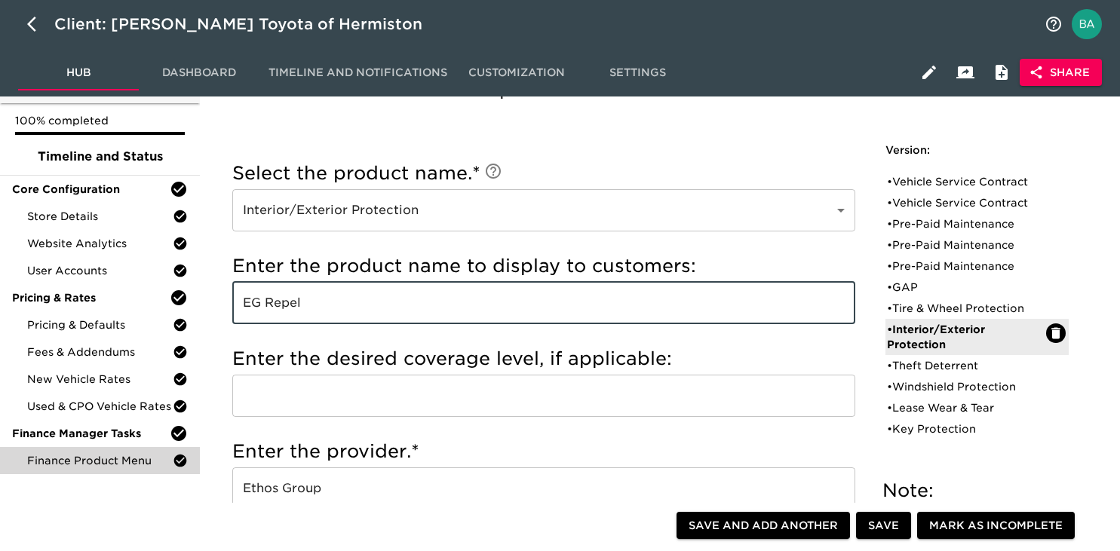
click at [282, 304] on input "EG Repel" at bounding box center [543, 303] width 623 height 42
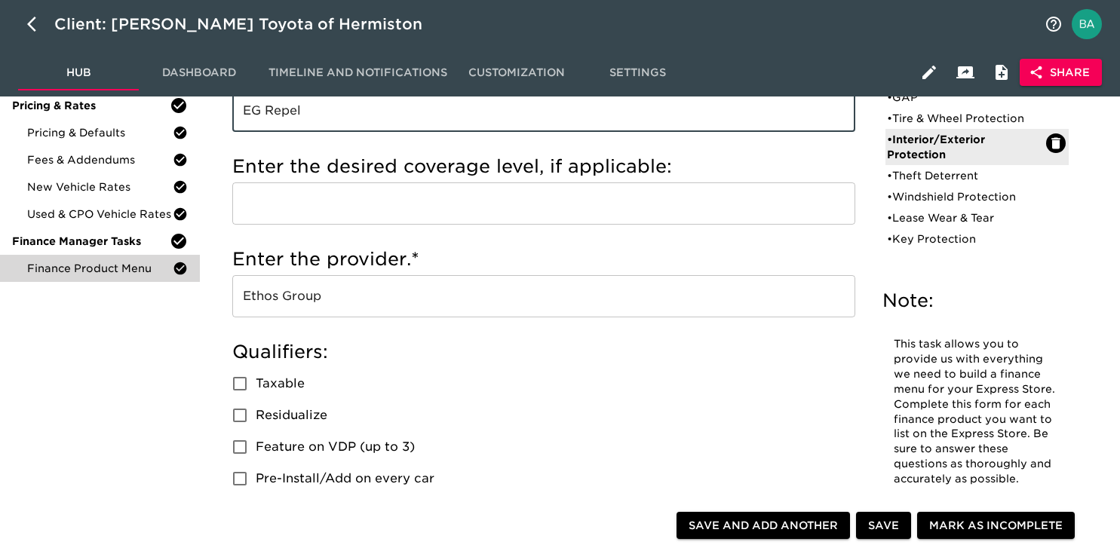
scroll to position [252, 0]
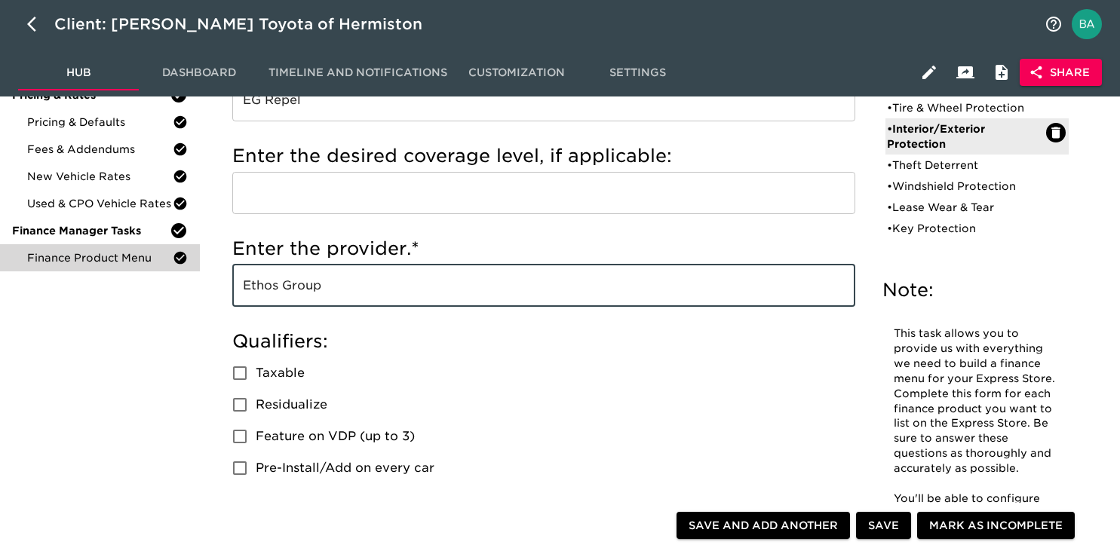
click at [283, 295] on input "Ethos Group" at bounding box center [543, 286] width 623 height 42
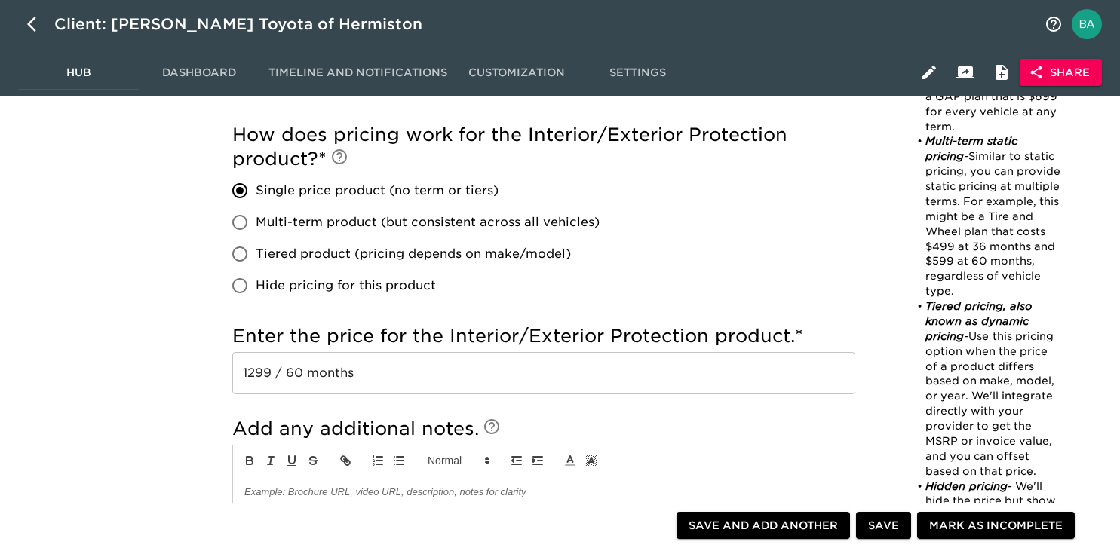
scroll to position [798, 0]
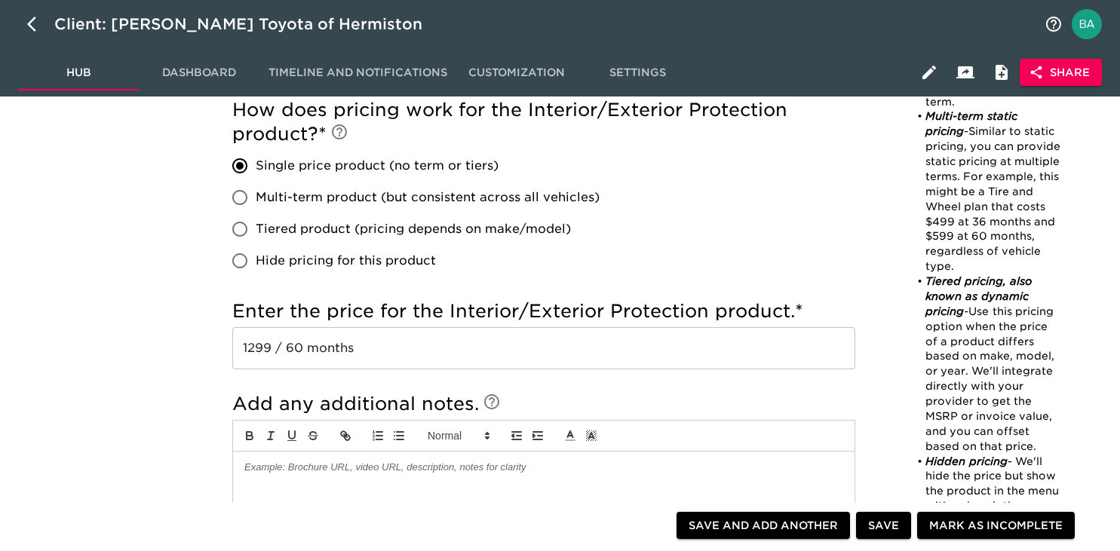
click at [294, 345] on input "1299 / 60 months" at bounding box center [543, 348] width 623 height 42
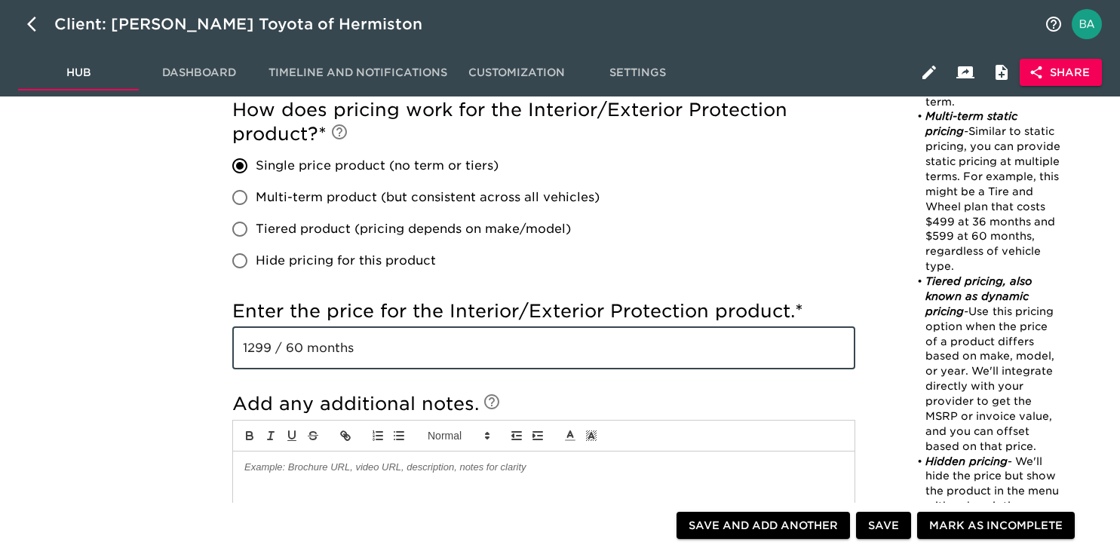
click at [294, 345] on input "1299 / 60 months" at bounding box center [543, 348] width 623 height 42
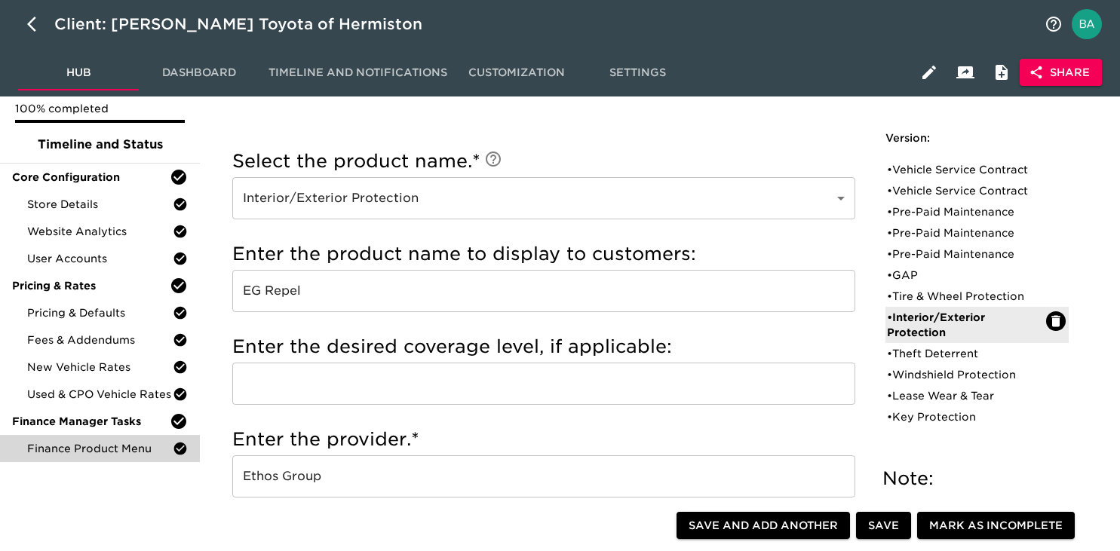
scroll to position [109, 0]
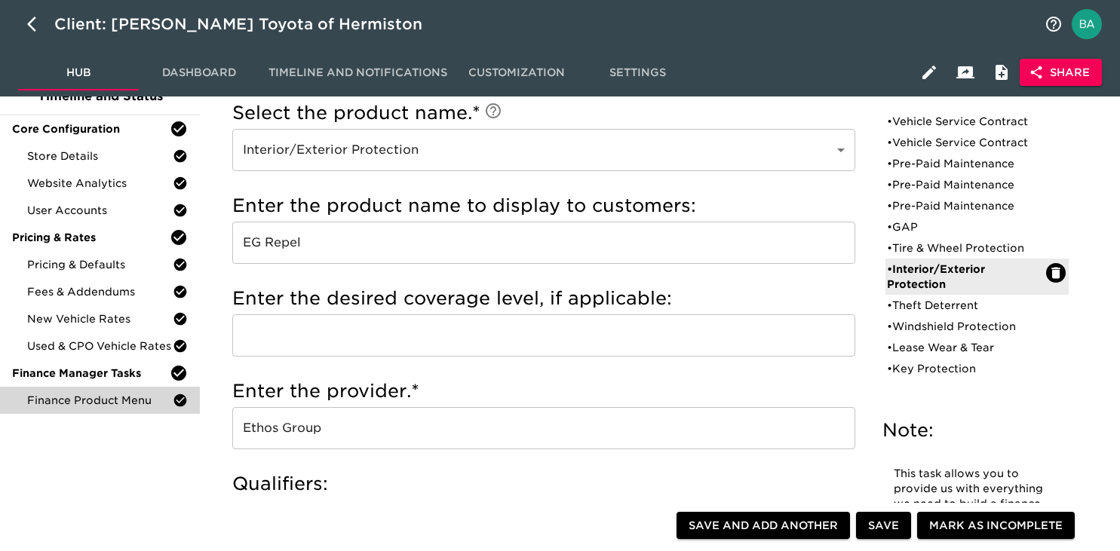
click at [277, 252] on input "EG Repel" at bounding box center [543, 243] width 623 height 42
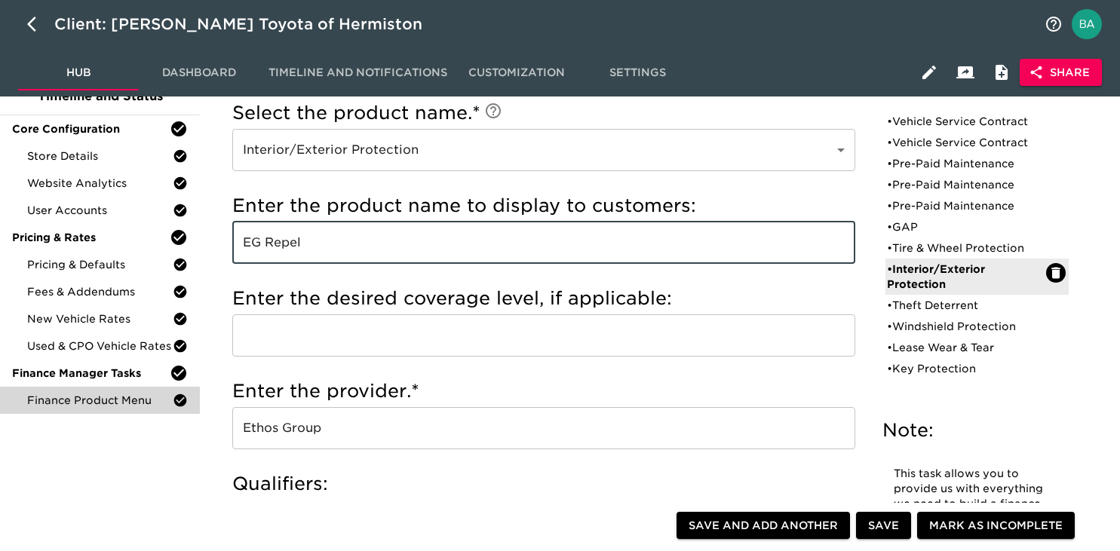
click at [277, 252] on input "EG Repel" at bounding box center [543, 243] width 623 height 42
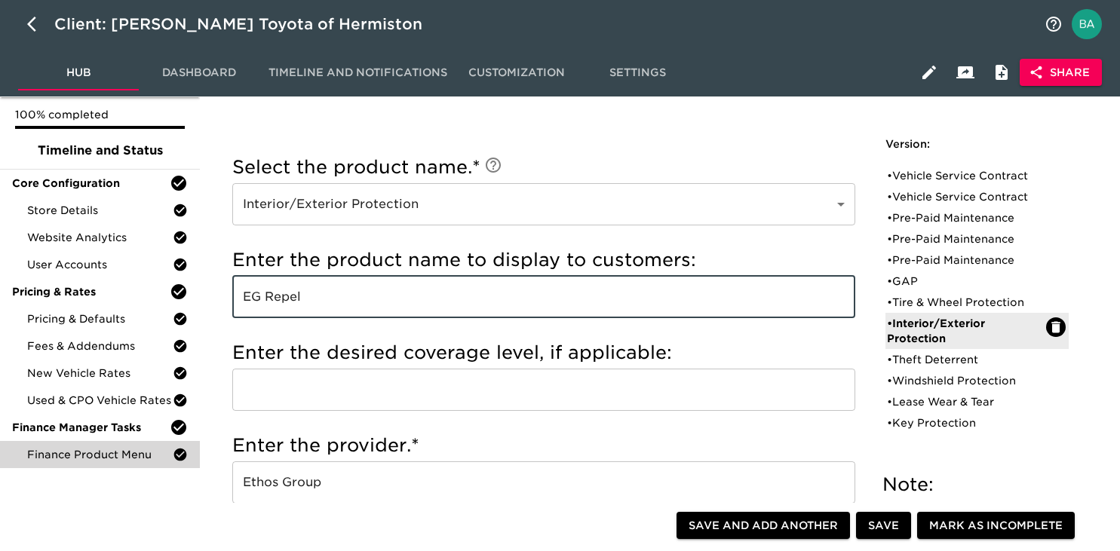
scroll to position [0, 0]
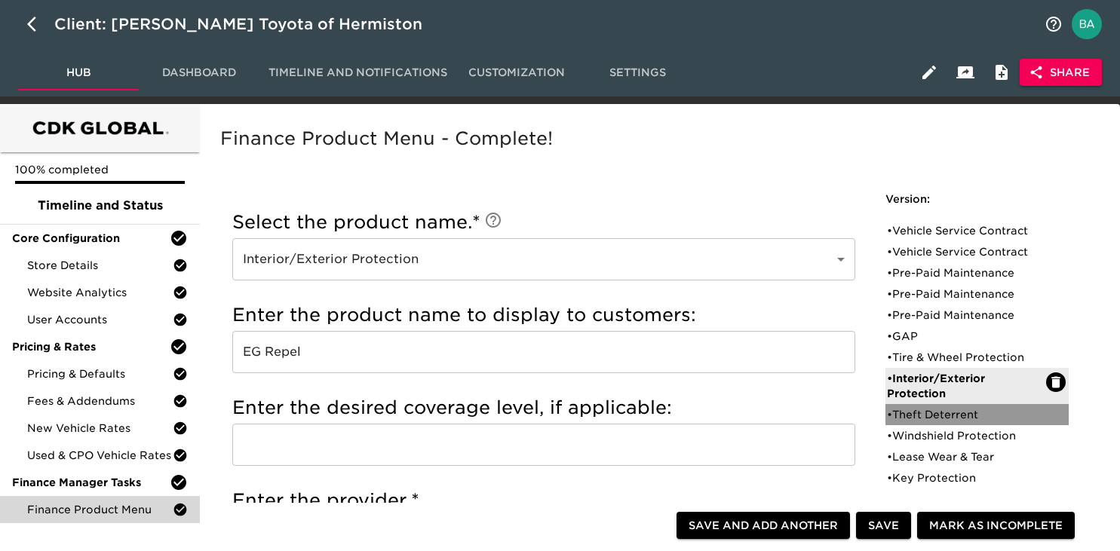
click at [916, 415] on div "• Theft Deterrent" at bounding box center [966, 414] width 159 height 15
type input "Theft Deterrent"
type input "Ethos Data Dots"
radio input "true"
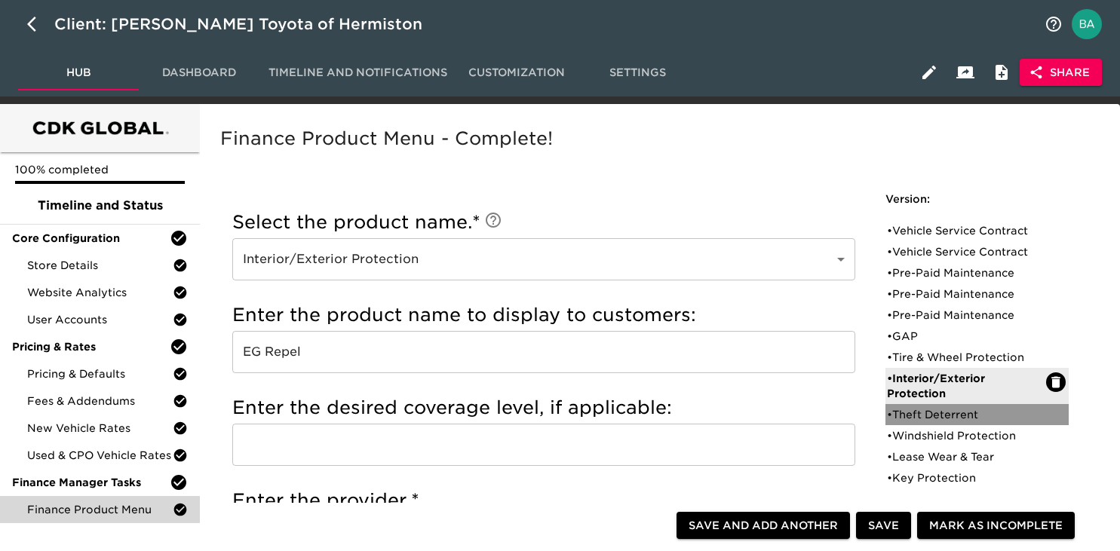
type input "599 / 60 months"
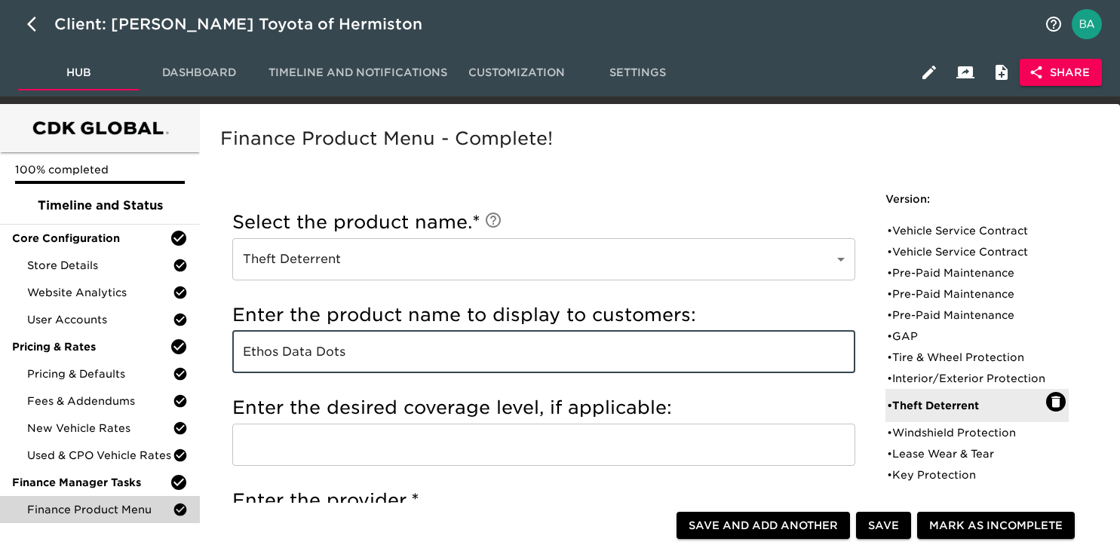
click at [339, 348] on input "Ethos Data Dots" at bounding box center [543, 352] width 623 height 42
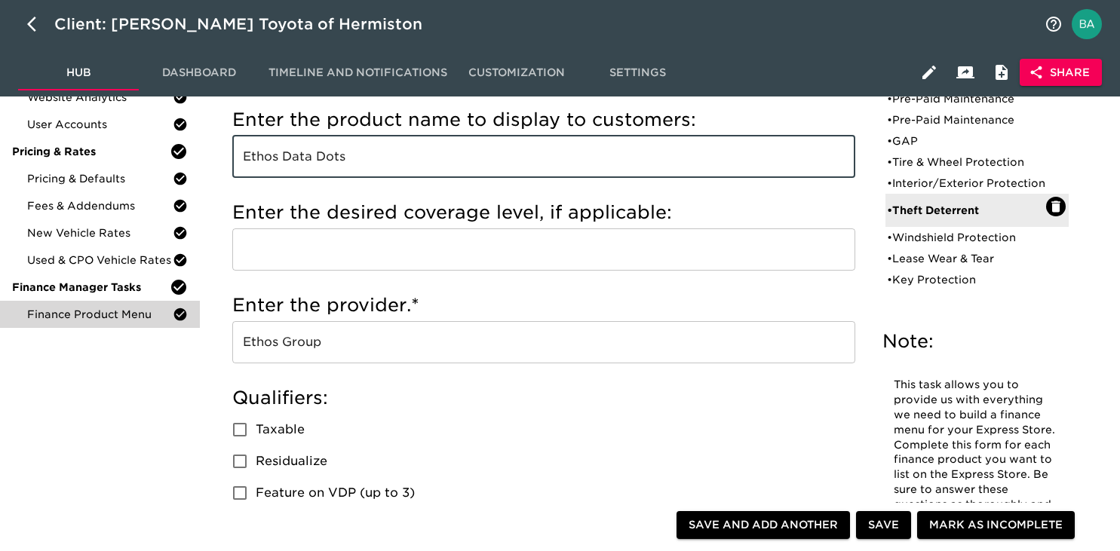
scroll to position [185, 0]
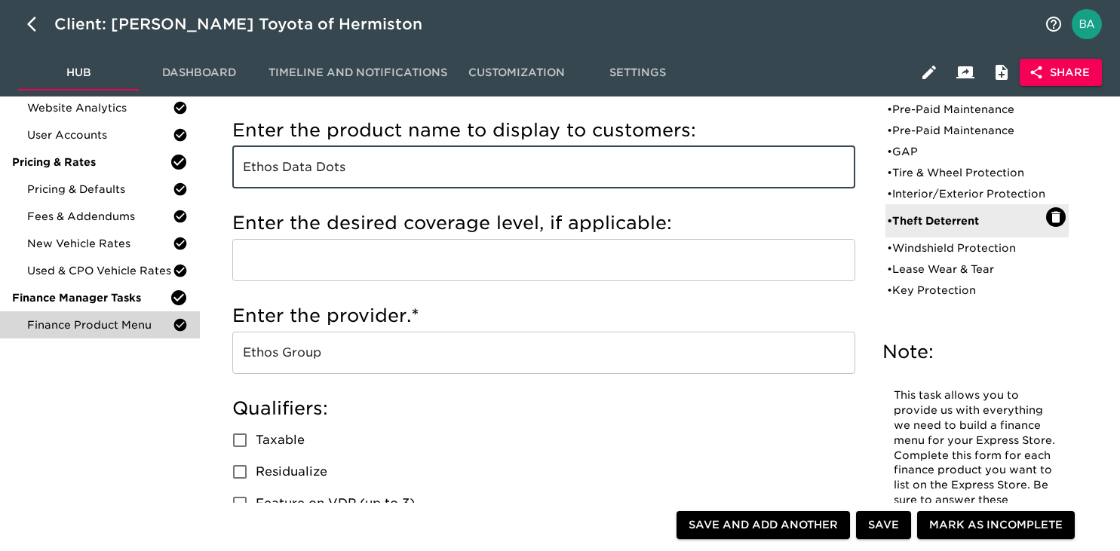
click at [266, 358] on input "Ethos Group" at bounding box center [543, 353] width 623 height 42
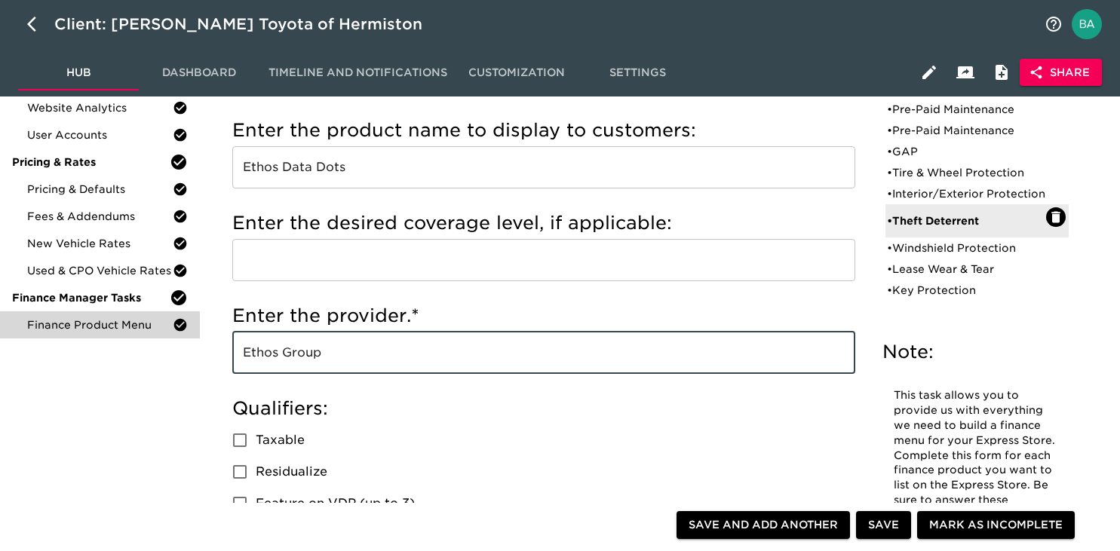
click at [266, 358] on input "Ethos Group" at bounding box center [543, 353] width 623 height 42
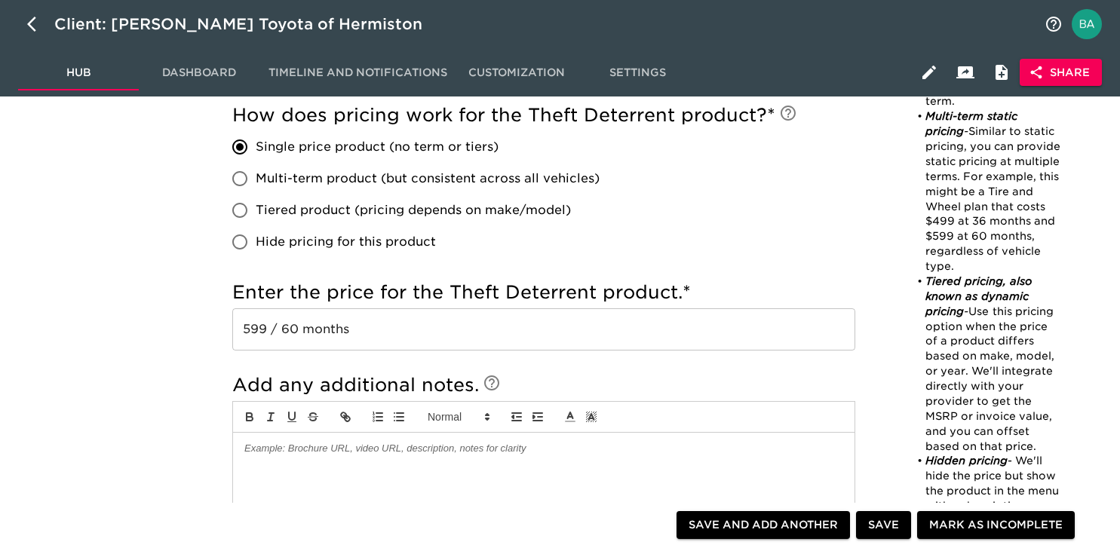
scroll to position [839, 0]
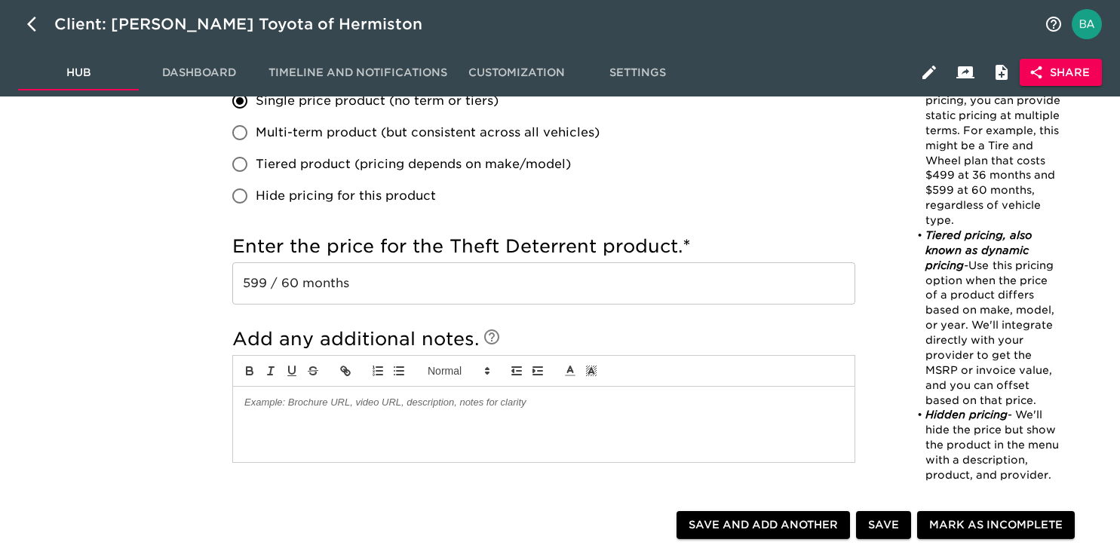
click at [315, 280] on input "599 / 60 months" at bounding box center [543, 283] width 623 height 42
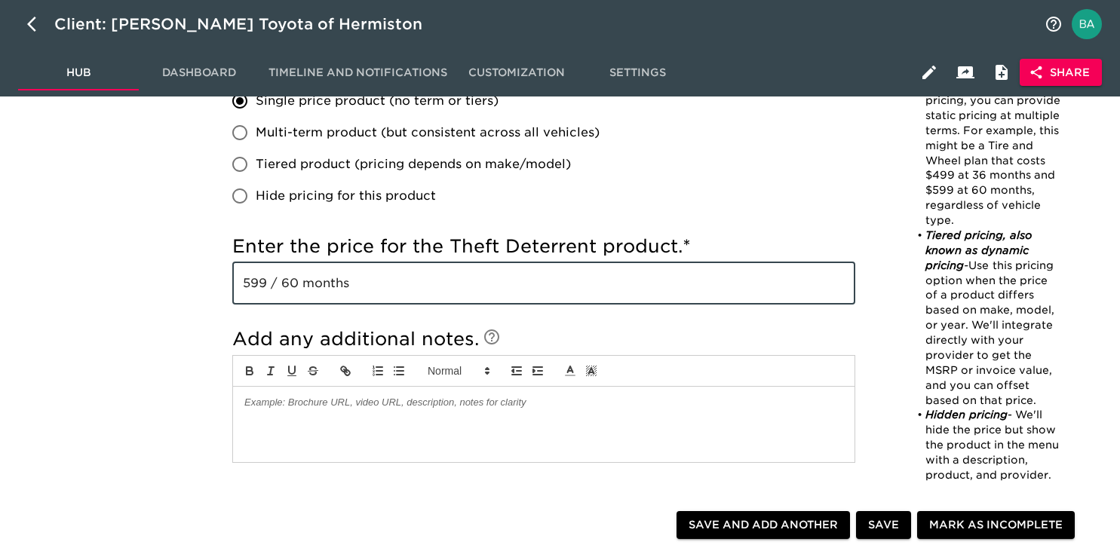
click at [315, 280] on input "599 / 60 months" at bounding box center [543, 283] width 623 height 42
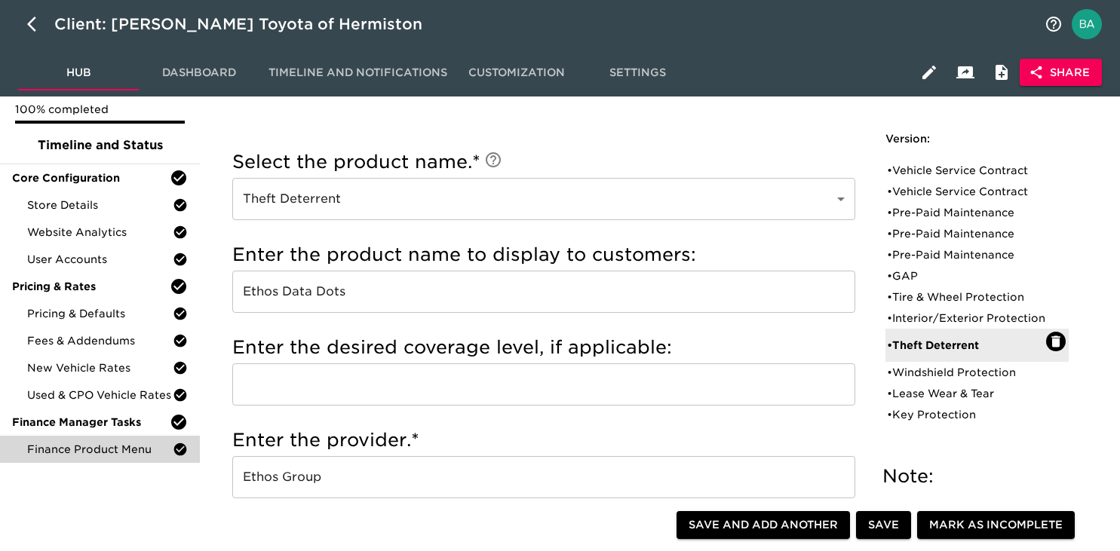
scroll to position [57, 0]
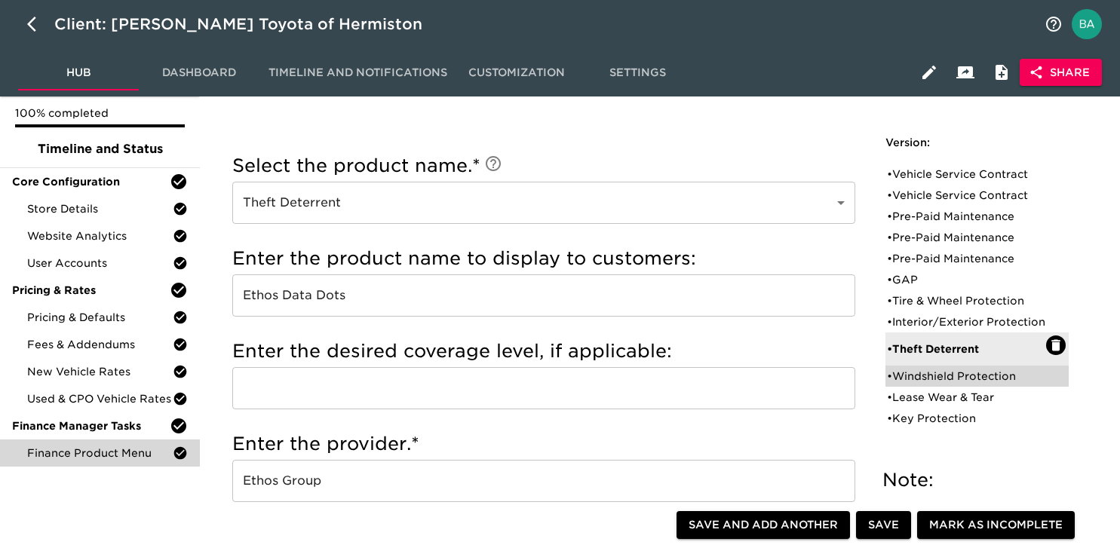
click at [921, 384] on div "• Windshield Protection" at bounding box center [966, 376] width 159 height 15
type input "Windshield Protection"
type input "Ethos Windshield"
radio input "true"
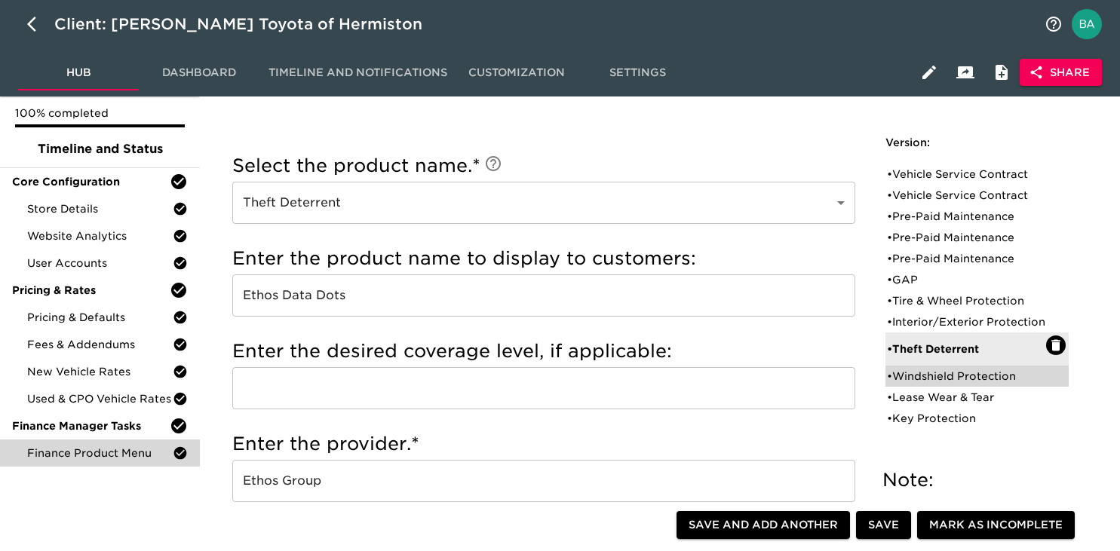
type input "1388"
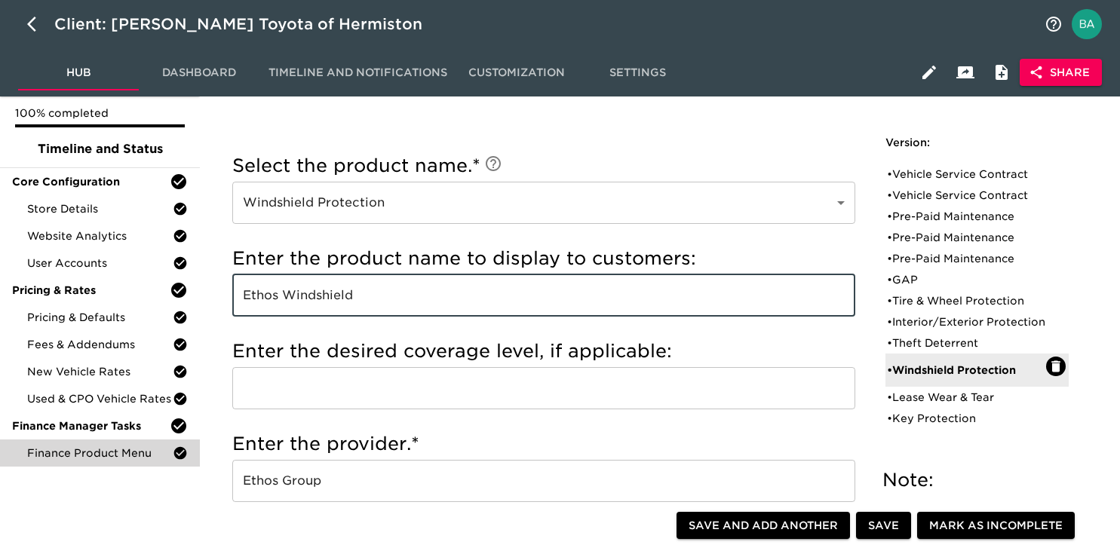
click at [329, 300] on input "Ethos Windshield" at bounding box center [543, 295] width 623 height 42
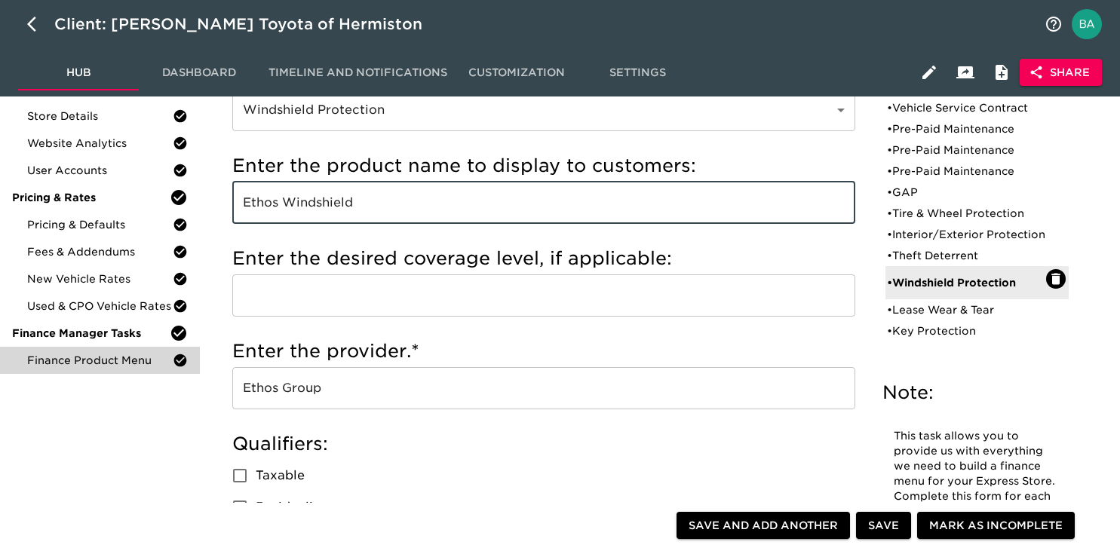
scroll to position [164, 0]
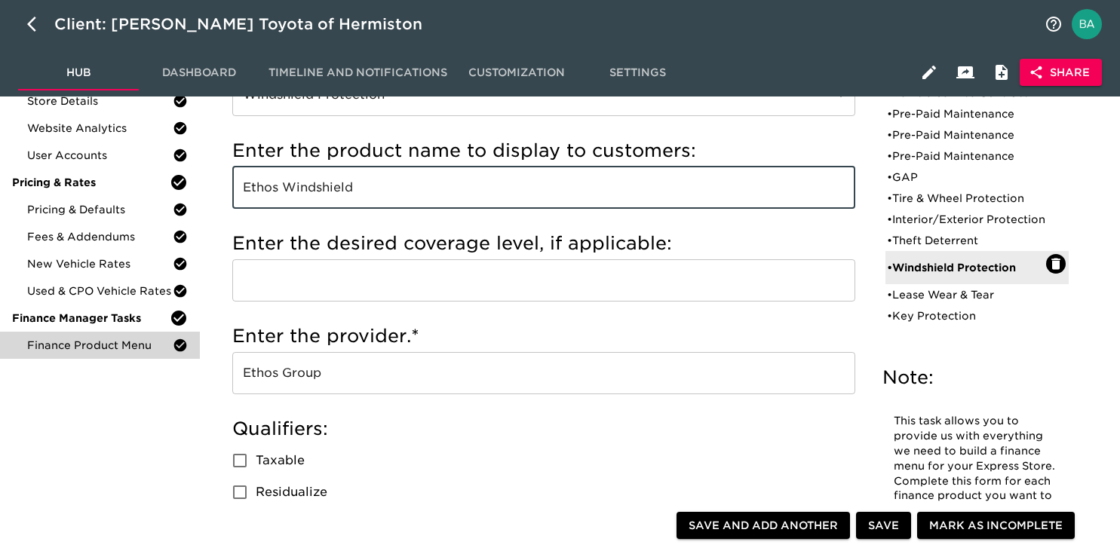
click at [286, 365] on input "Ethos Group" at bounding box center [543, 373] width 623 height 42
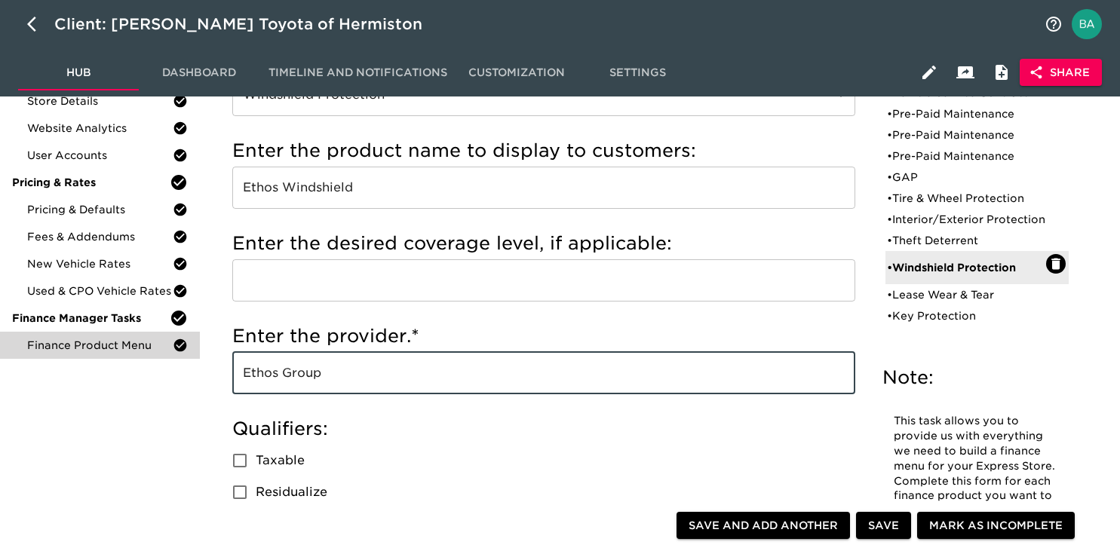
click at [286, 365] on input "Ethos Group" at bounding box center [543, 373] width 623 height 42
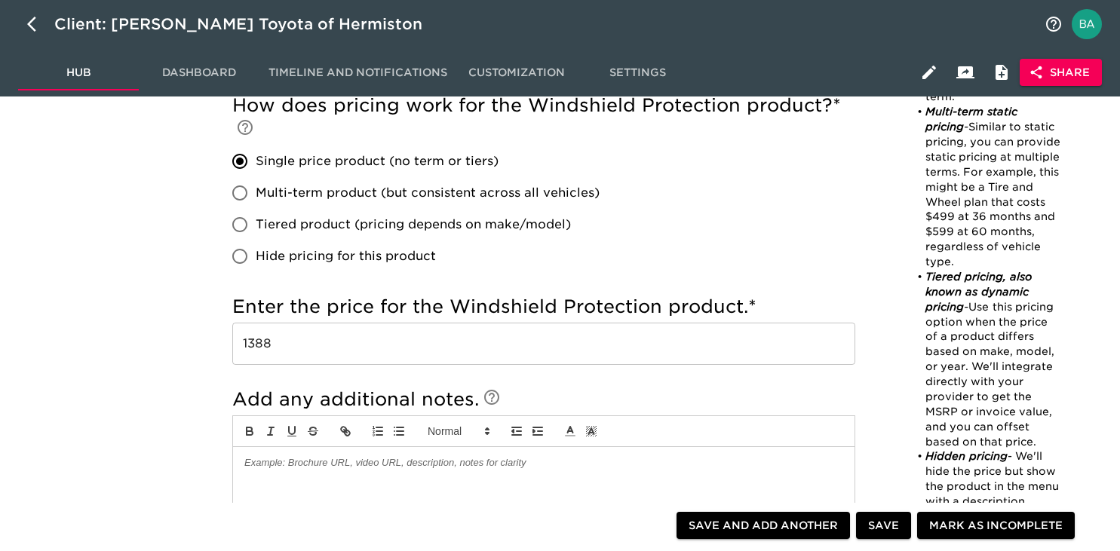
scroll to position [838, 0]
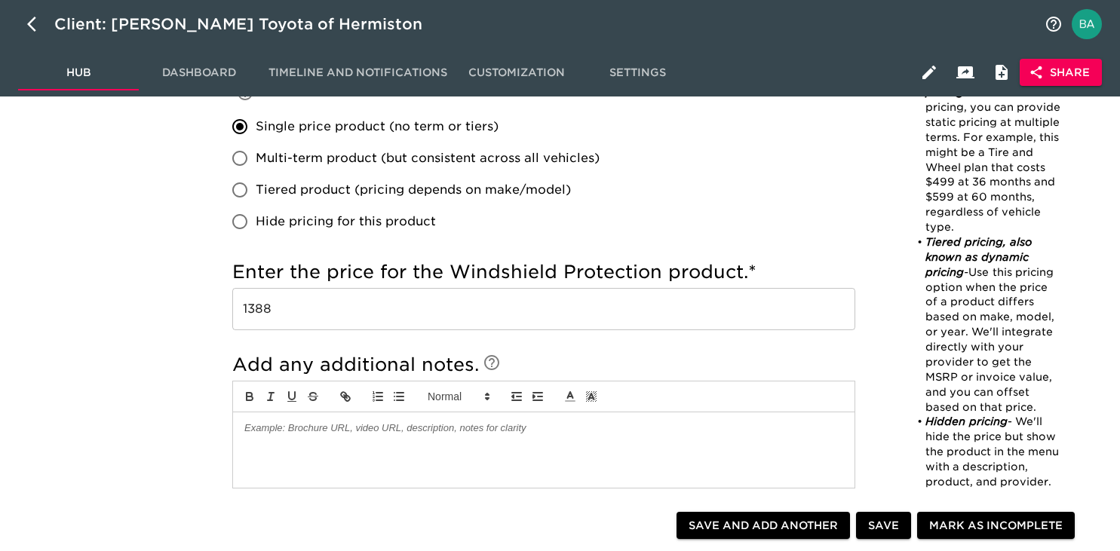
click at [256, 308] on input "1388" at bounding box center [543, 309] width 623 height 42
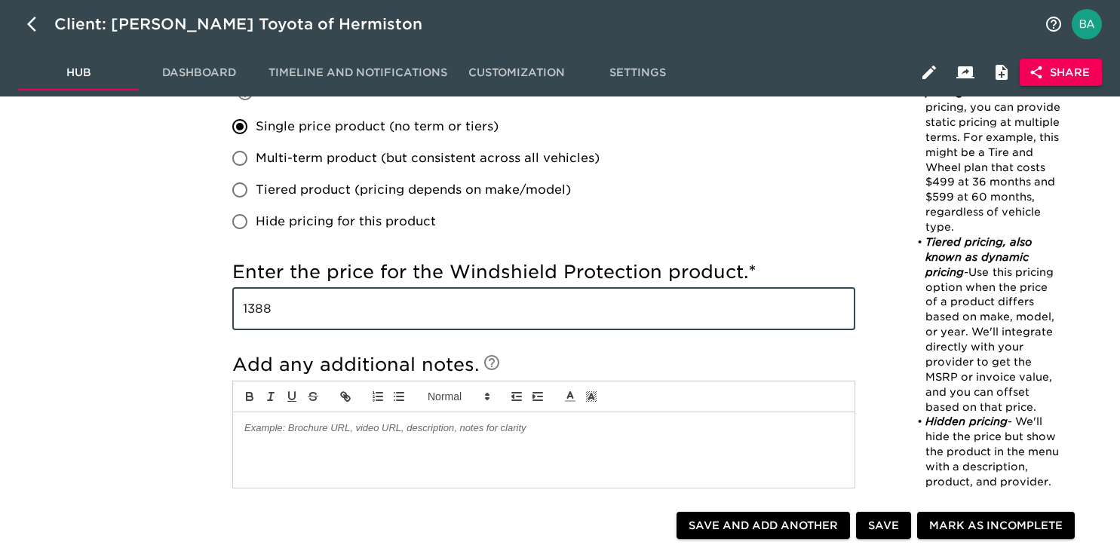
click at [256, 308] on input "1388" at bounding box center [543, 309] width 623 height 42
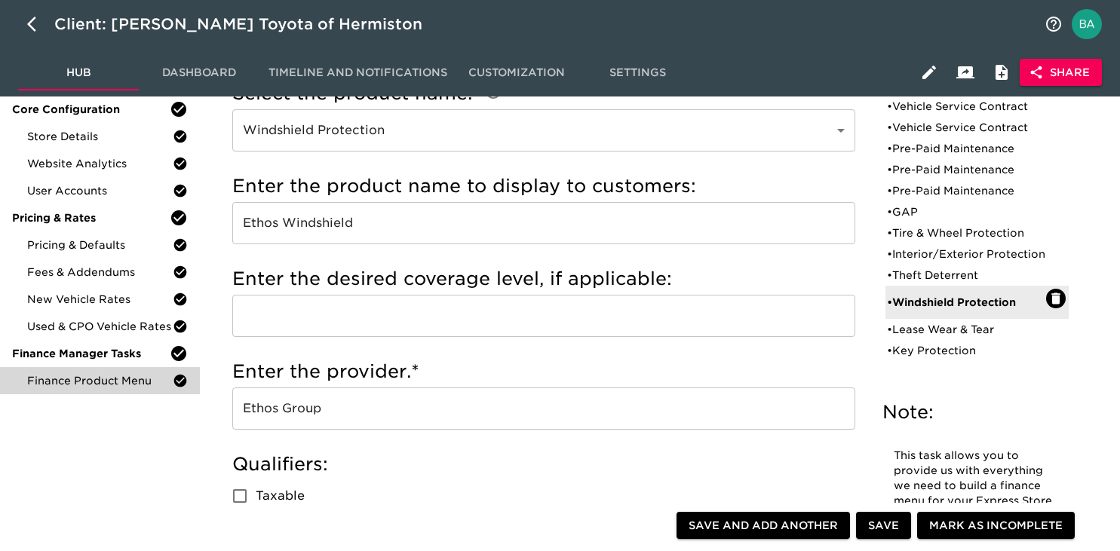
scroll to position [72, 0]
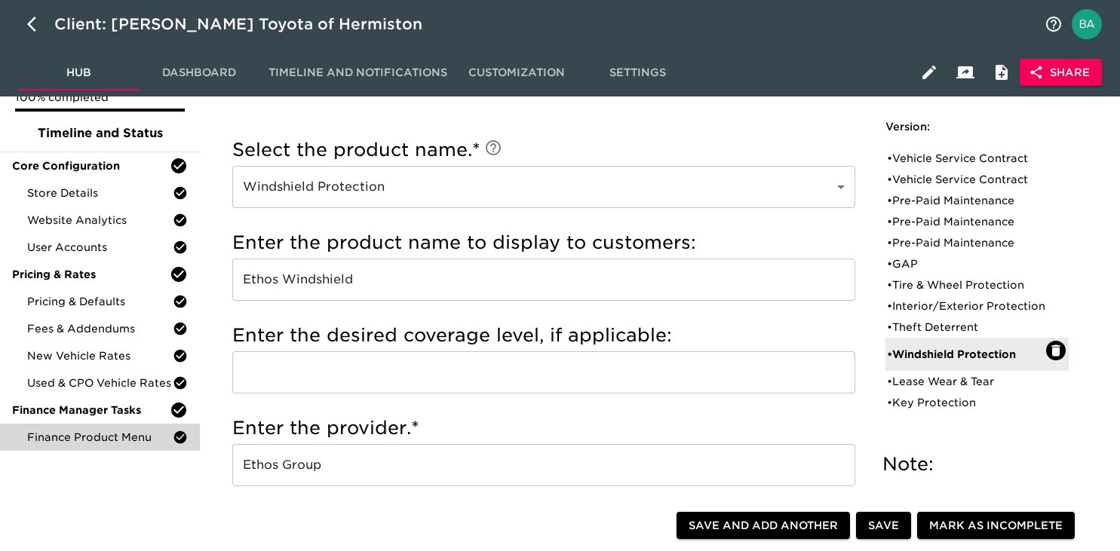
click at [324, 277] on input "Ethos Windshield" at bounding box center [543, 280] width 623 height 42
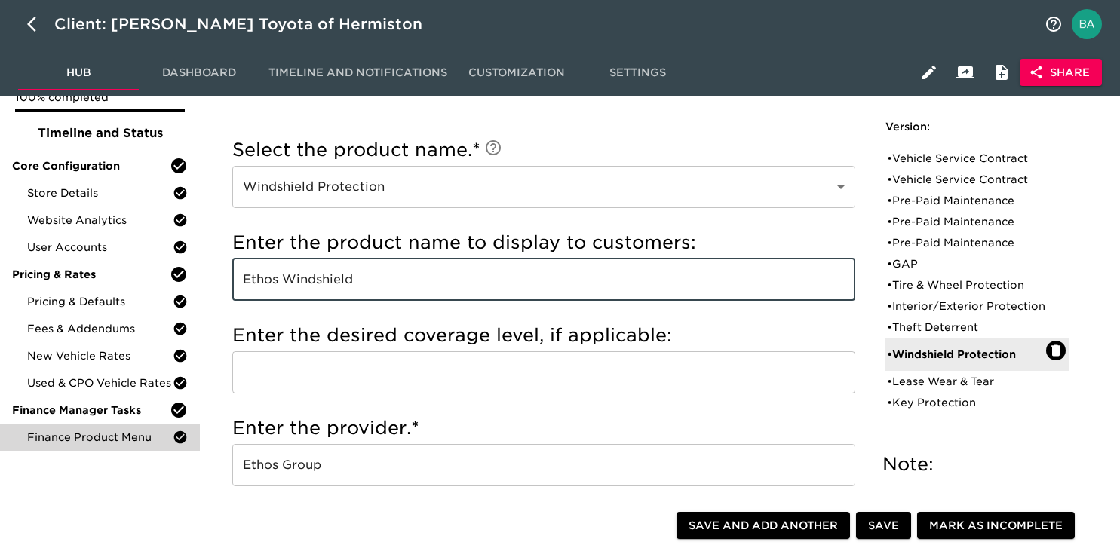
click at [324, 277] on input "Ethos Windshield" at bounding box center [543, 280] width 623 height 42
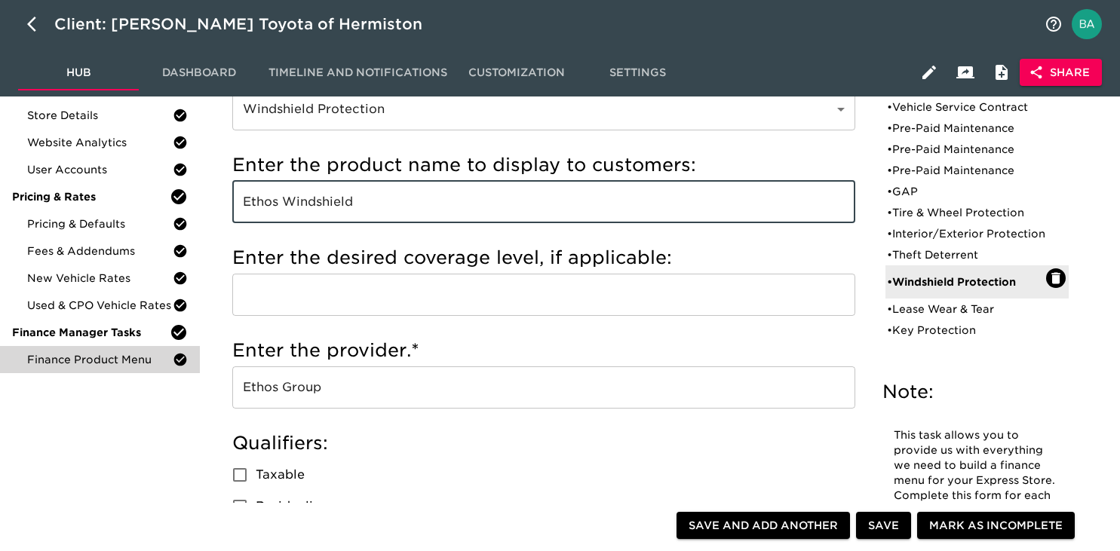
scroll to position [100, 0]
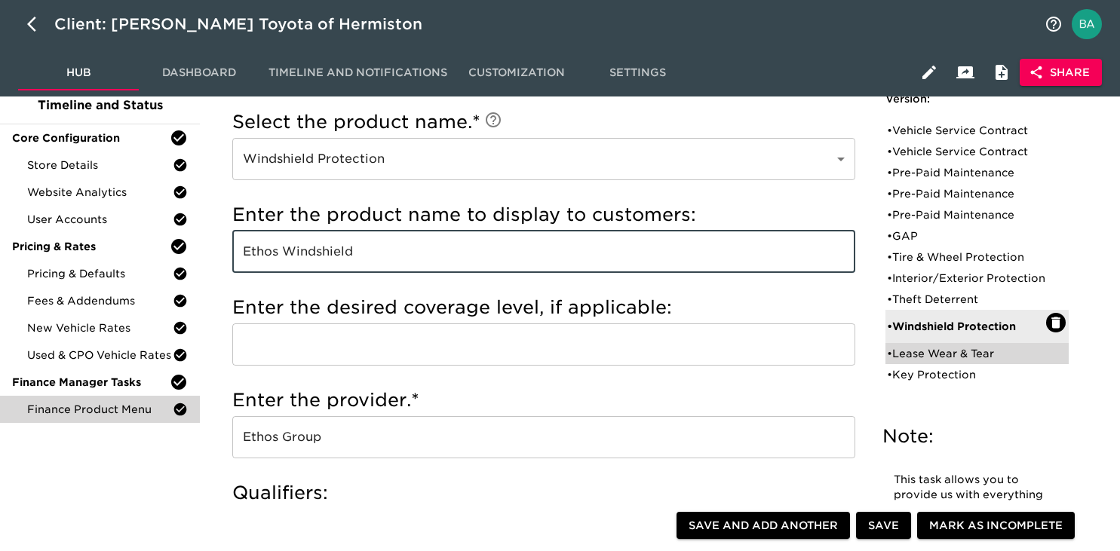
click at [916, 361] on div "• Lease Wear & Tear" at bounding box center [966, 353] width 159 height 15
type input "Lease Wear & Tear"
type input "Toyota Lease Wear"
type input "Toyota Financial Services"
radio input "false"
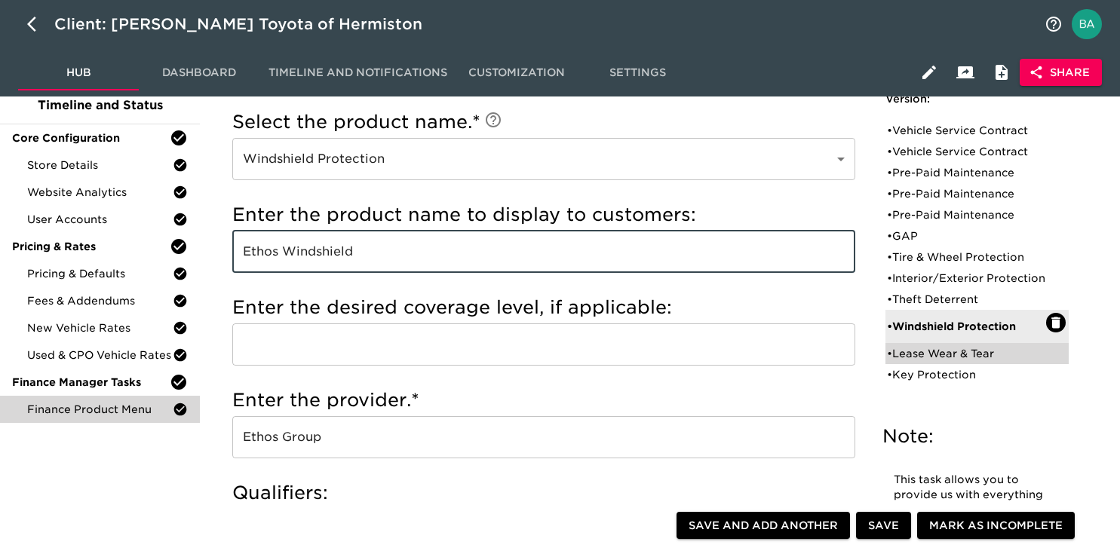
radio input "true"
checkbox input "true"
radio input "true"
type input "1495"
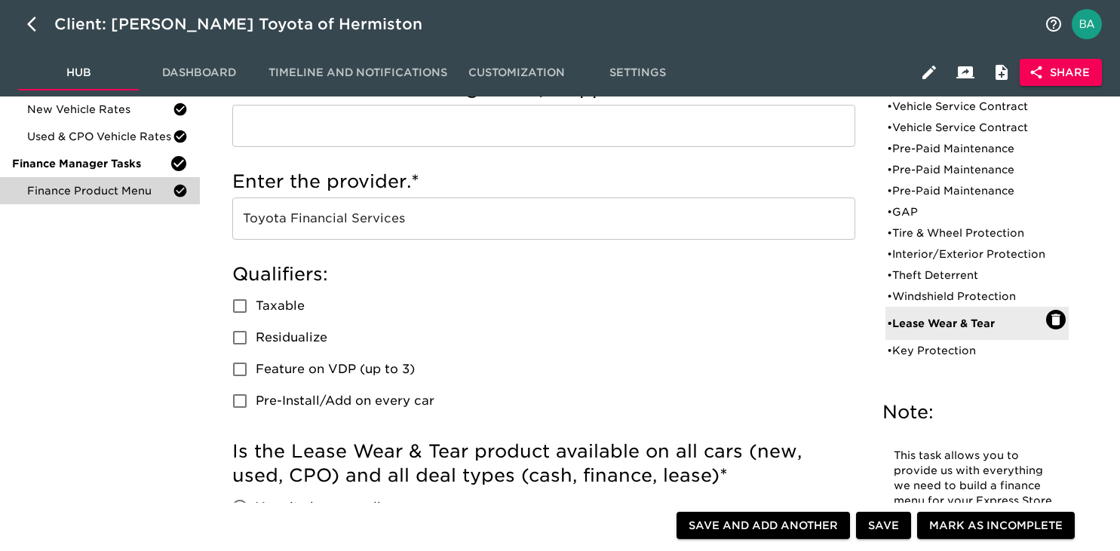
scroll to position [0, 0]
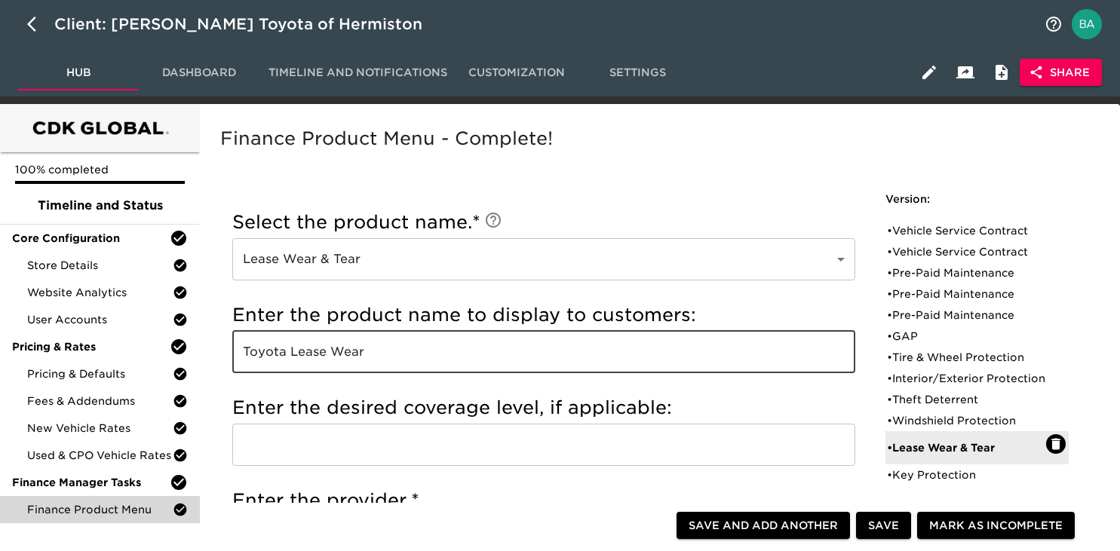
click at [273, 348] on input "Toyota Lease Wear" at bounding box center [543, 352] width 623 height 42
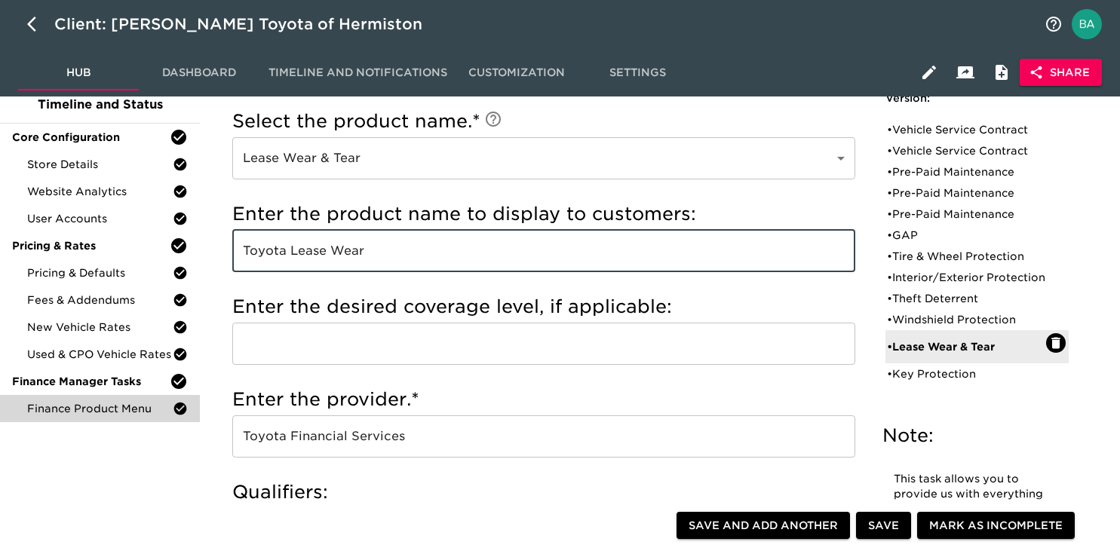
scroll to position [158, 0]
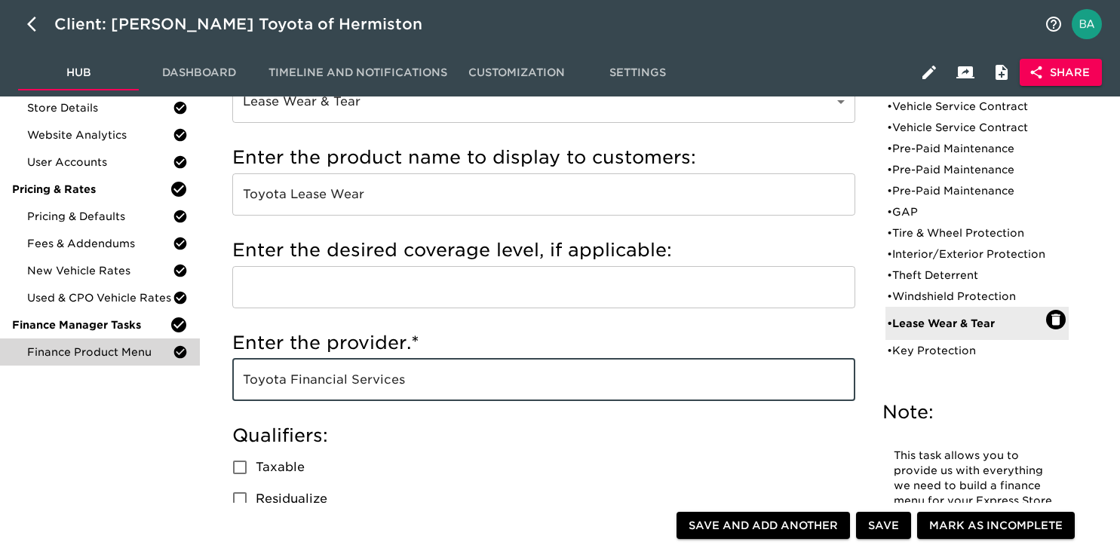
click at [329, 388] on input "Toyota Financial Services" at bounding box center [543, 380] width 623 height 42
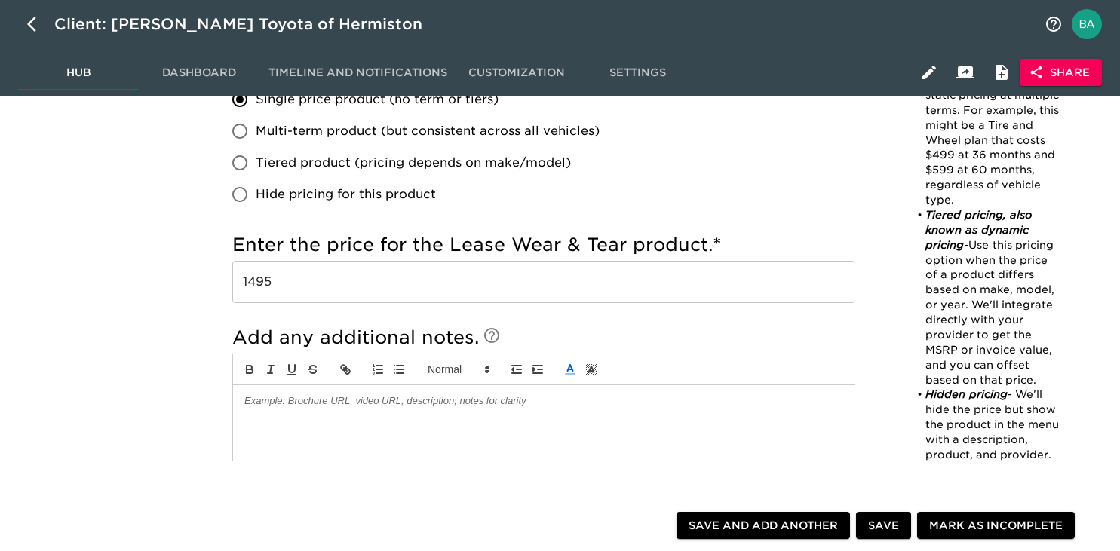
scroll to position [1101, 0]
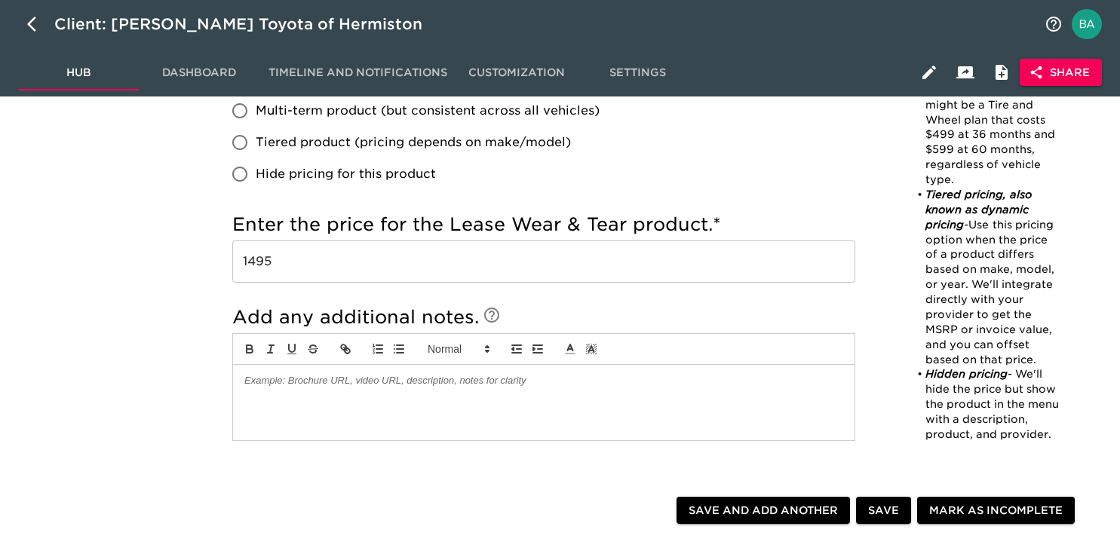
click at [260, 258] on input "1495" at bounding box center [543, 261] width 623 height 42
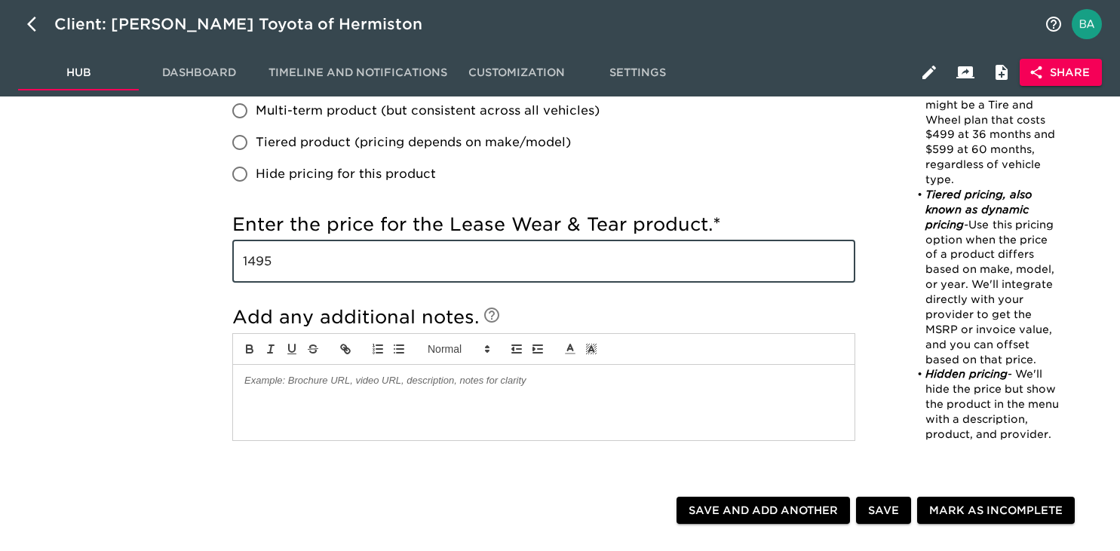
click at [260, 258] on input "1495" at bounding box center [543, 261] width 623 height 42
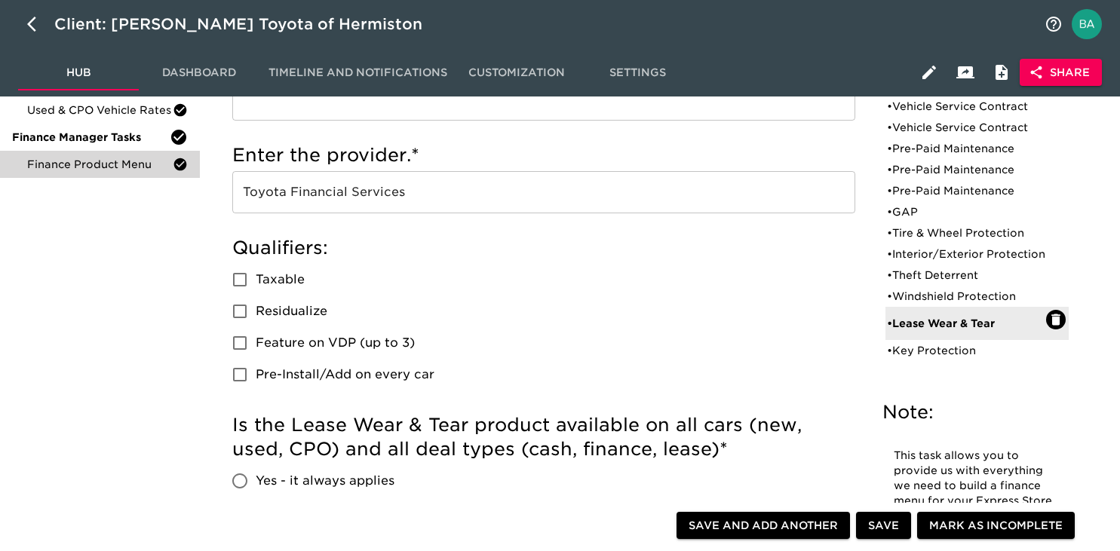
scroll to position [247, 0]
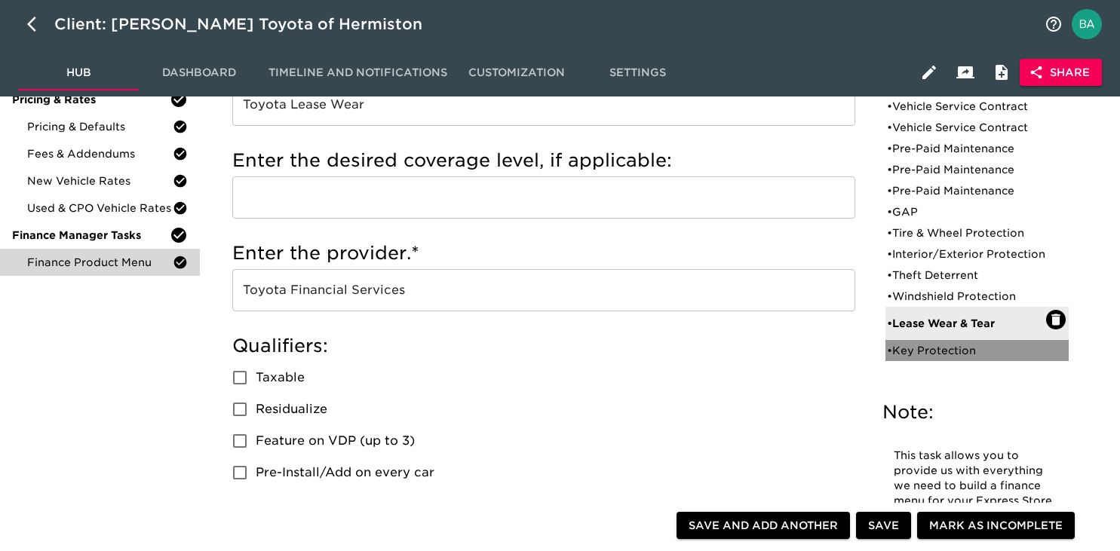
click at [912, 358] on div "• Key Protection" at bounding box center [966, 350] width 159 height 15
type input "Key Protection"
type input "Toyota Key Replacement"
radio input "true"
radio input "false"
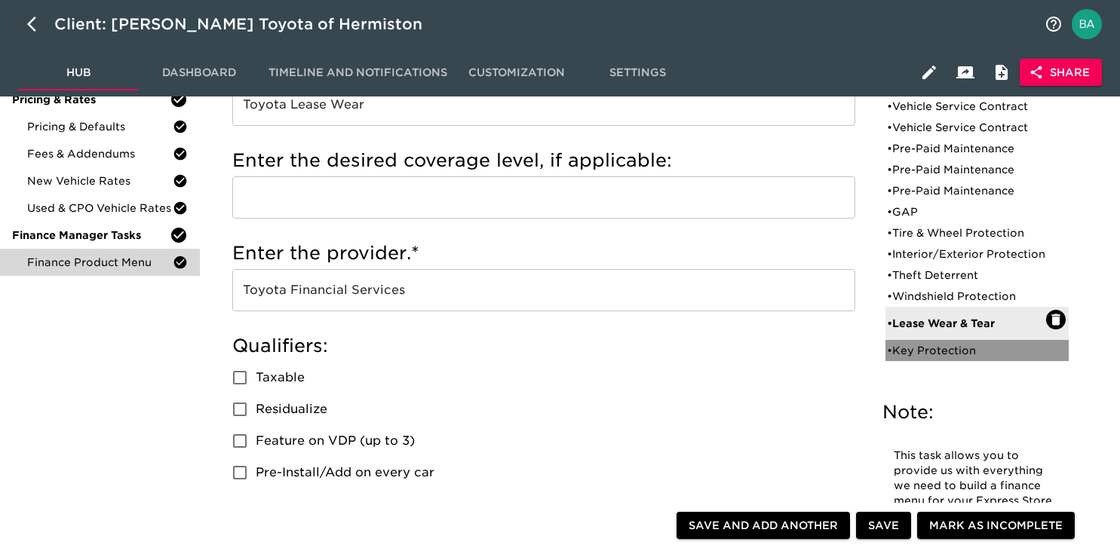
checkbox input "true"
checkbox input "false"
type input "449"
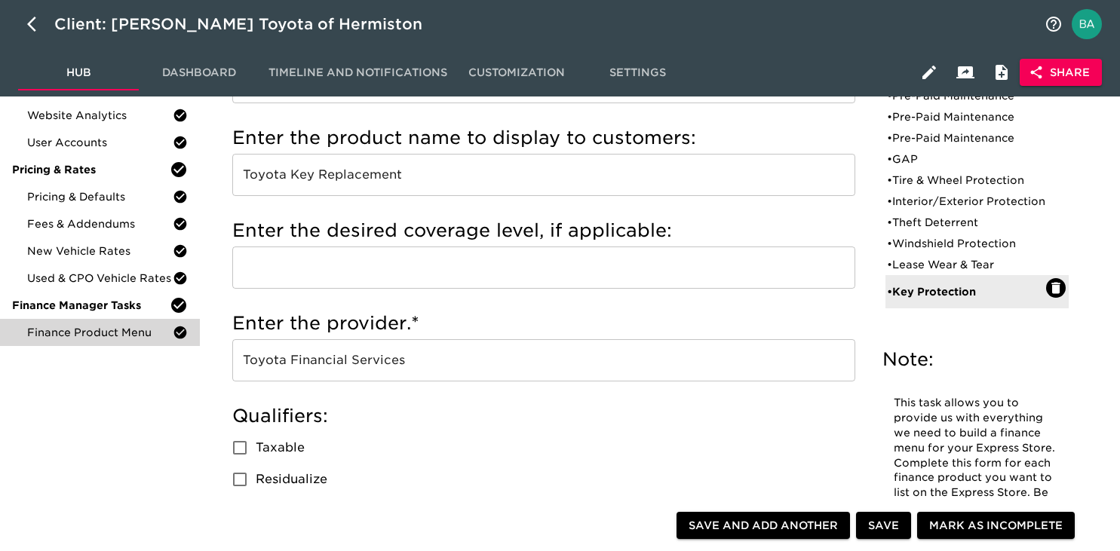
scroll to position [0, 0]
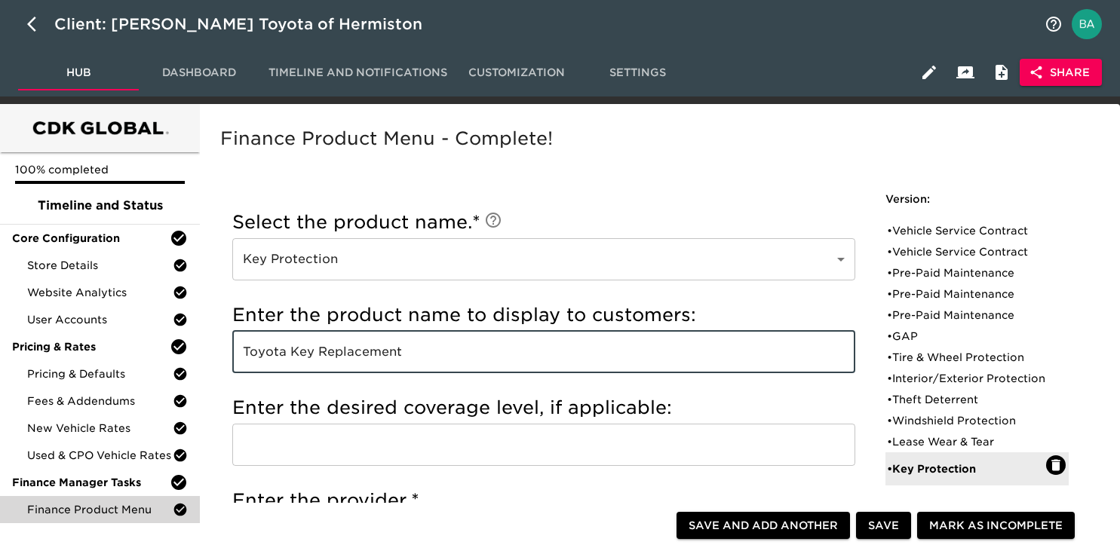
click at [321, 358] on input "Toyota Key Replacement" at bounding box center [543, 352] width 623 height 42
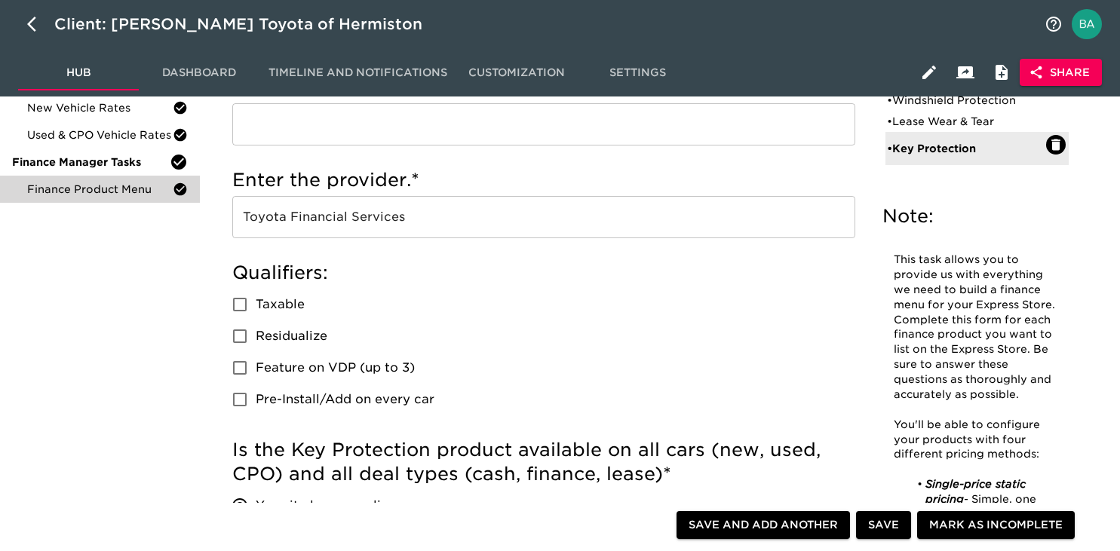
scroll to position [338, 0]
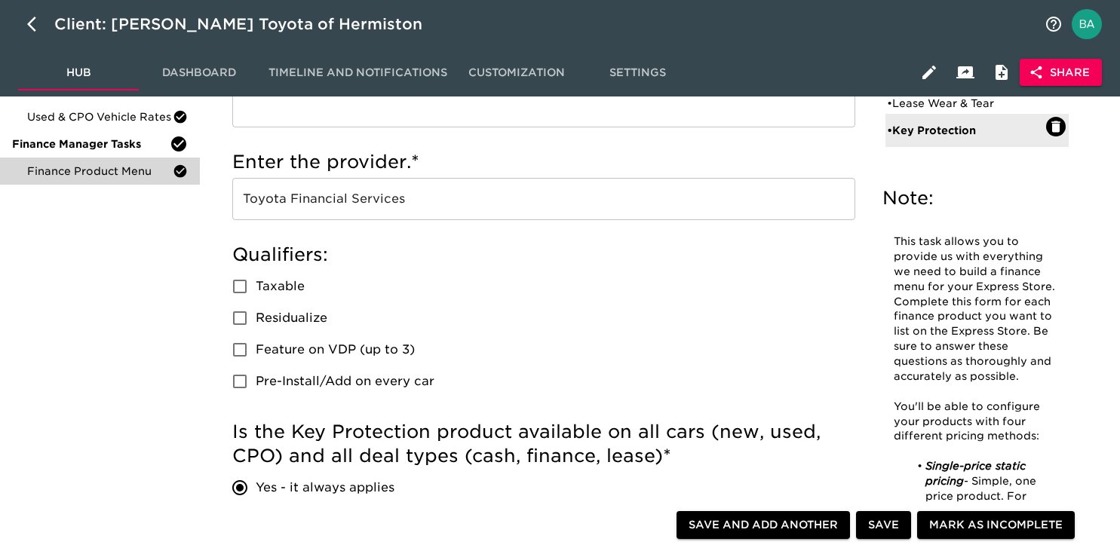
click at [346, 207] on input "Toyota Financial Services" at bounding box center [543, 199] width 623 height 42
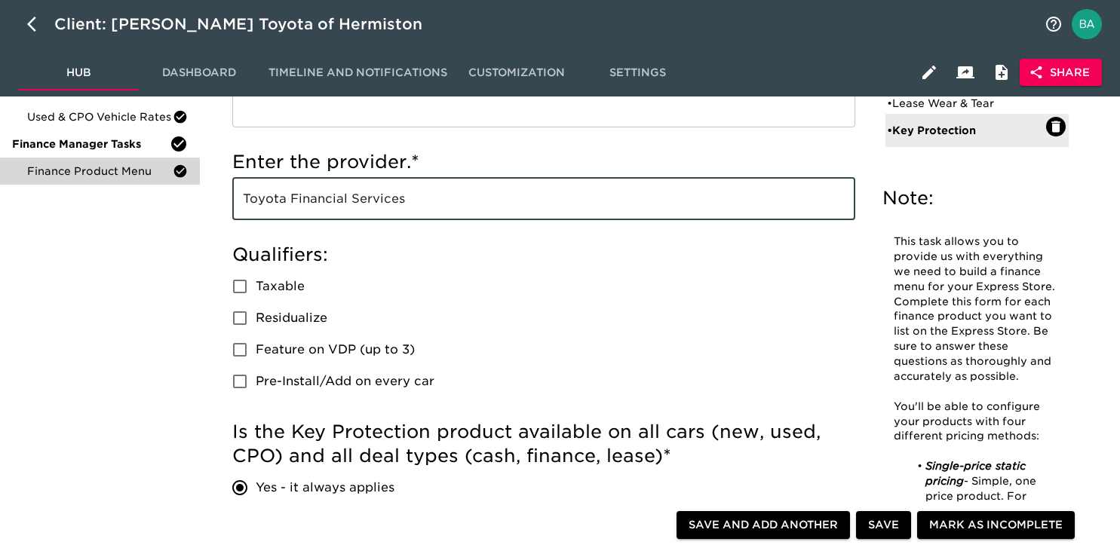
click at [346, 207] on input "Toyota Financial Services" at bounding box center [543, 199] width 623 height 42
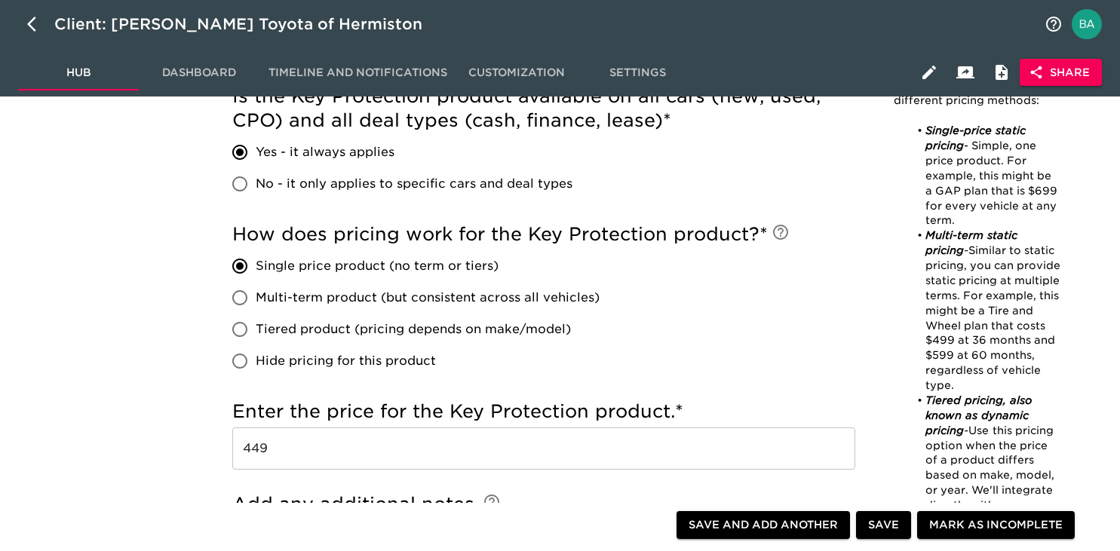
scroll to position [675, 0]
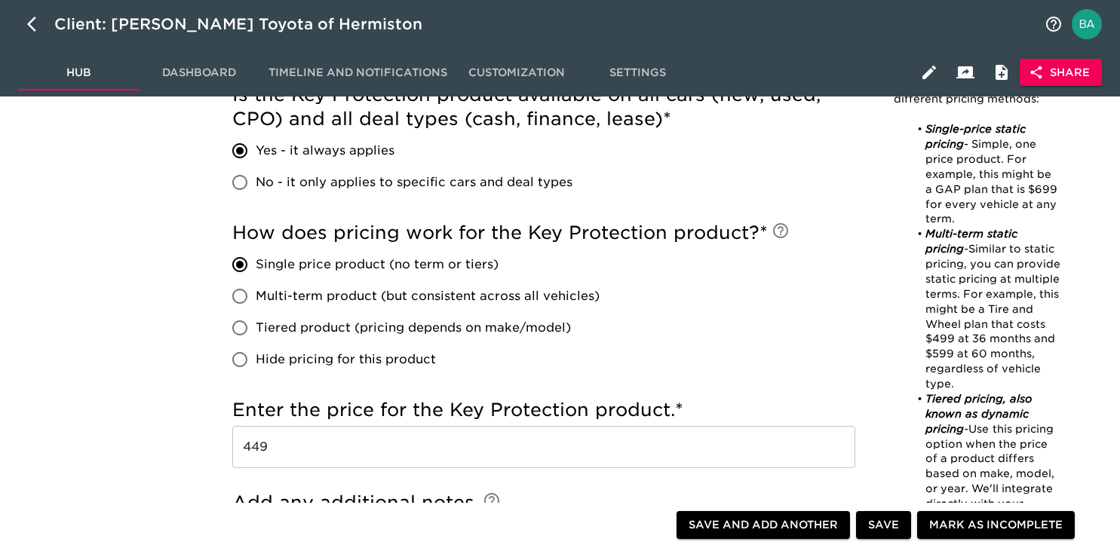
click at [262, 455] on input "449" at bounding box center [543, 447] width 623 height 42
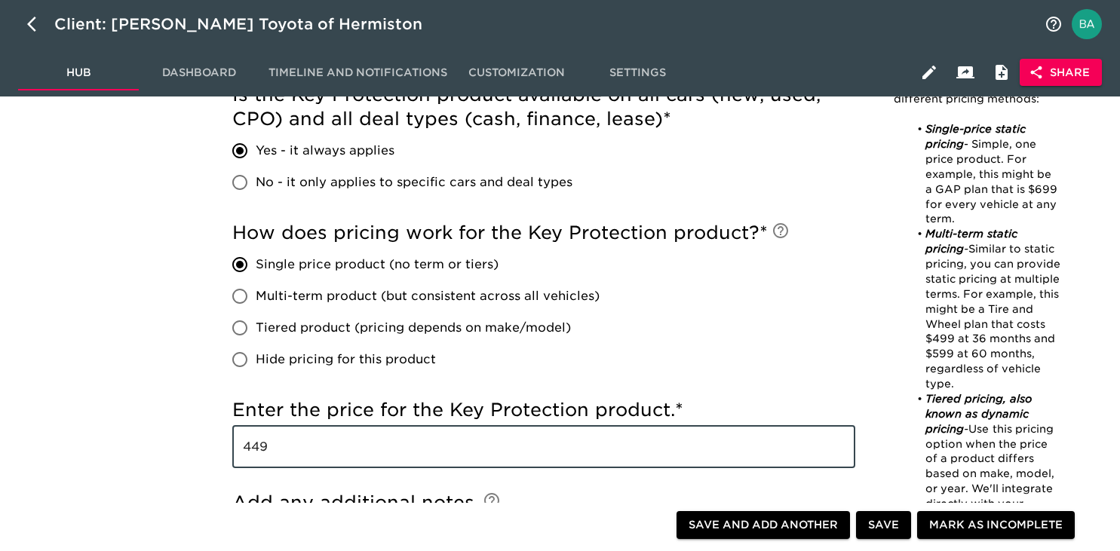
click at [262, 455] on input "449" at bounding box center [543, 447] width 623 height 42
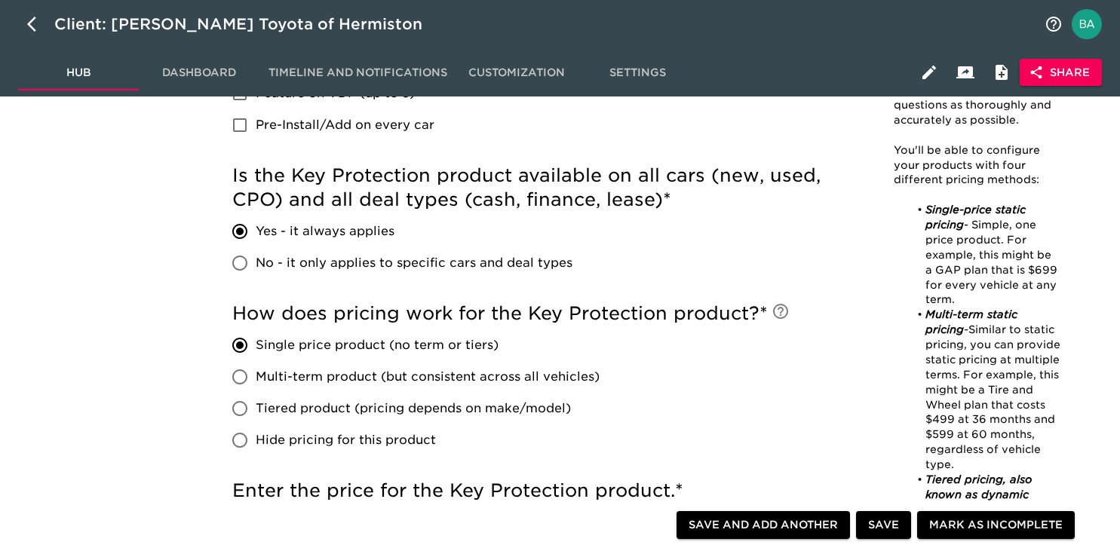
scroll to position [596, 0]
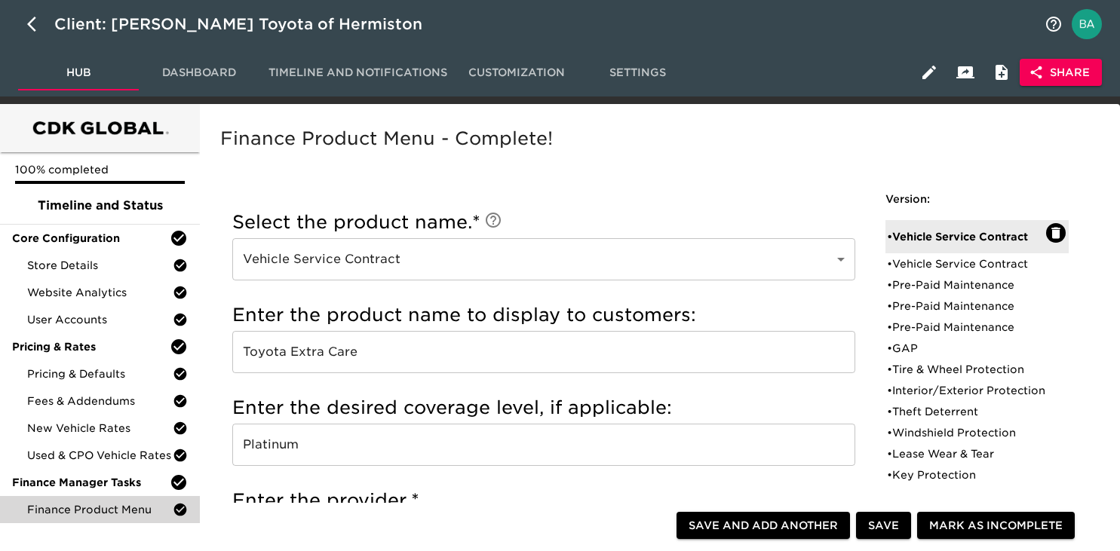
scroll to position [909, 0]
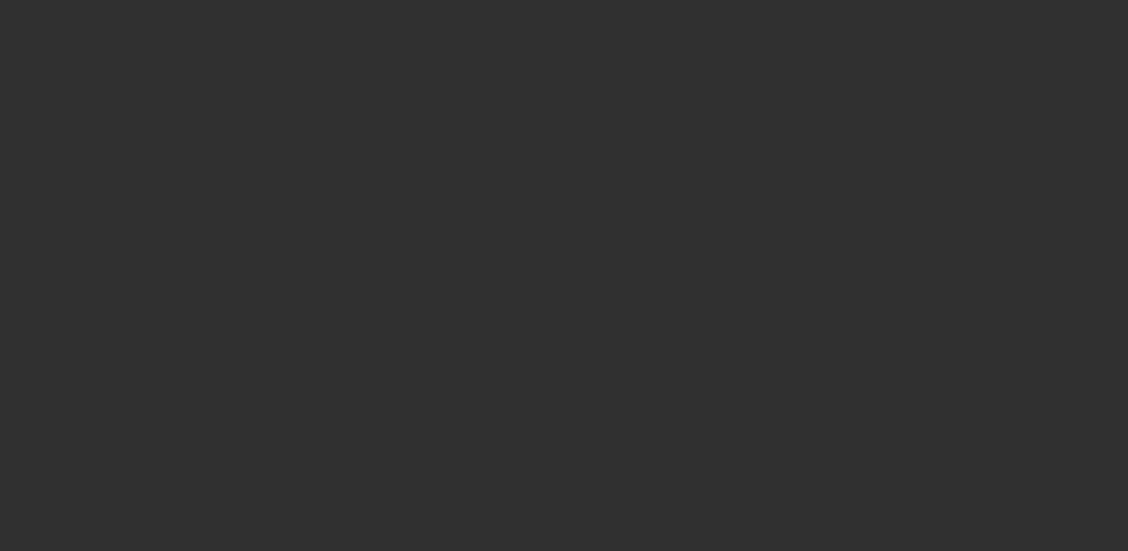
select select "10"
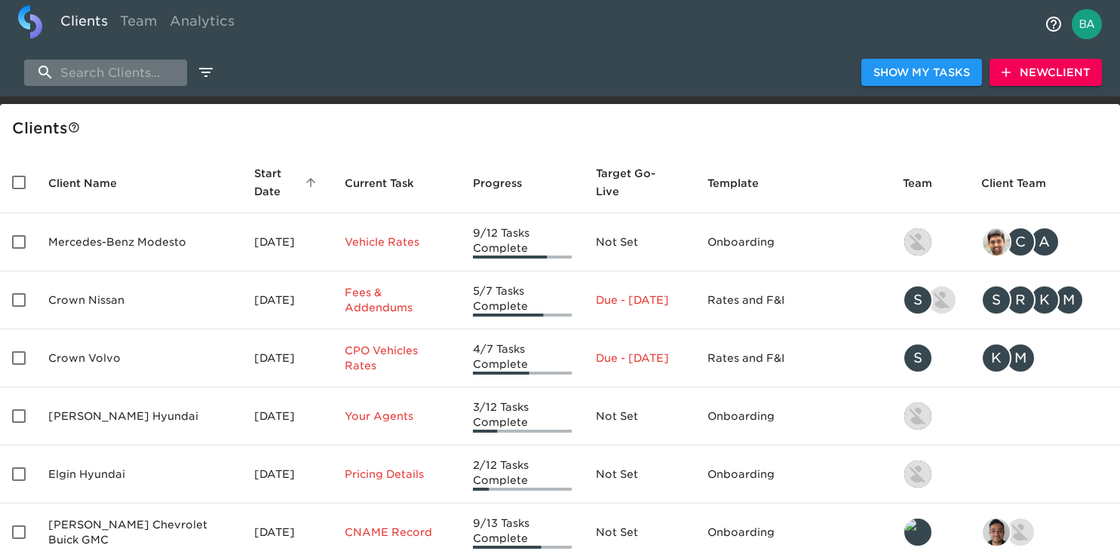
click at [90, 75] on input "search" at bounding box center [105, 73] width 163 height 26
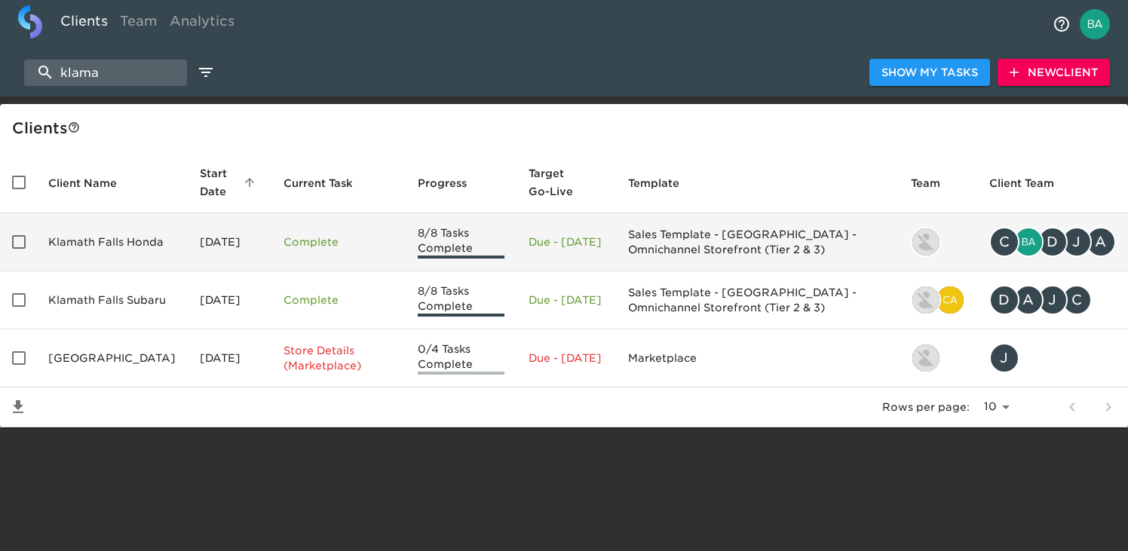
type input "klama"
click at [126, 247] on td "Klamath Falls Honda" at bounding box center [112, 242] width 152 height 58
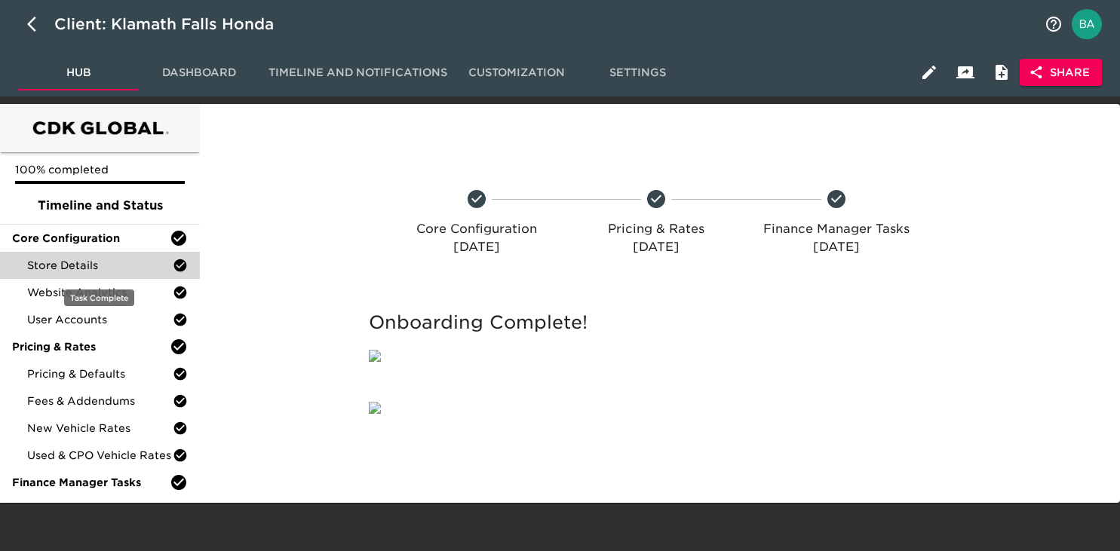
click at [89, 267] on span "Store Details" at bounding box center [100, 265] width 146 height 15
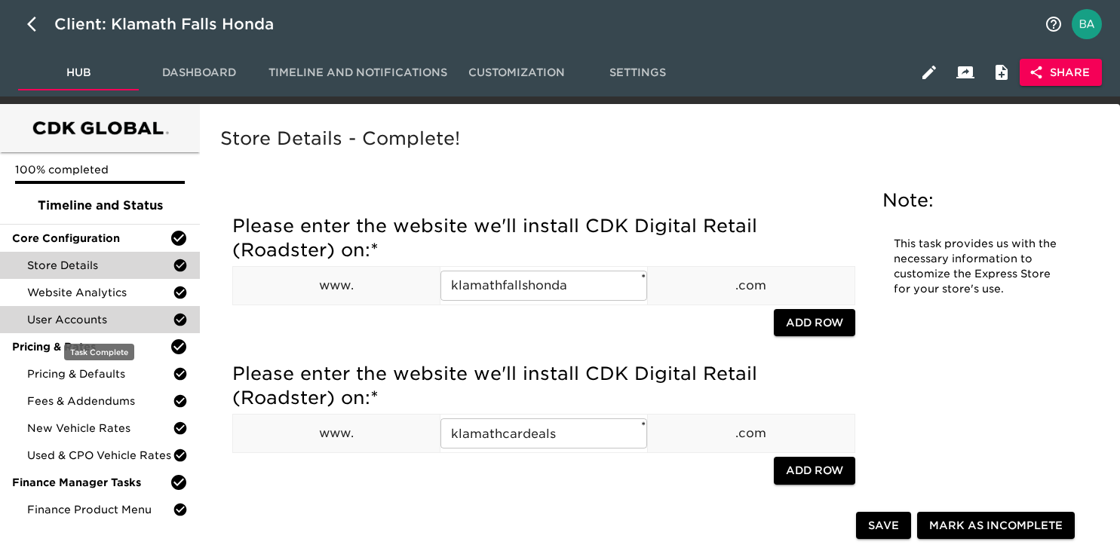
click at [72, 312] on span "User Accounts" at bounding box center [100, 319] width 146 height 15
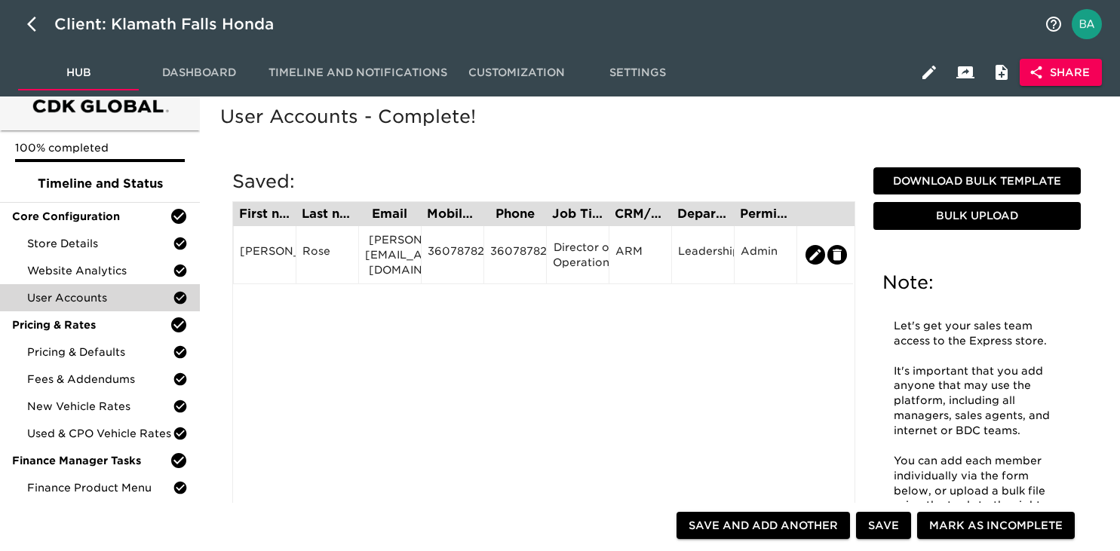
scroll to position [24, 0]
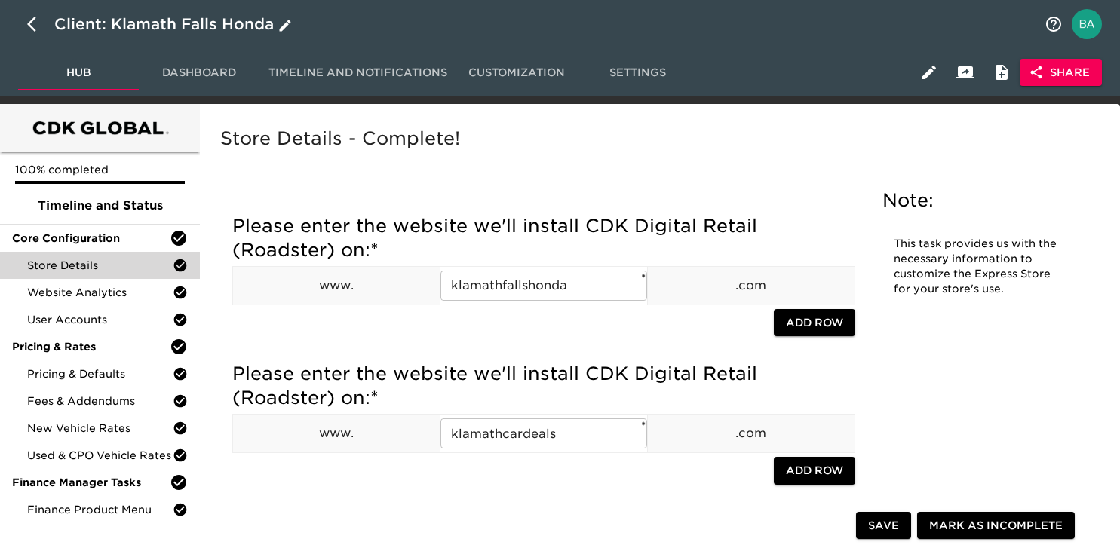
click at [31, 29] on icon "button" at bounding box center [36, 24] width 18 height 18
select select "10"
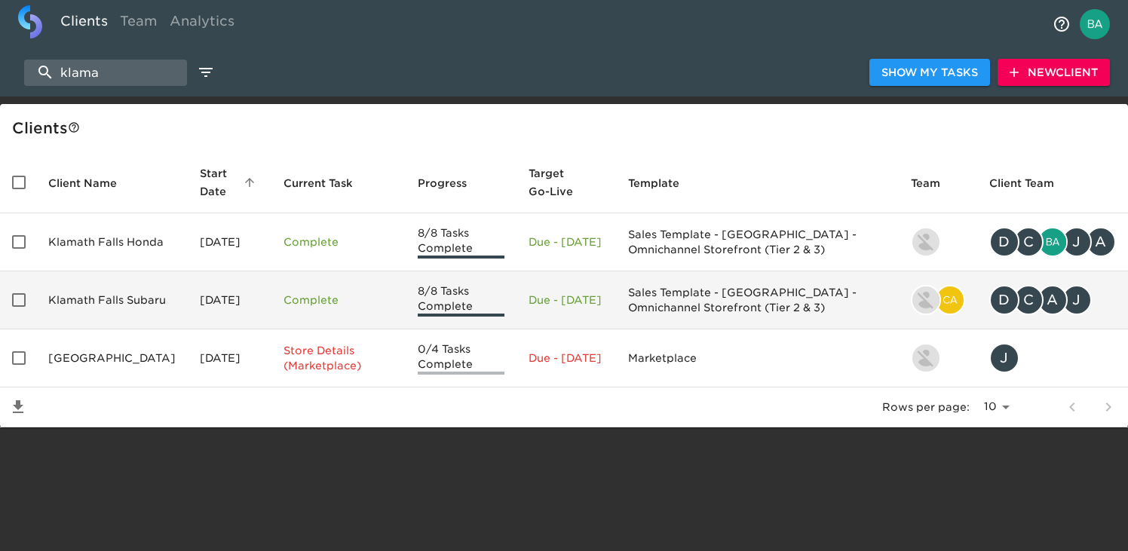
click at [104, 291] on td "Klamath Falls Subaru" at bounding box center [112, 300] width 152 height 58
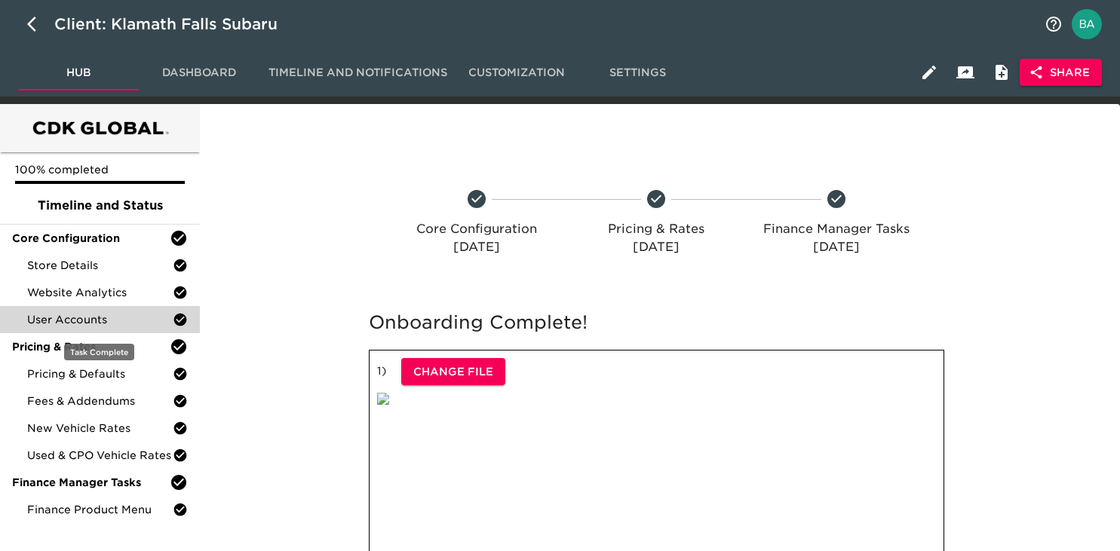
click at [84, 315] on span "User Accounts" at bounding box center [100, 319] width 146 height 15
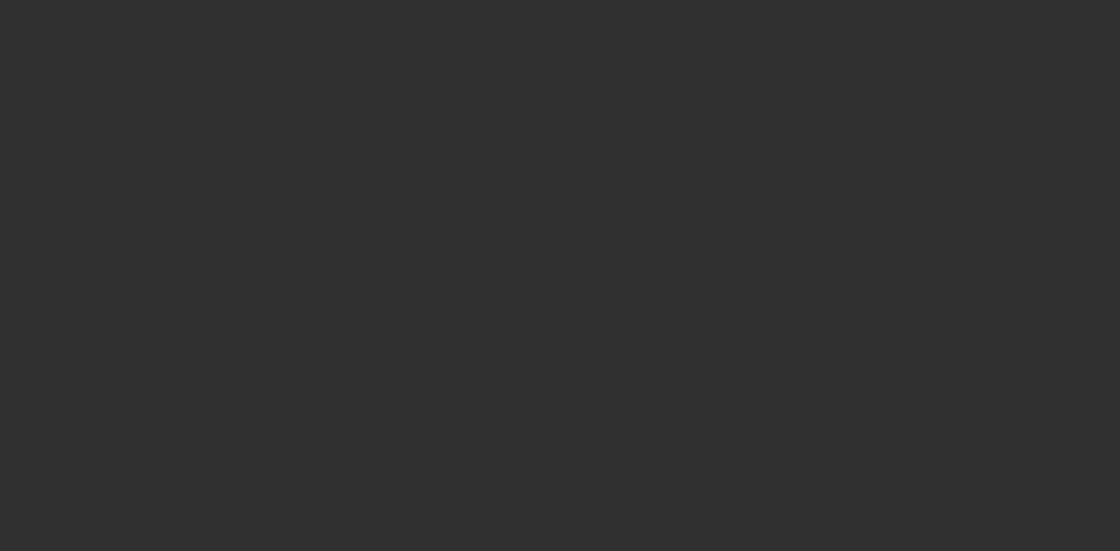
select select "10"
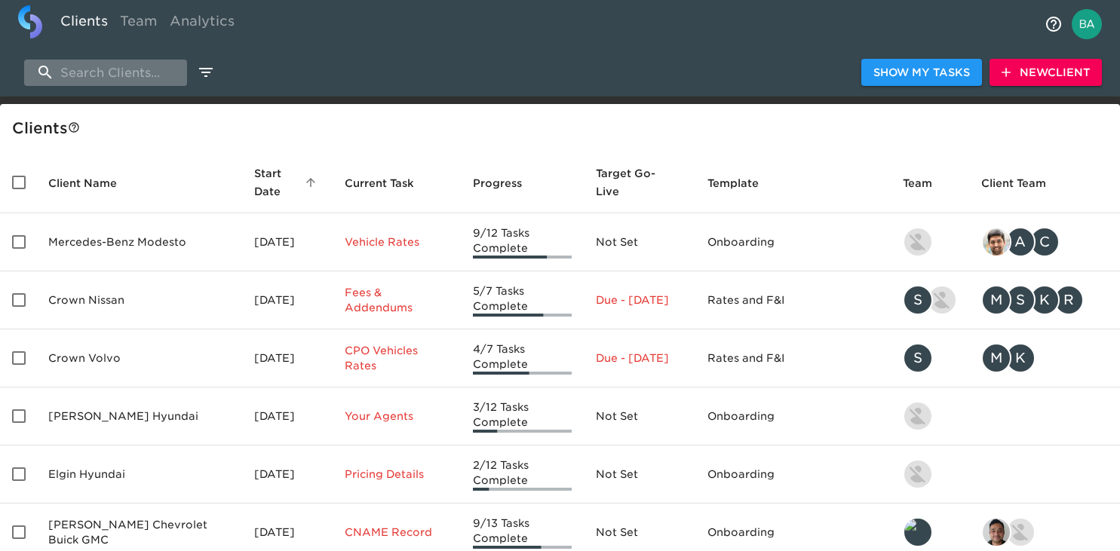
click at [84, 78] on input "search" at bounding box center [105, 73] width 163 height 26
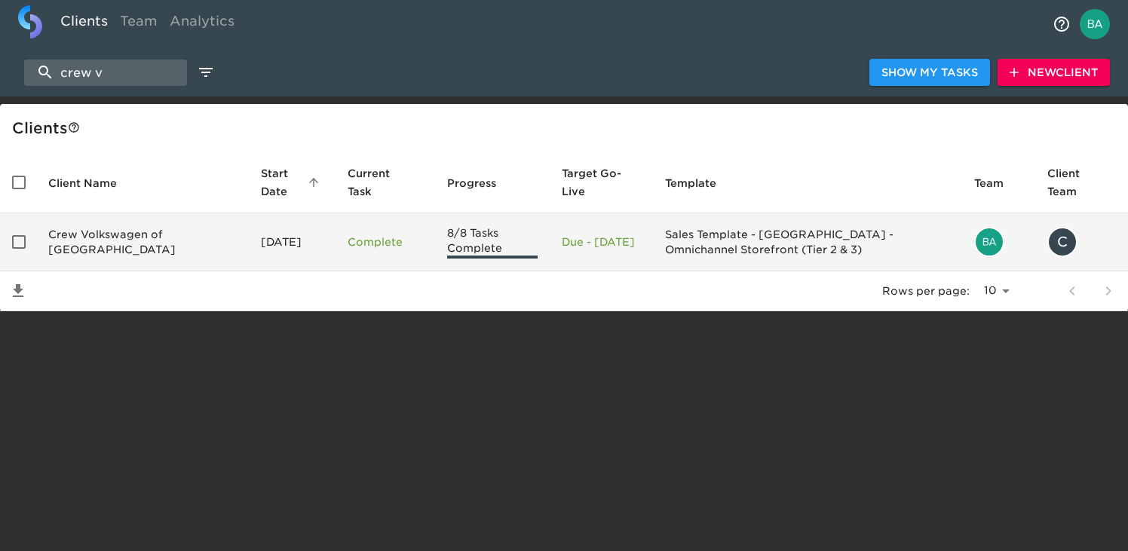
type input "crew v"
click at [87, 229] on td "Crew Volkswagen of [GEOGRAPHIC_DATA]" at bounding box center [142, 242] width 213 height 58
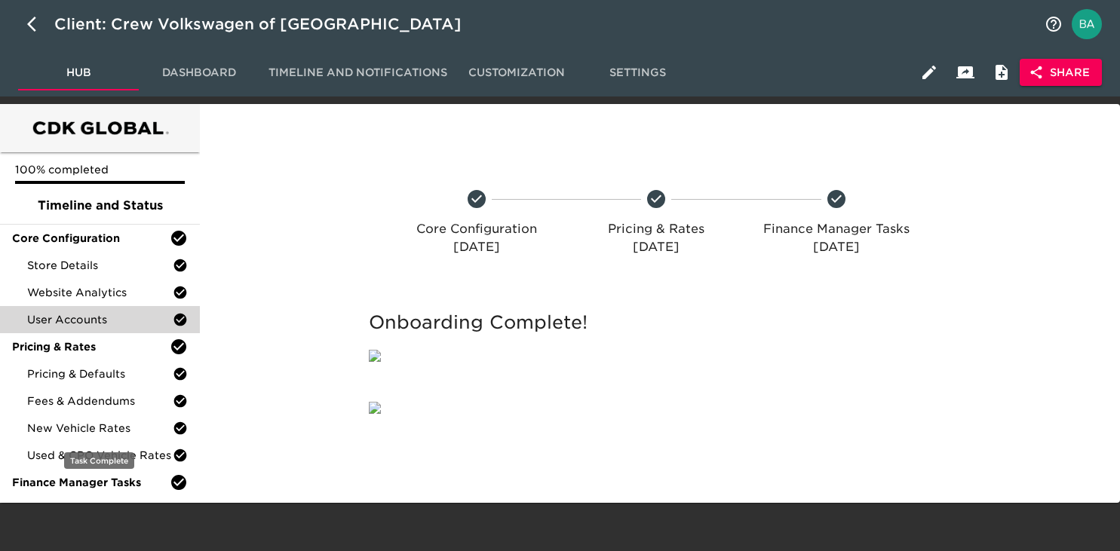
scroll to position [112, 0]
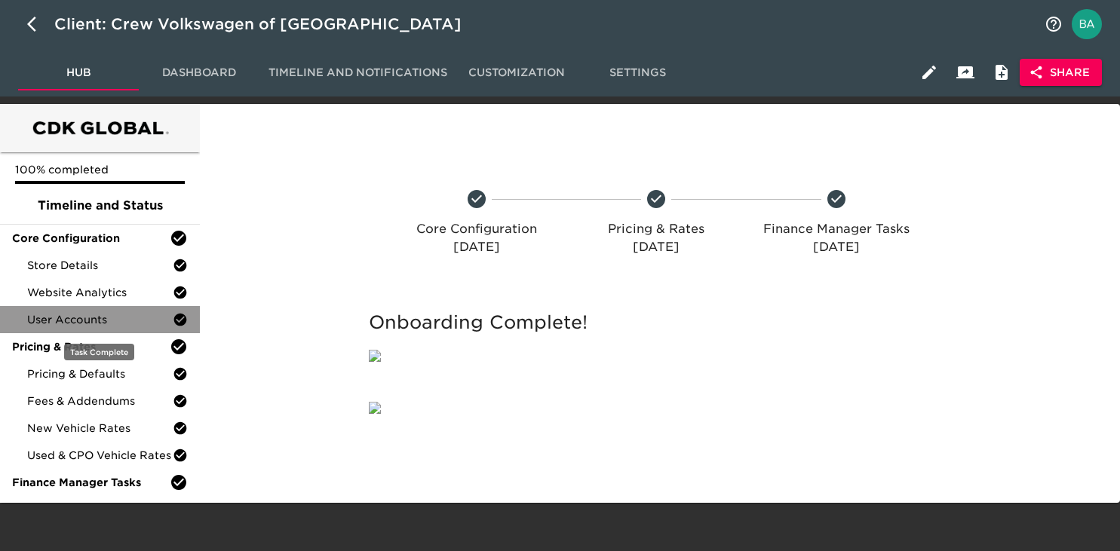
click at [101, 312] on span "User Accounts" at bounding box center [100, 319] width 146 height 15
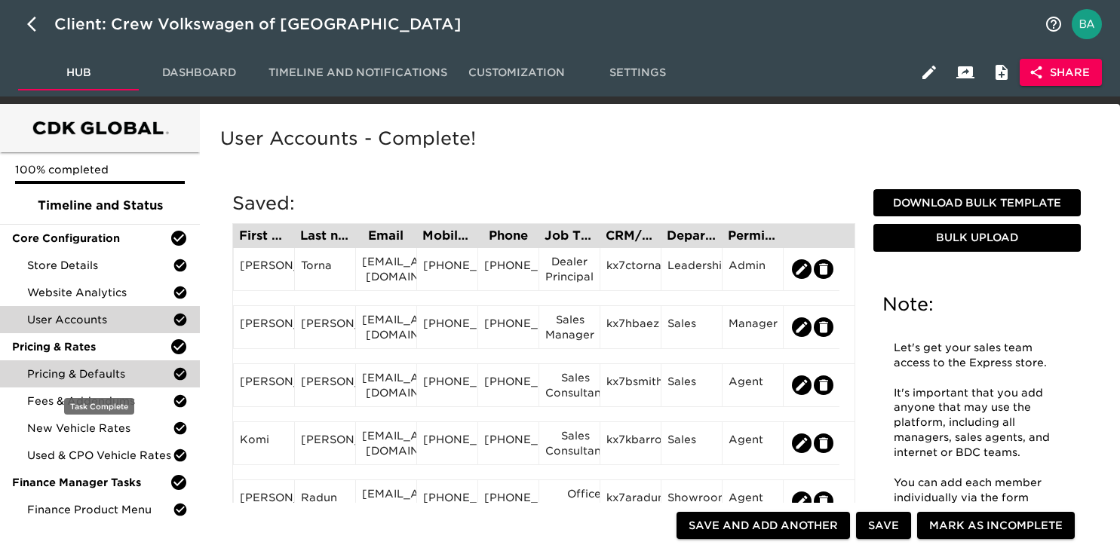
click at [115, 366] on div "Pricing & Defaults" at bounding box center [100, 373] width 200 height 27
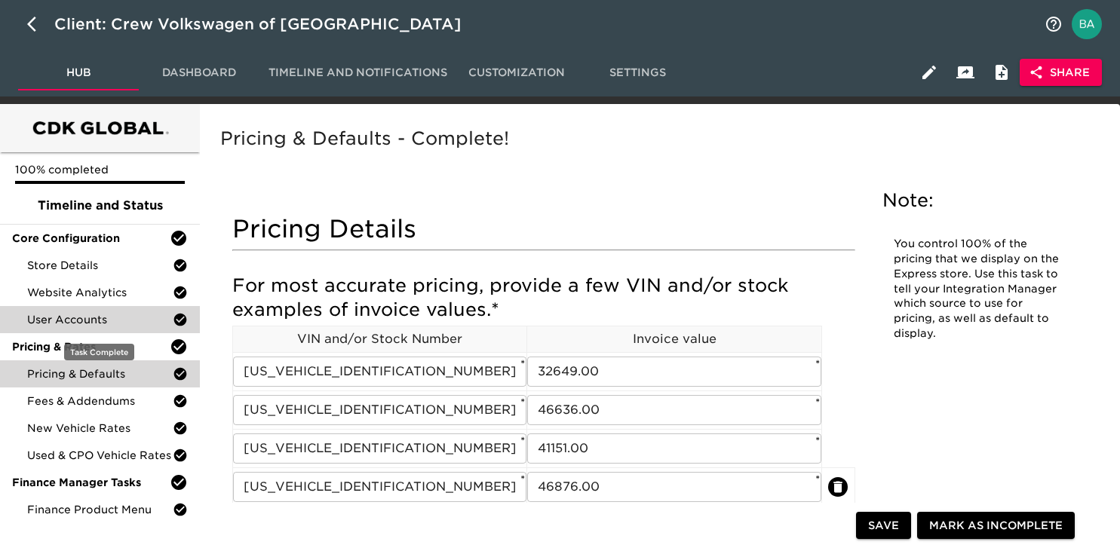
click at [96, 320] on span "User Accounts" at bounding box center [100, 319] width 146 height 15
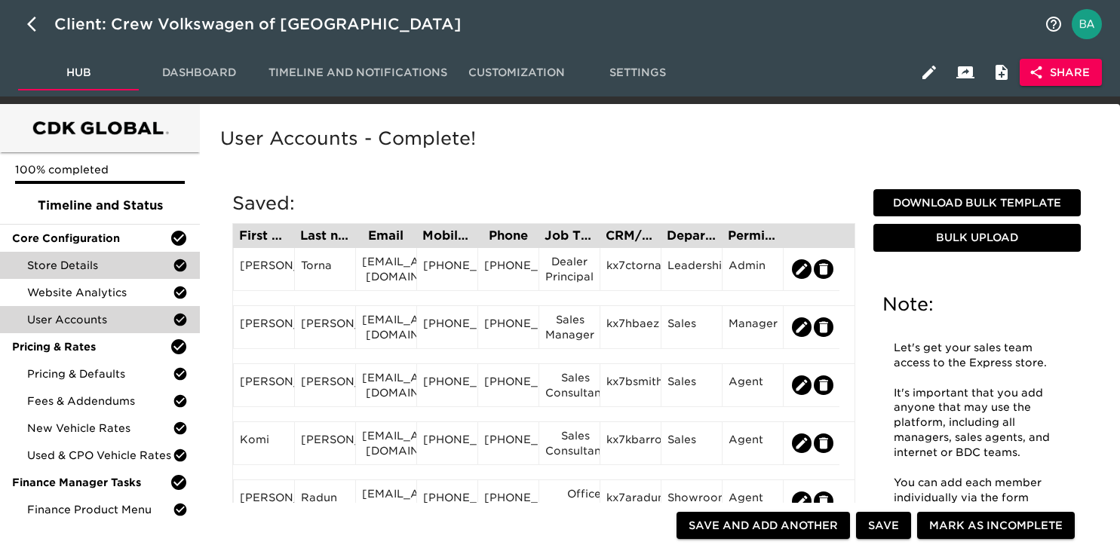
click at [80, 270] on span "Store Details" at bounding box center [100, 265] width 146 height 15
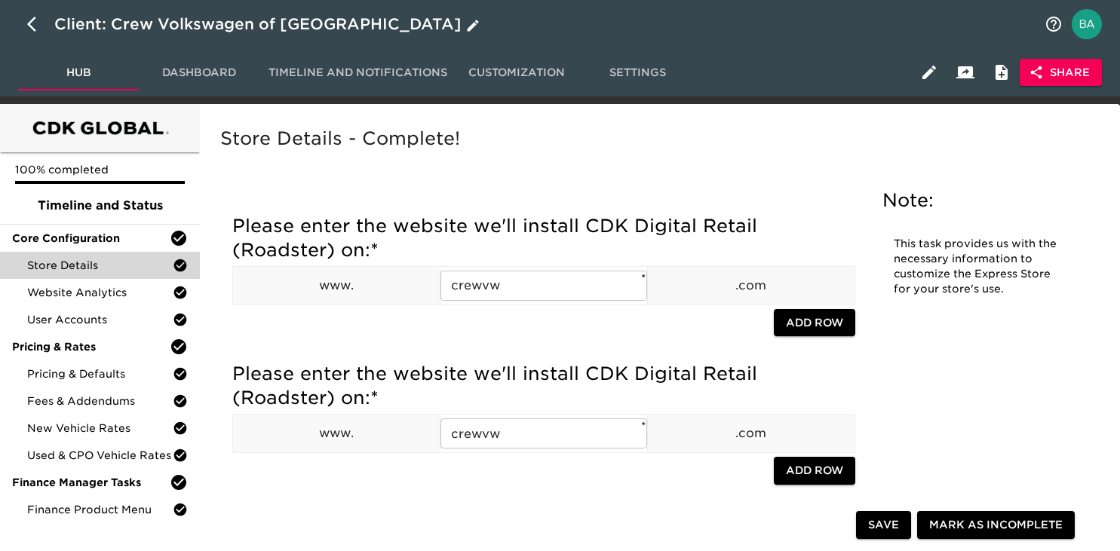
click at [32, 25] on icon "button" at bounding box center [36, 24] width 18 height 18
select select "10"
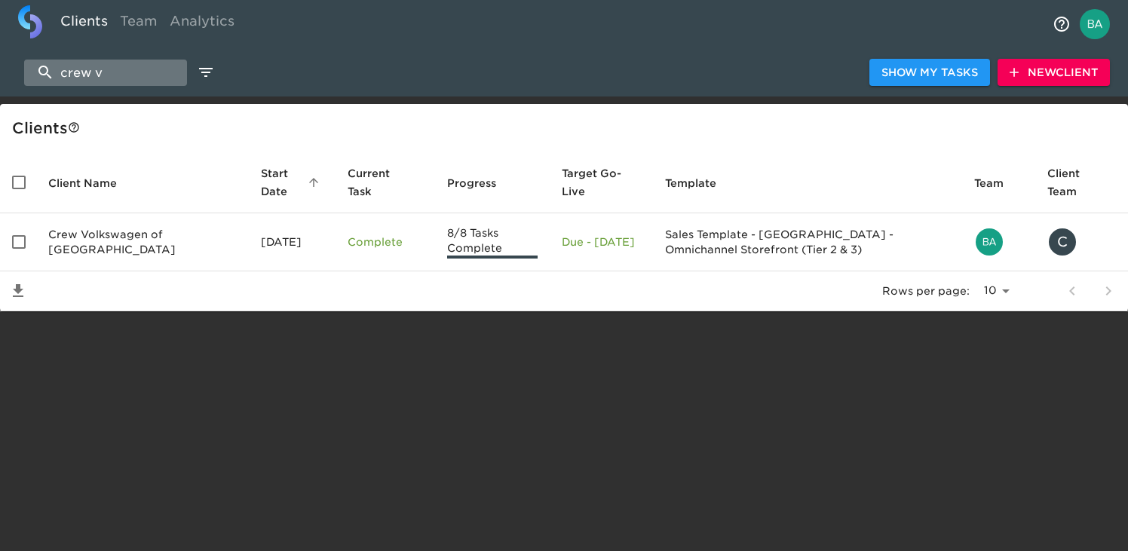
click at [124, 73] on input "crew v" at bounding box center [105, 73] width 163 height 26
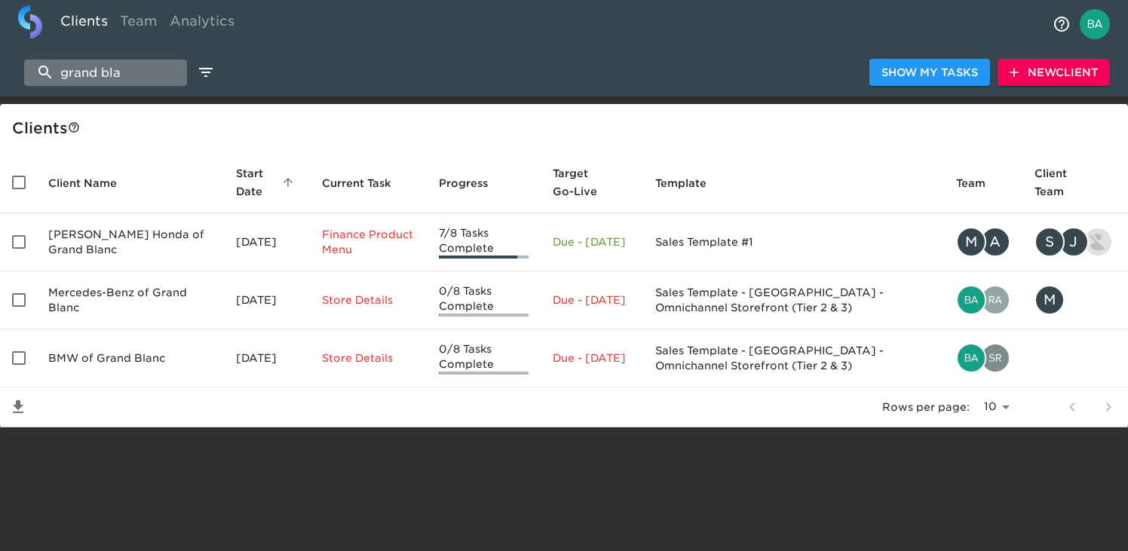
click at [145, 66] on input "grand bla" at bounding box center [105, 73] width 163 height 26
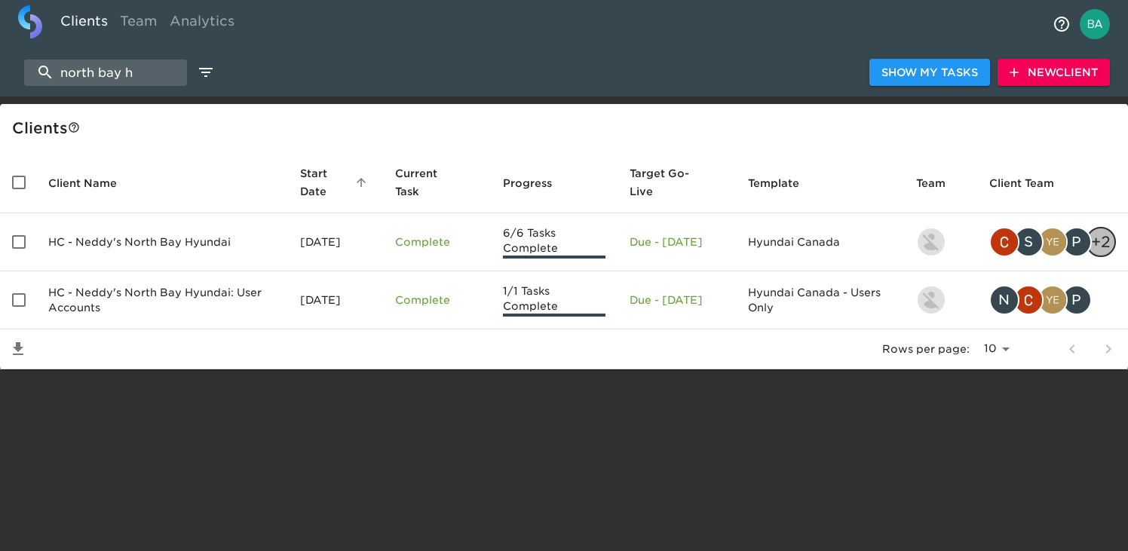
type input "north bay h"
